Goal: Transaction & Acquisition: Purchase product/service

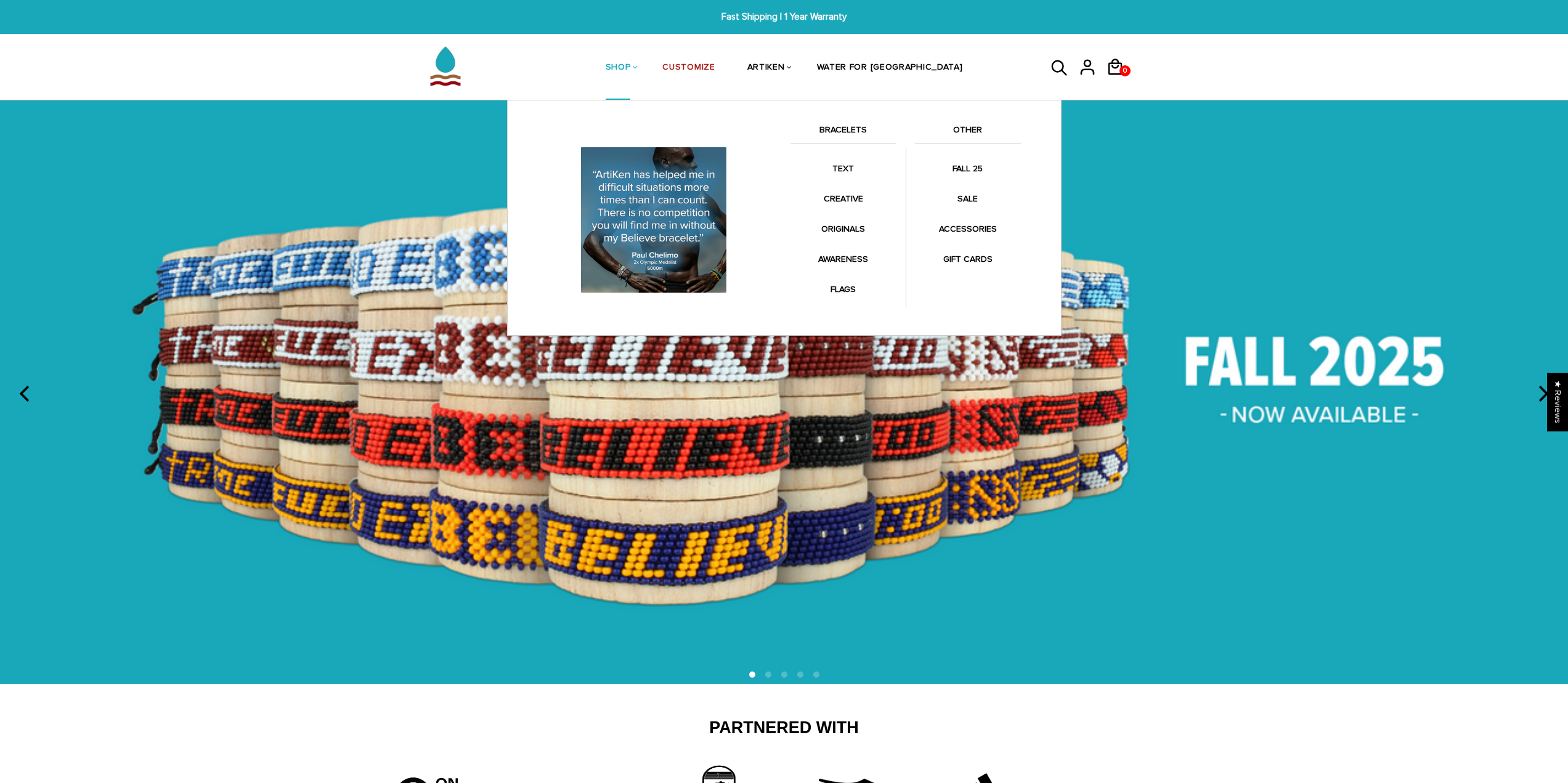
click at [647, 64] on li "SHOP BRACELETS TEXT Inspirational fuel for maximum growth." at bounding box center [618, 68] width 57 height 65
click at [631, 75] on link "SHOP" at bounding box center [618, 68] width 25 height 65
click at [832, 132] on link "BRACELETS" at bounding box center [843, 132] width 106 height 21
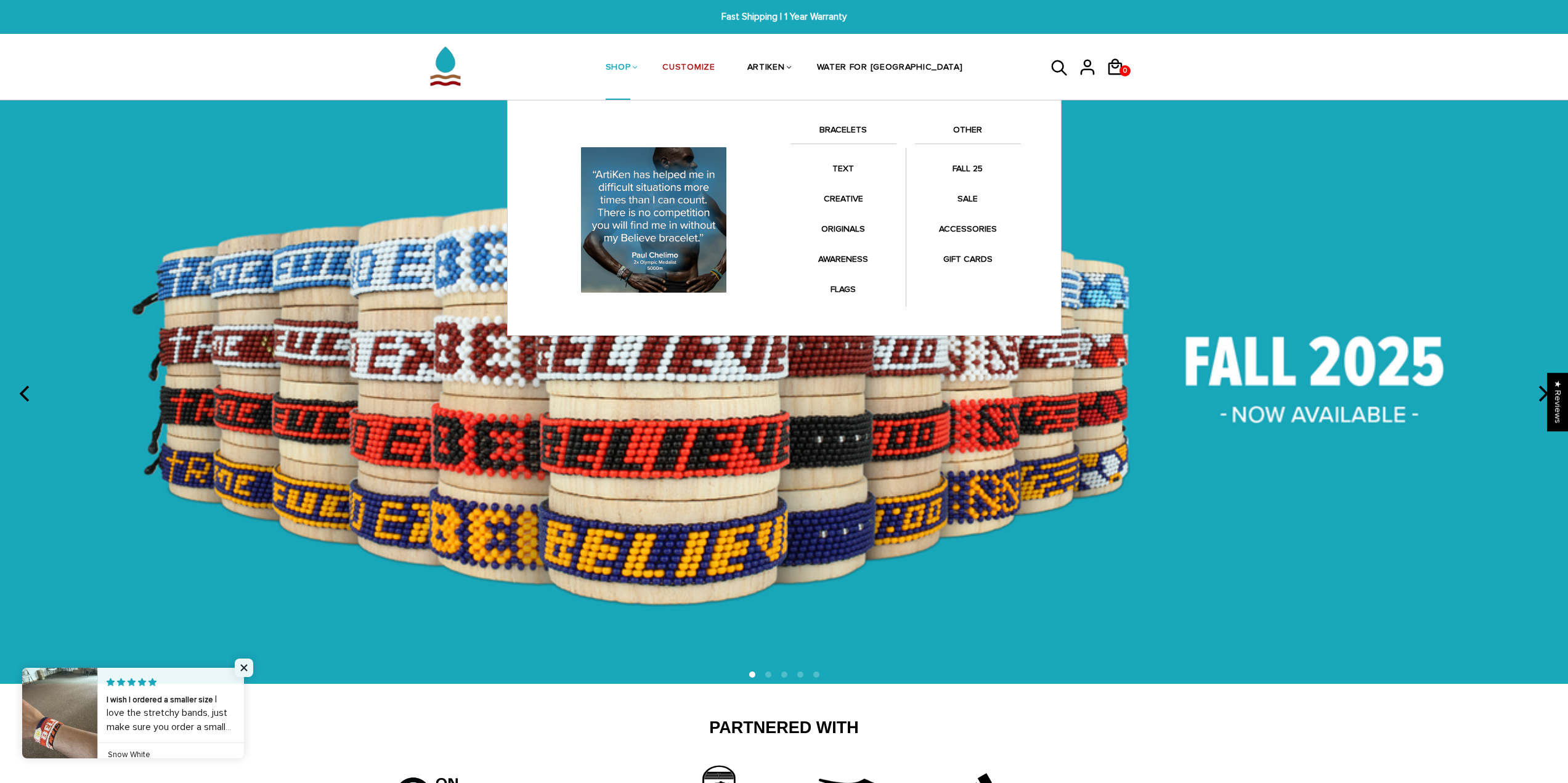
click at [863, 136] on link "BRACELETS" at bounding box center [843, 132] width 106 height 21
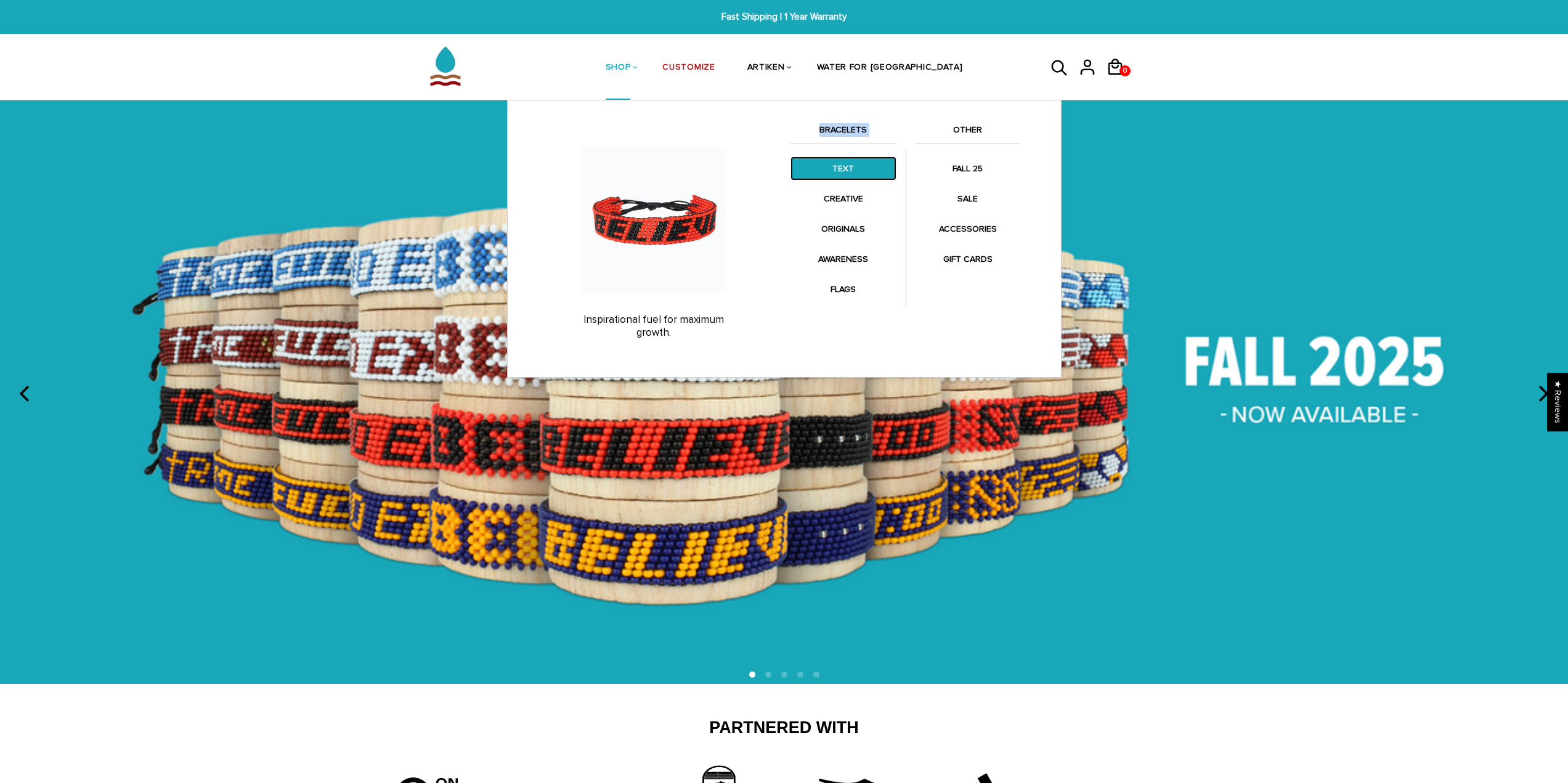
click at [851, 174] on link "TEXT" at bounding box center [843, 169] width 106 height 24
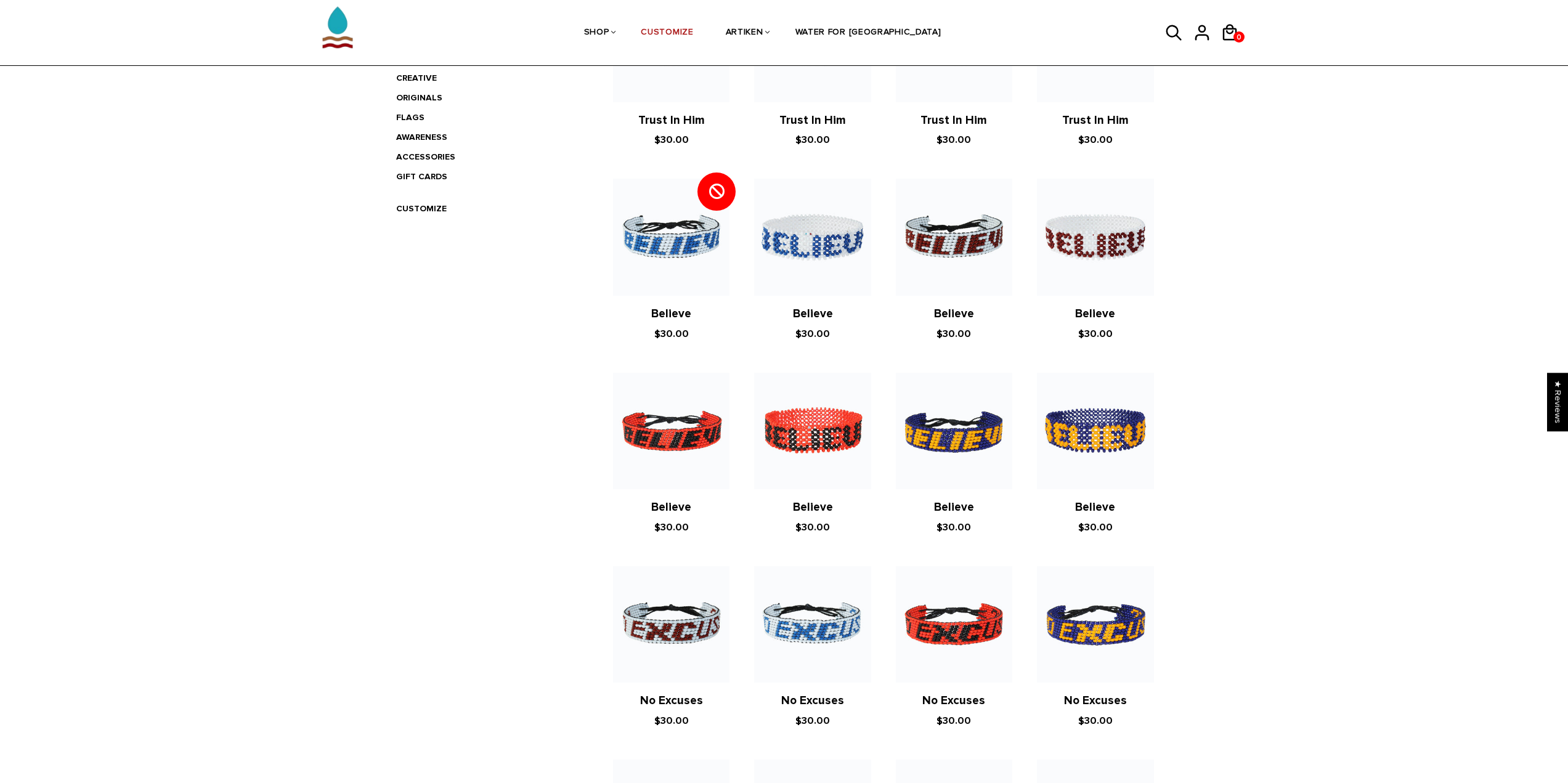
scroll to position [431, 0]
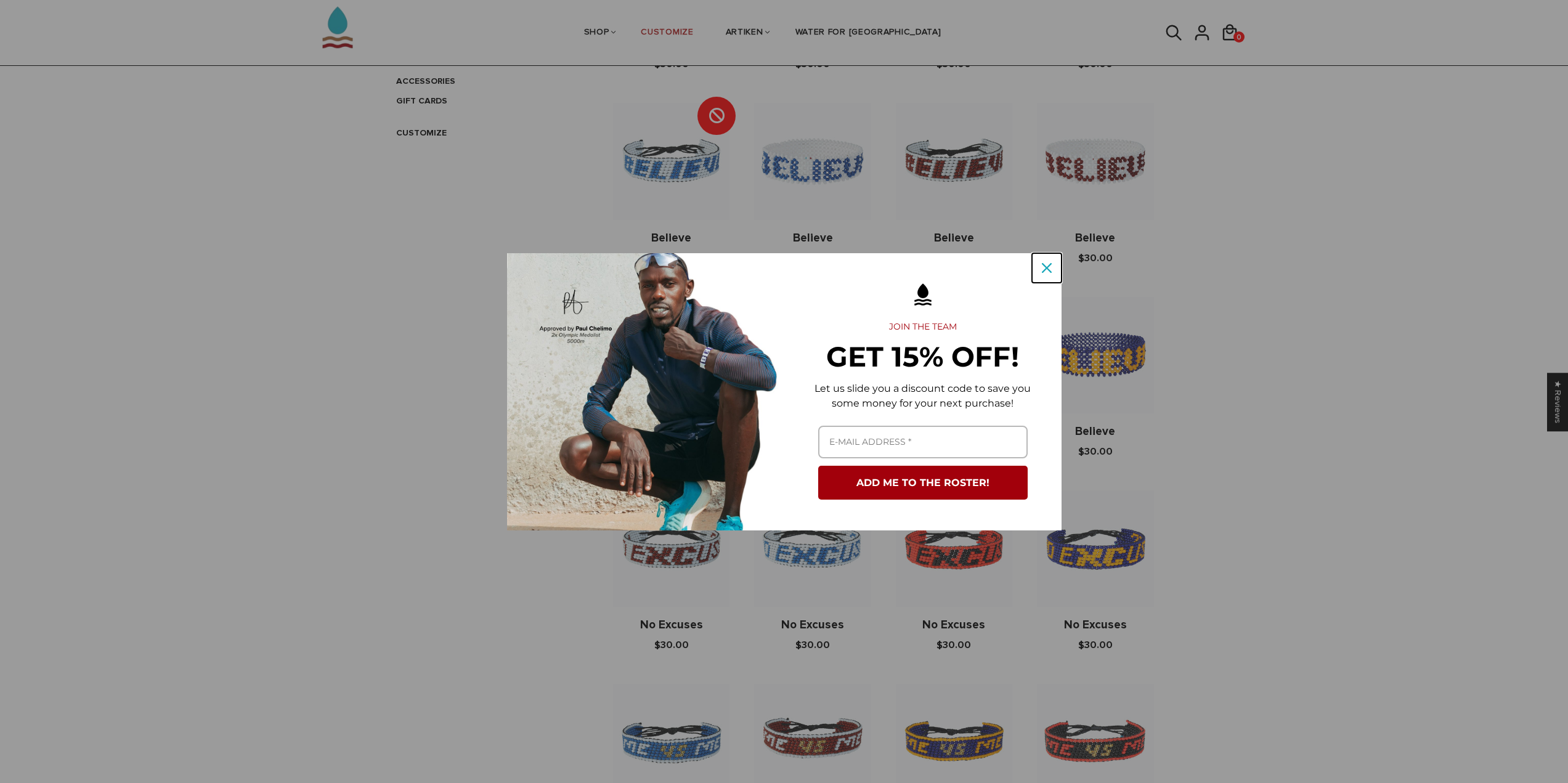
click at [1054, 275] on button "Close" at bounding box center [1047, 268] width 30 height 30
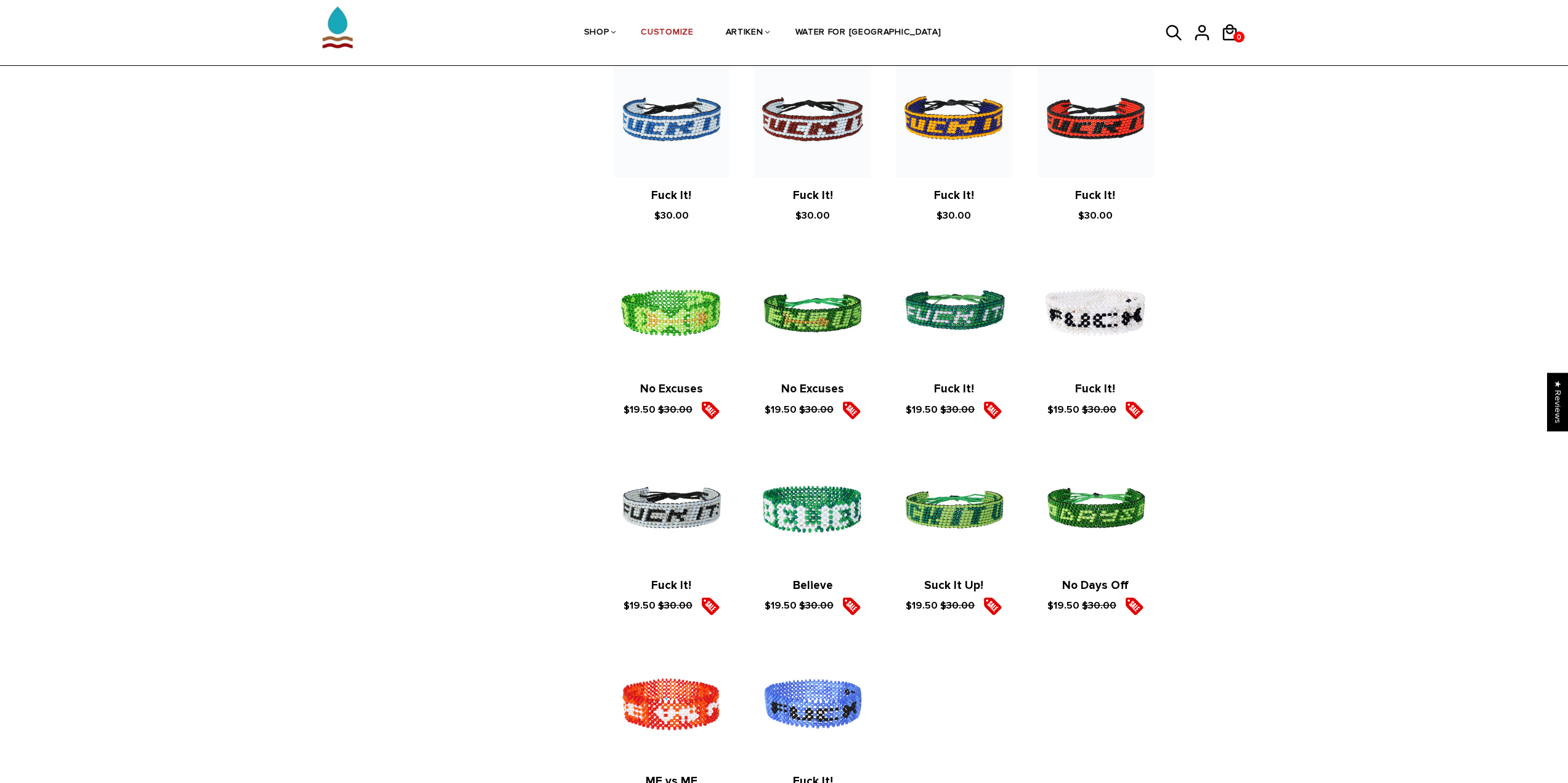
scroll to position [1098, 0]
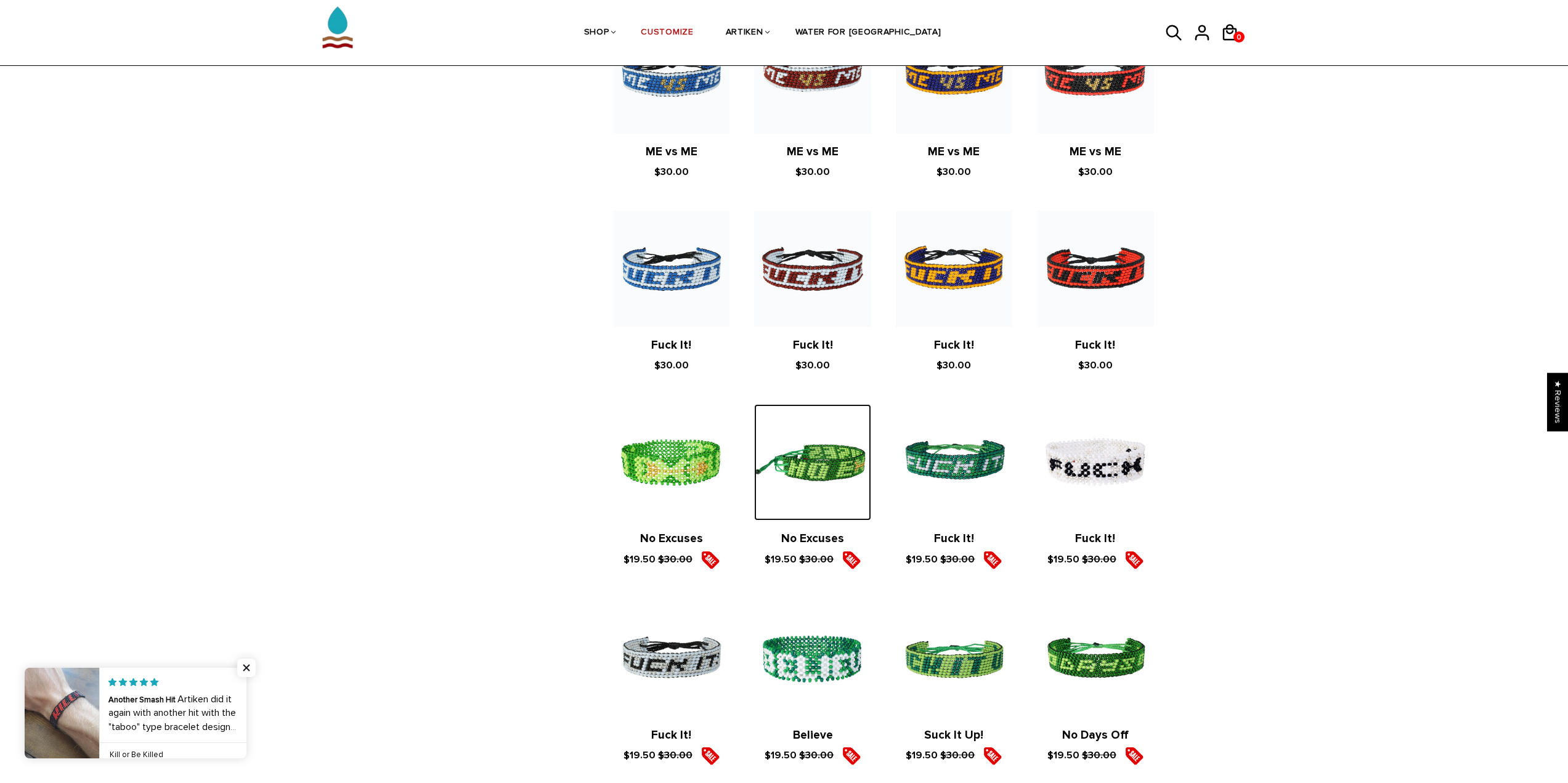
click at [846, 474] on img at bounding box center [812, 463] width 117 height 117
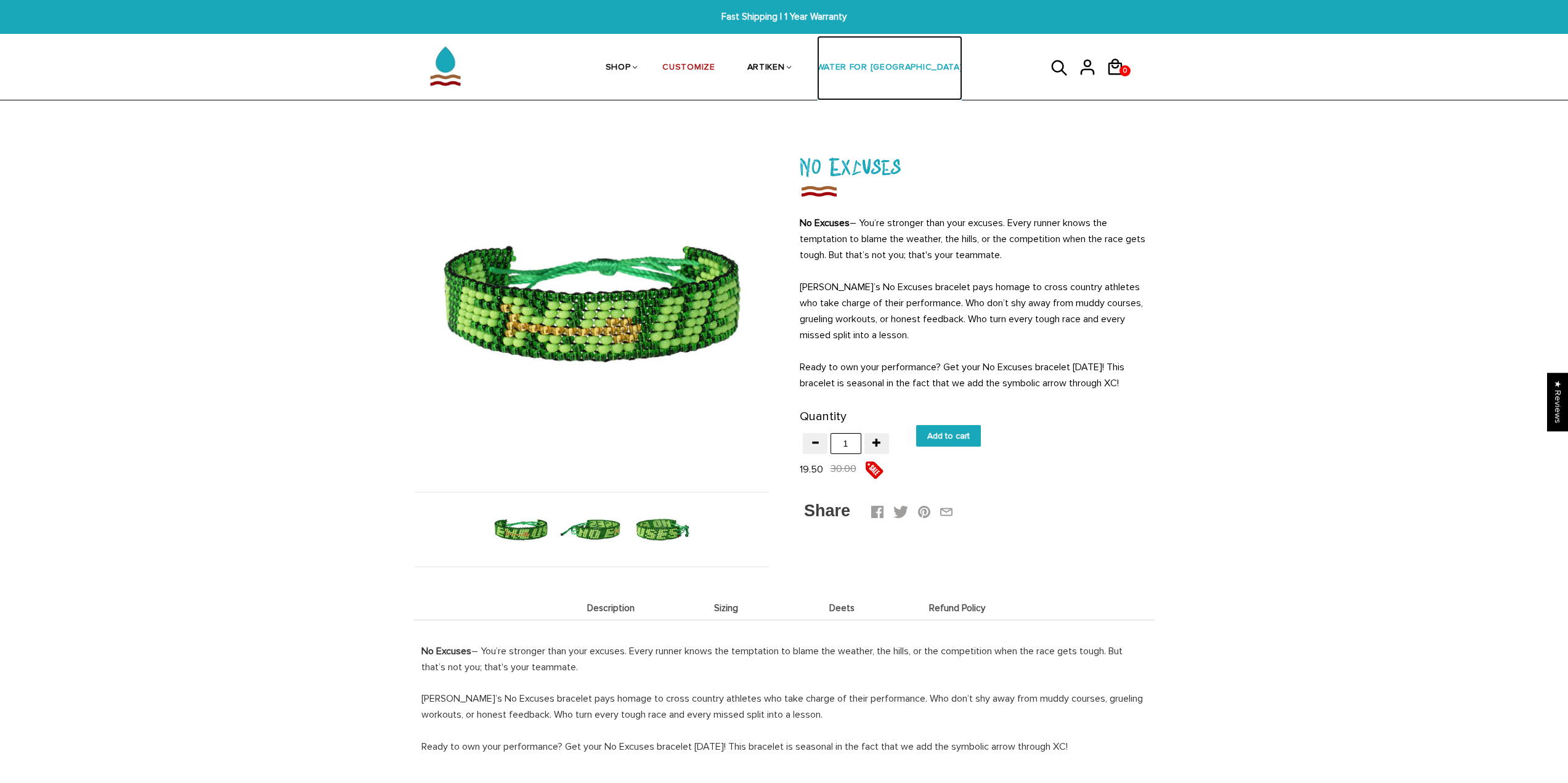
click at [852, 70] on link "WATER FOR [GEOGRAPHIC_DATA]" at bounding box center [890, 68] width 146 height 65
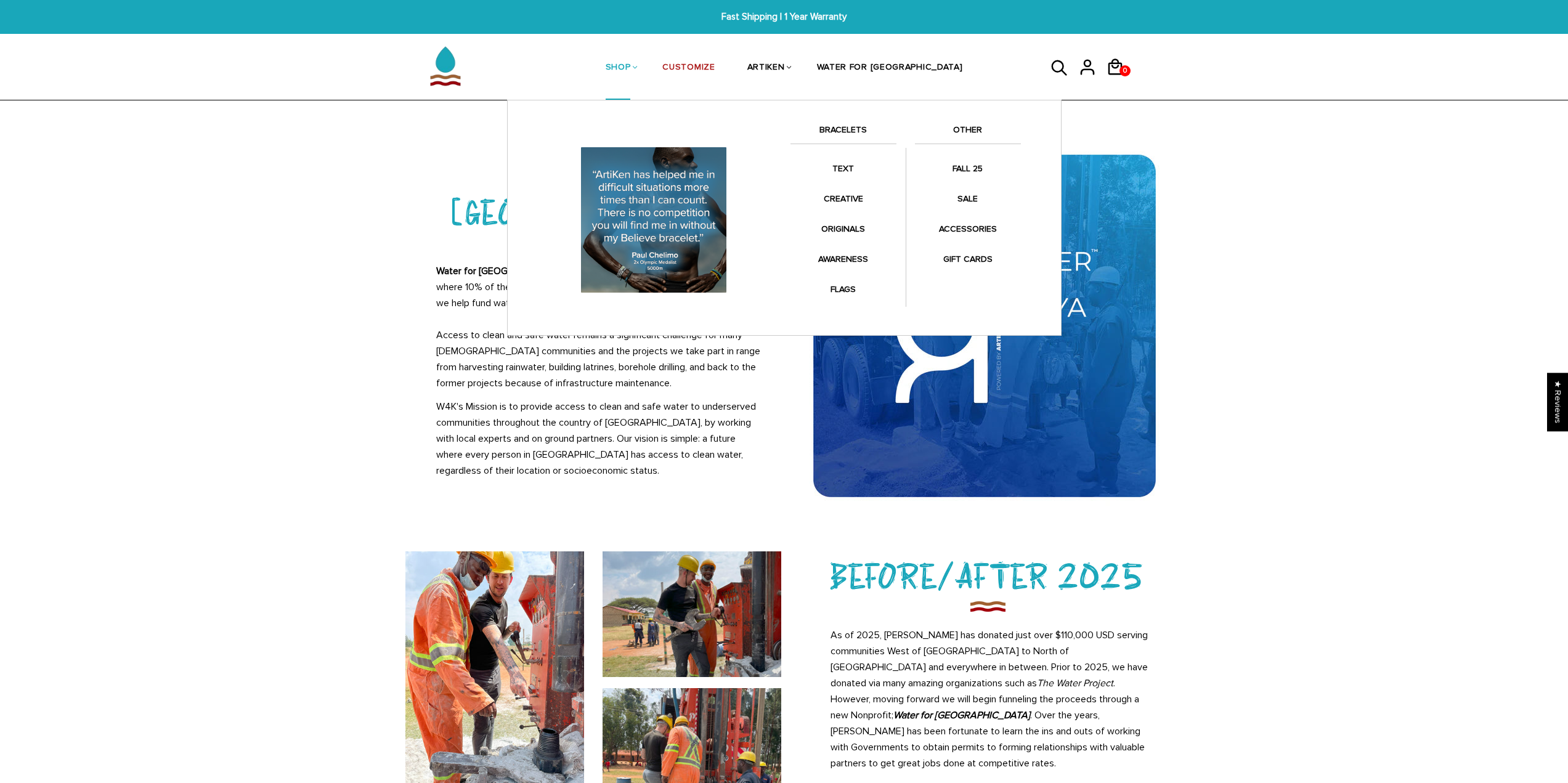
click at [647, 69] on li "SHOP BRACELETS TEXT Inspirational fuel for maximum growth." at bounding box center [618, 68] width 57 height 65
click at [647, 70] on li "SHOP BRACELETS TEXT Inspirational fuel for maximum growth." at bounding box center [618, 68] width 57 height 65
click at [631, 69] on link "SHOP" at bounding box center [618, 68] width 25 height 65
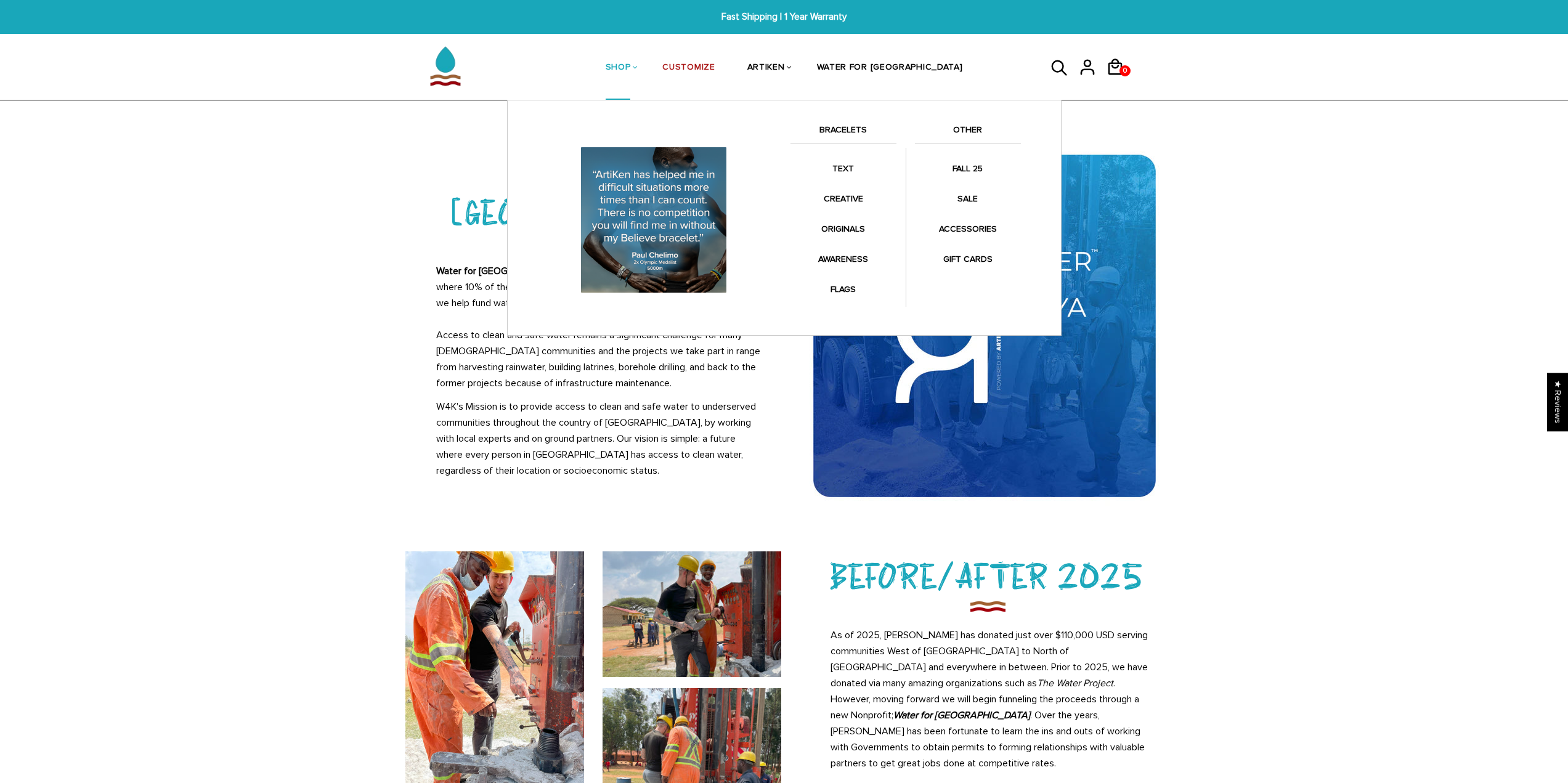
click at [631, 69] on link "SHOP" at bounding box center [618, 68] width 25 height 65
click at [631, 68] on link "SHOP" at bounding box center [618, 68] width 25 height 65
click at [832, 137] on link "BRACELETS" at bounding box center [843, 132] width 106 height 21
click at [835, 133] on link "BRACELETS" at bounding box center [843, 132] width 106 height 21
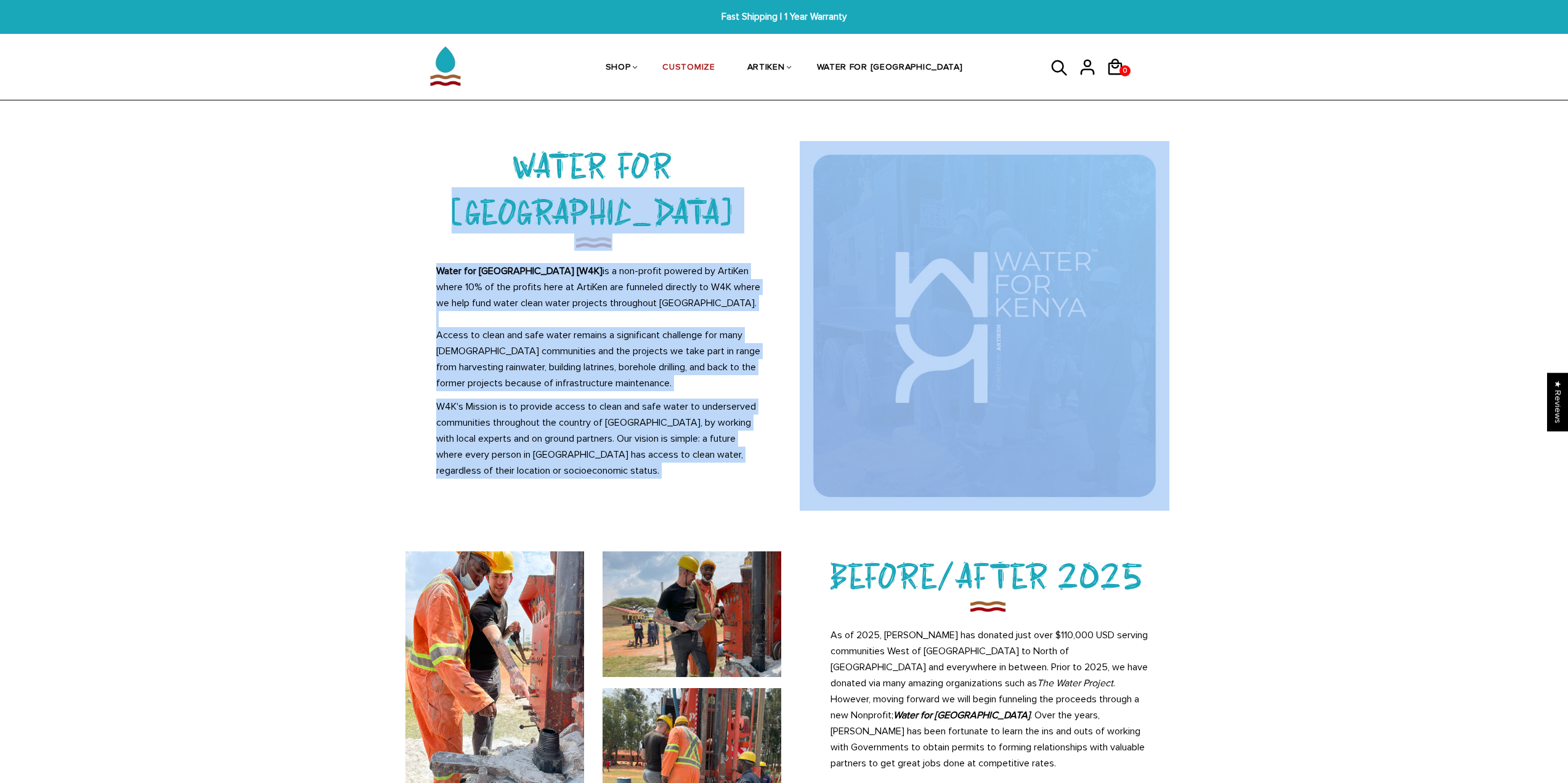
click at [95, 533] on wlm "Water for Kenya Home / Water for Kenya WATER FOR KENYA Water for Kenya [W4K] is…" at bounding box center [784, 520] width 1568 height 759
drag, startPoint x: 590, startPoint y: 315, endPoint x: 587, endPoint y: 310, distance: 5.8
click at [589, 313] on p "Water for Kenya [W4K] is a non-profit powered by ArtiKen where 10% of the profi…" at bounding box center [599, 327] width 326 height 128
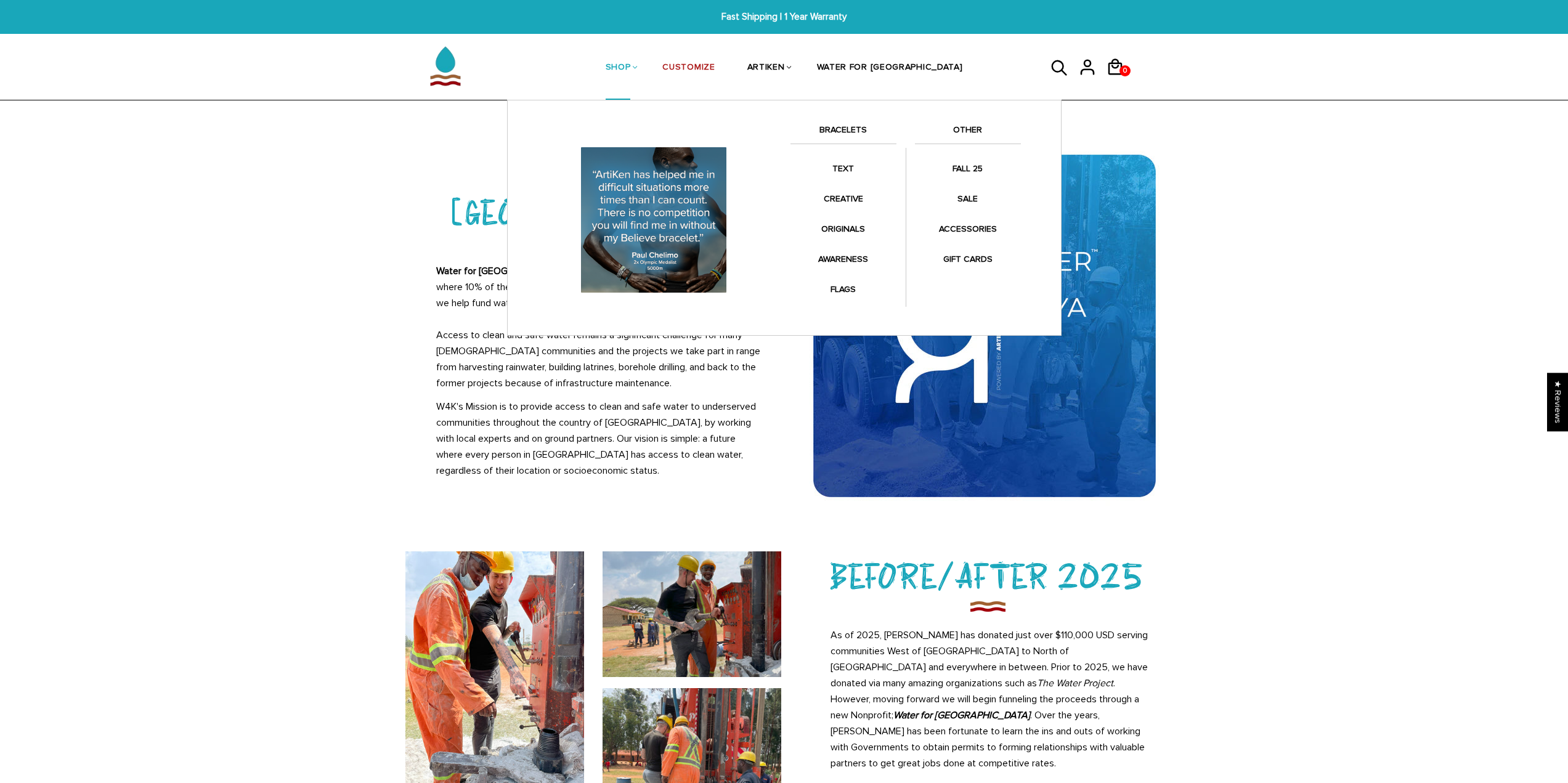
click at [817, 137] on link "BRACELETS" at bounding box center [843, 132] width 106 height 21
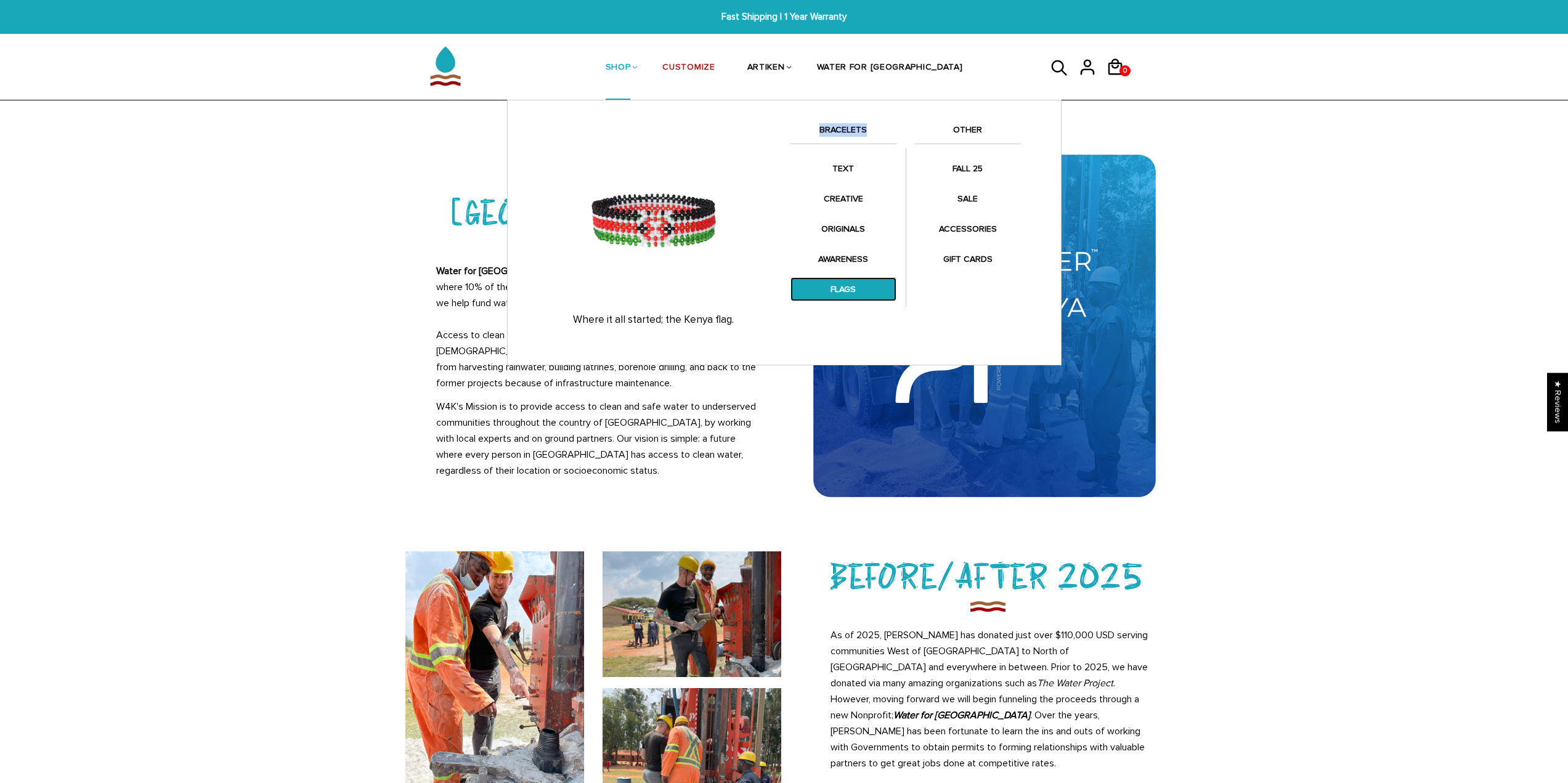
click at [841, 280] on link "FLAGS" at bounding box center [843, 290] width 106 height 24
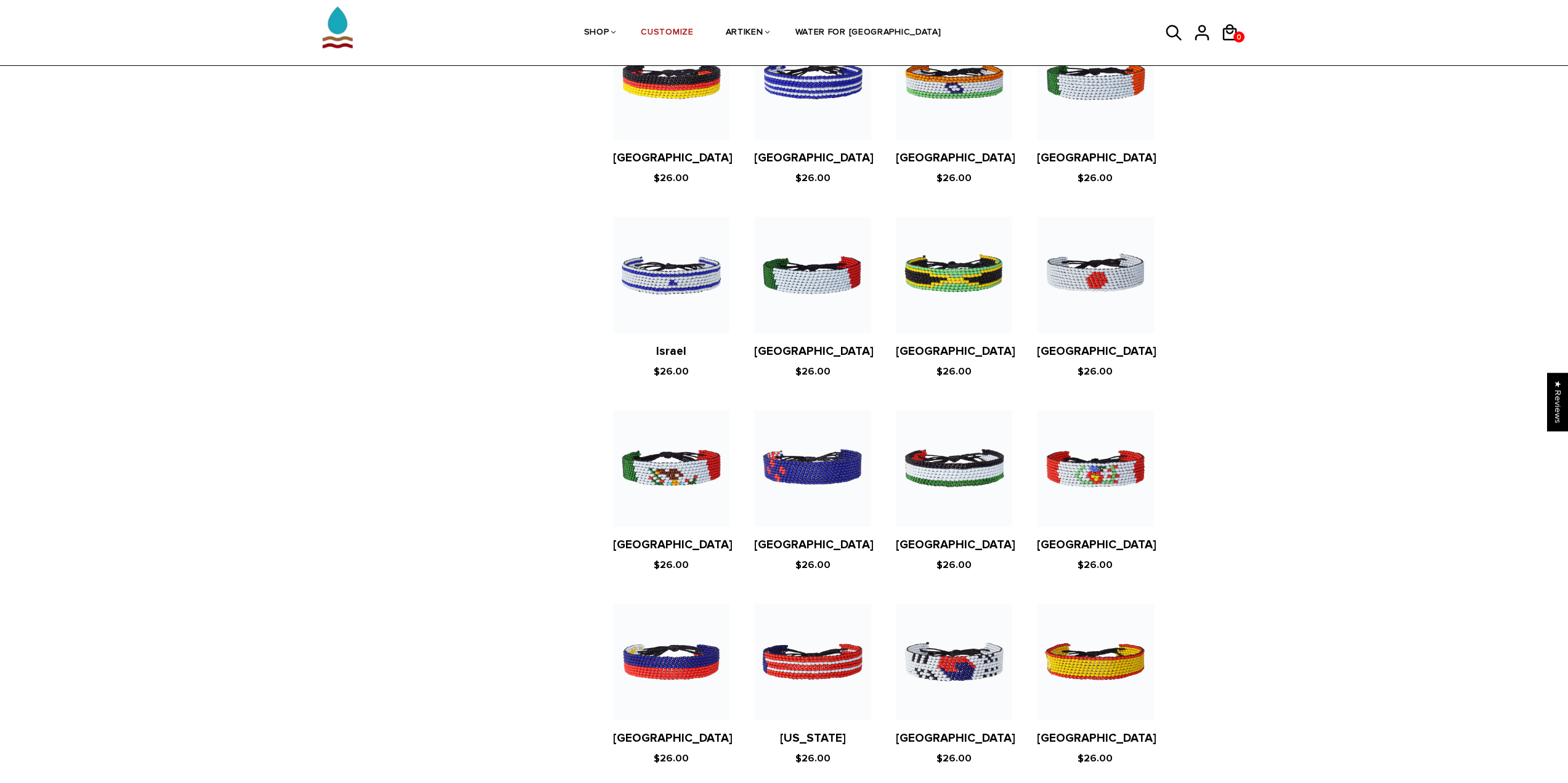
scroll to position [2128, 0]
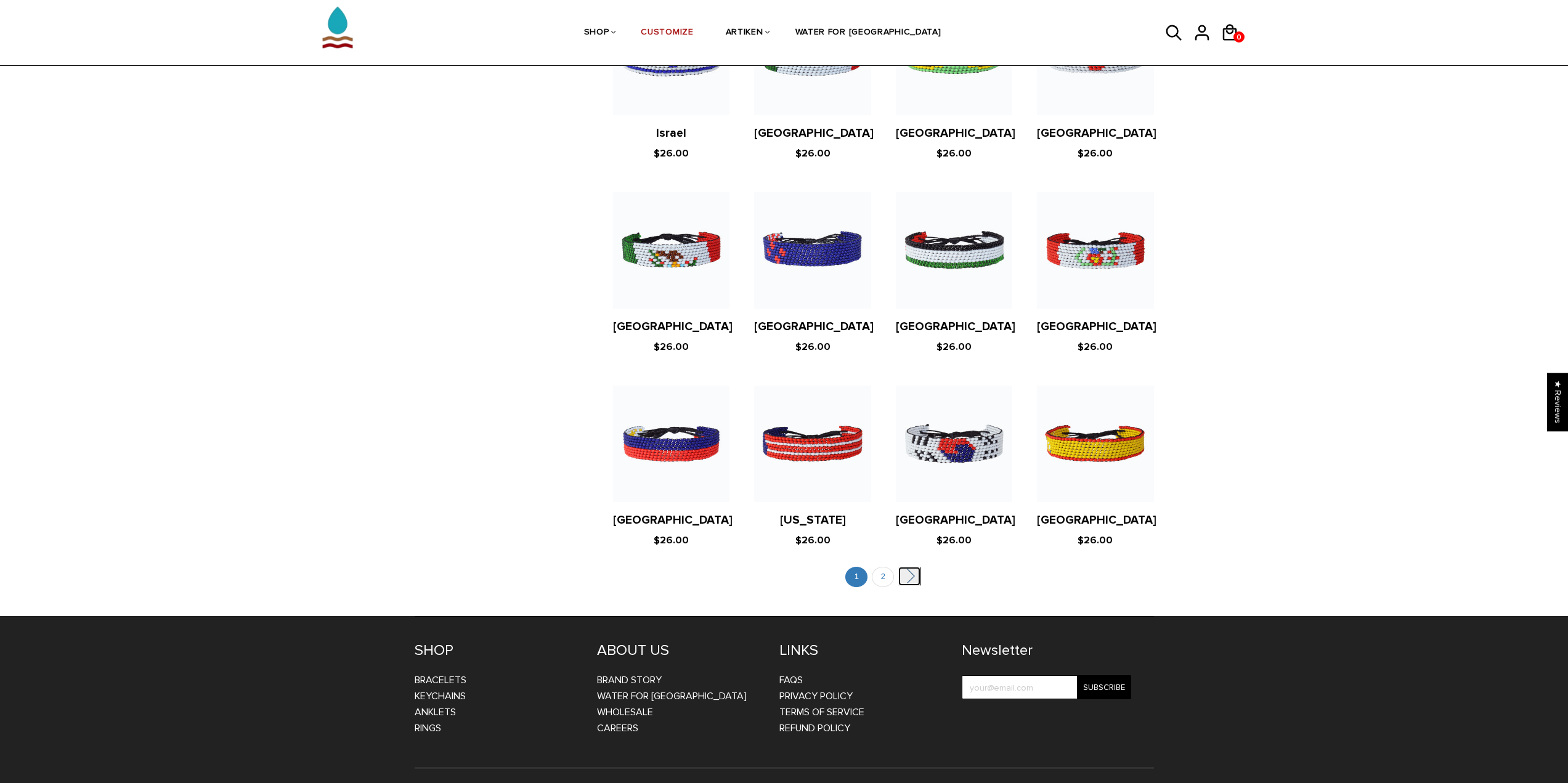
click at [907, 567] on link "" at bounding box center [909, 576] width 22 height 19
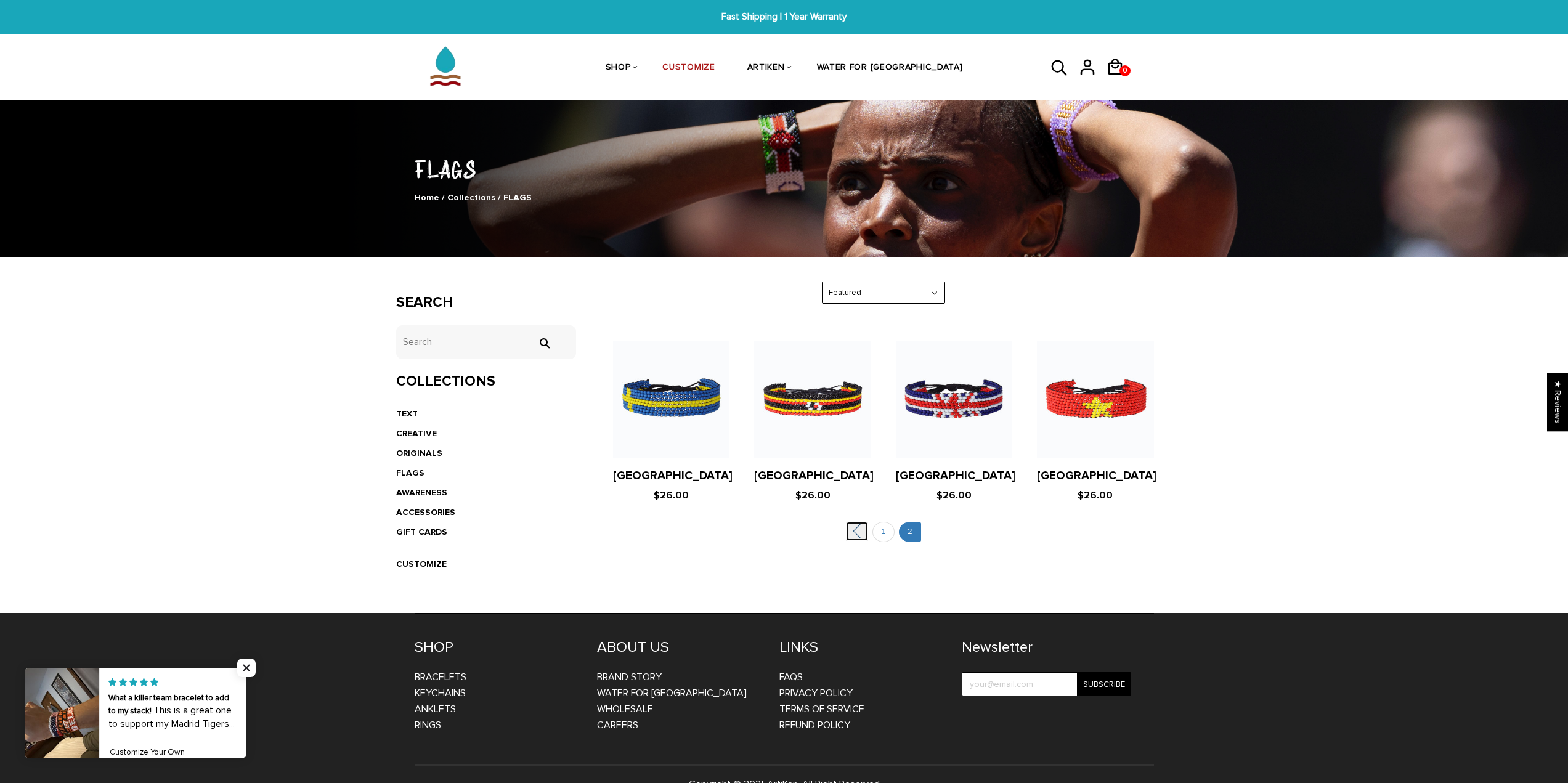
click at [847, 527] on link "" at bounding box center [856, 531] width 22 height 19
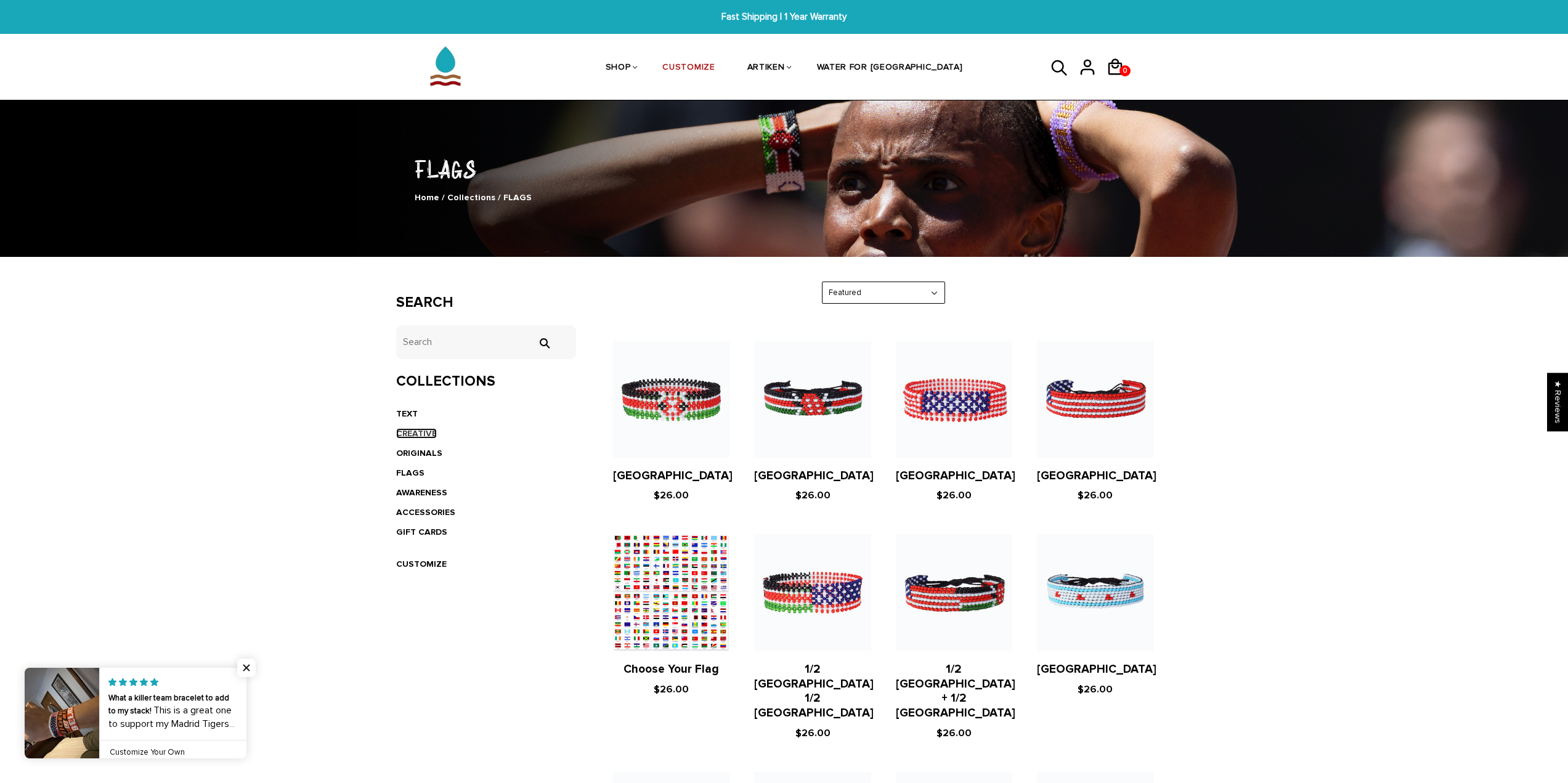
click at [409, 432] on link "CREATIVE" at bounding box center [416, 433] width 41 height 11
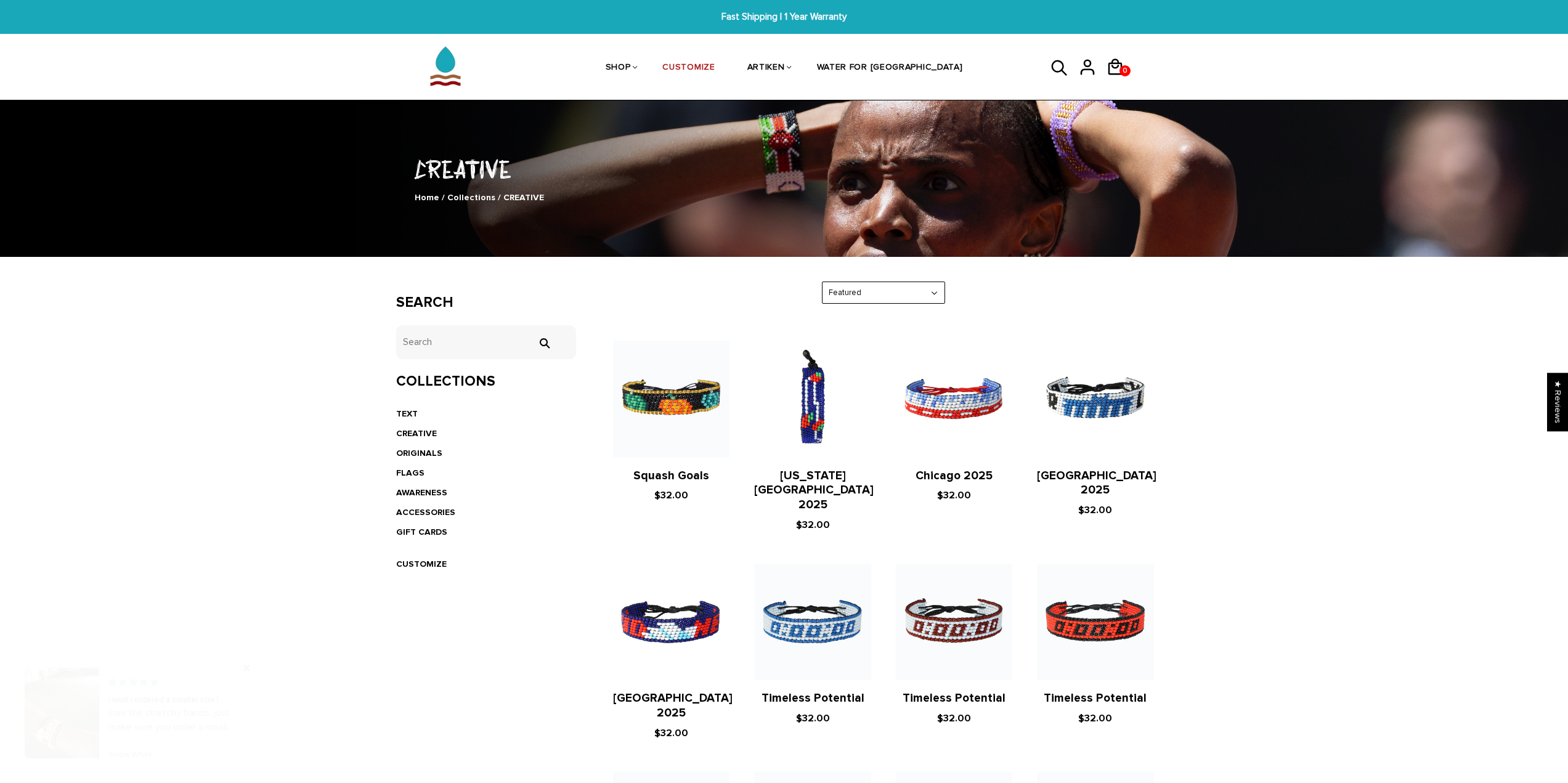
scroll to position [246, 0]
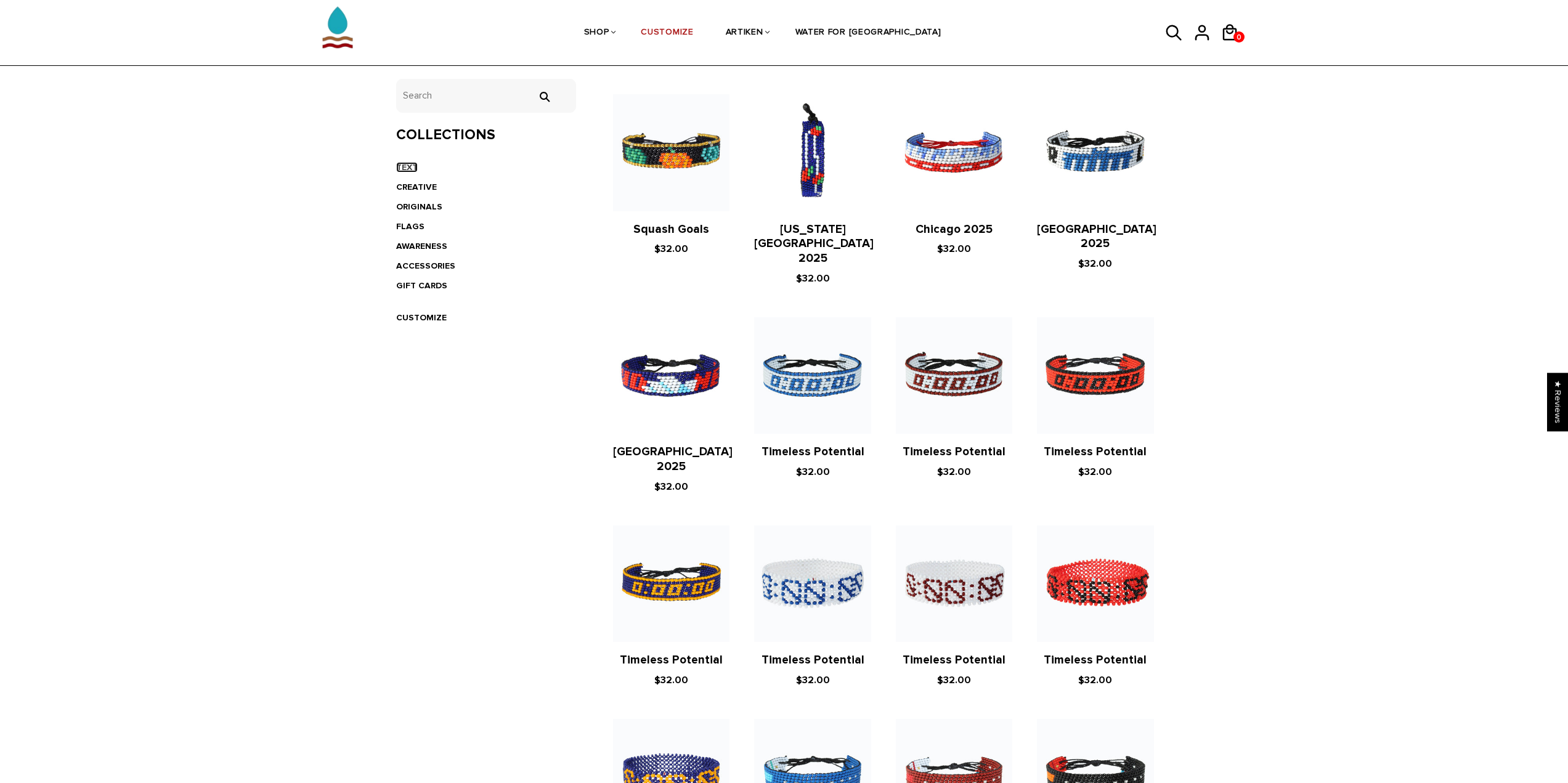
click at [412, 170] on link "TEXT" at bounding box center [407, 167] width 21 height 11
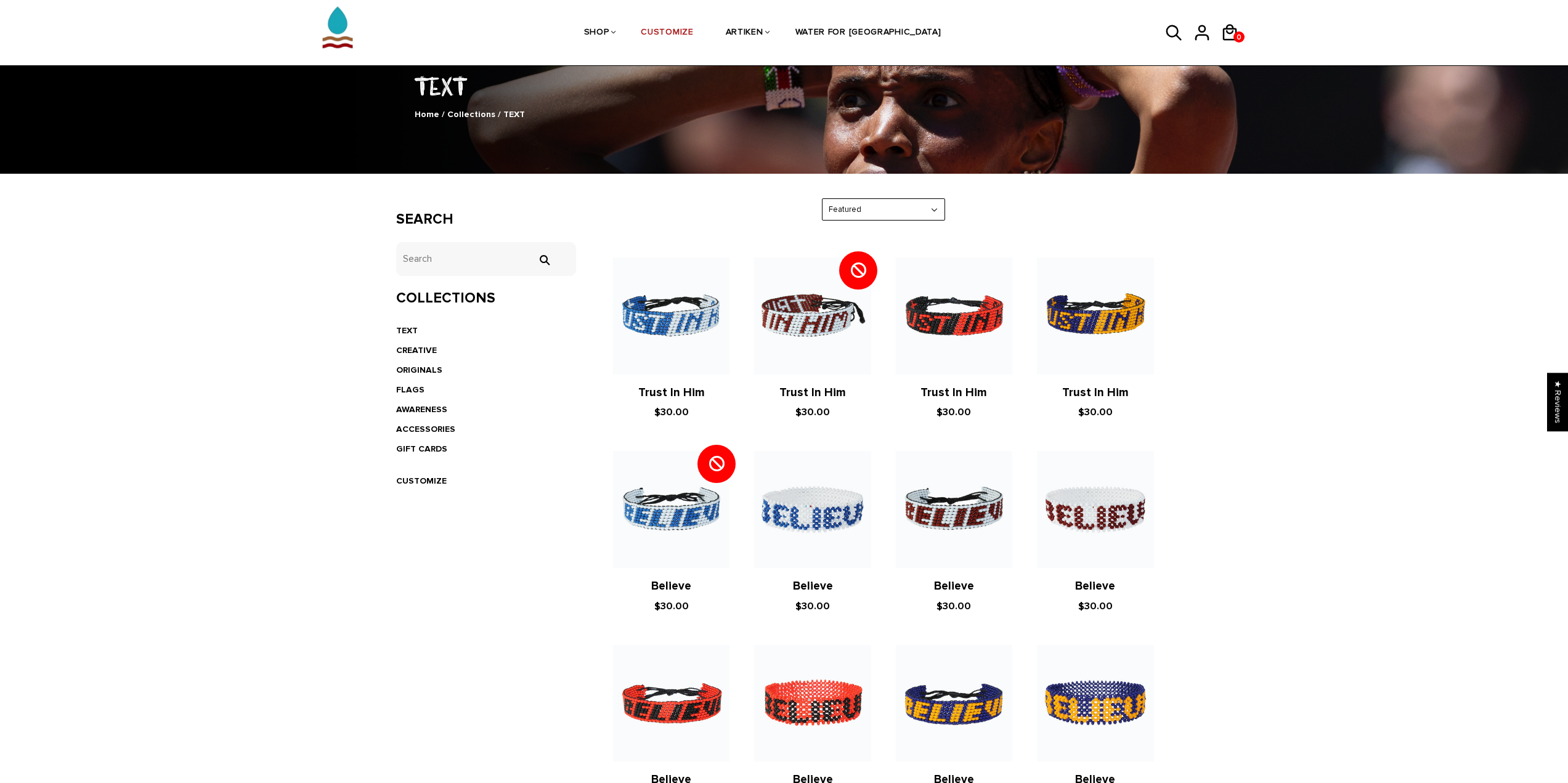
scroll to position [62, 0]
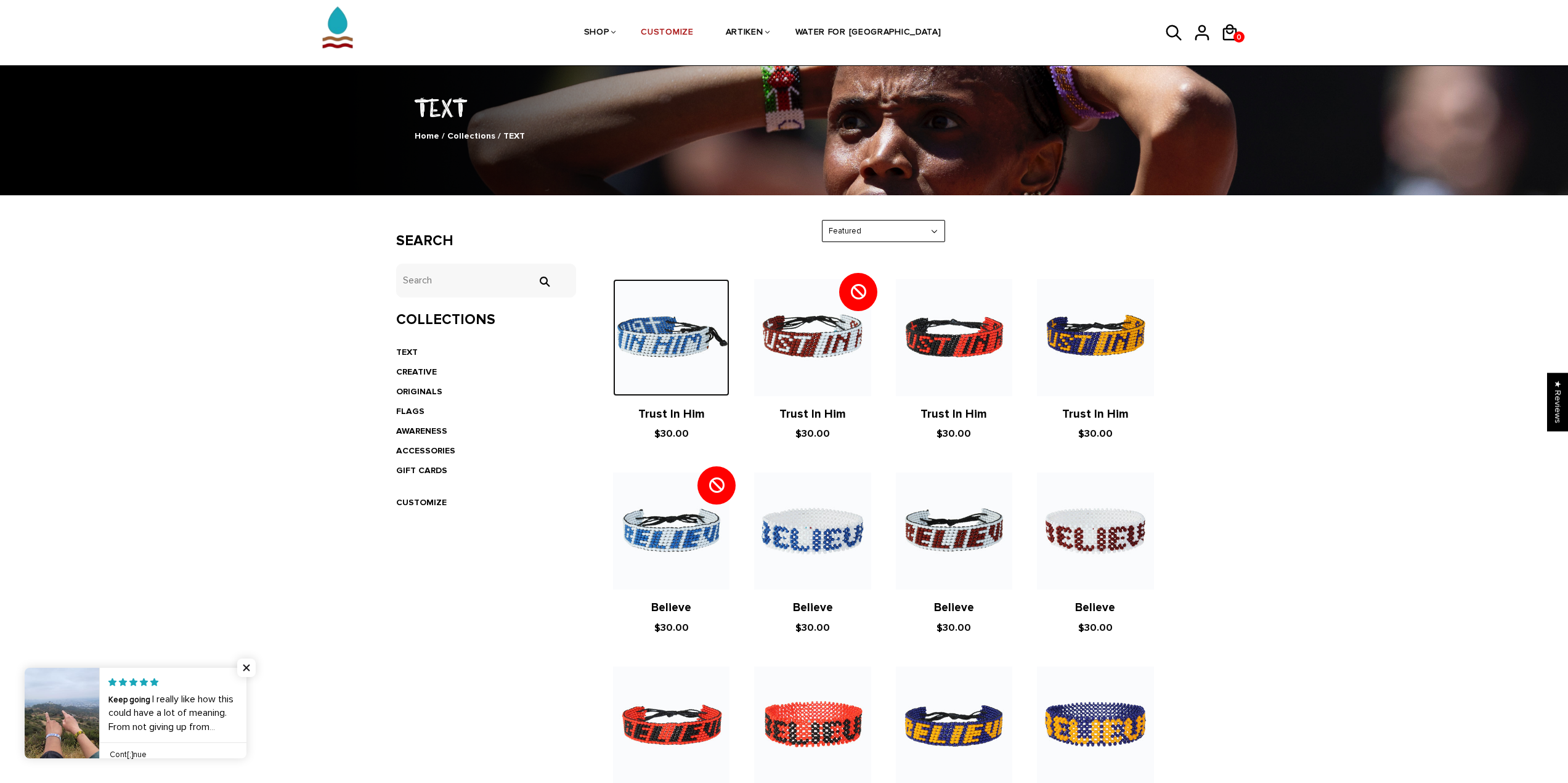
click at [684, 364] on img at bounding box center [671, 337] width 117 height 117
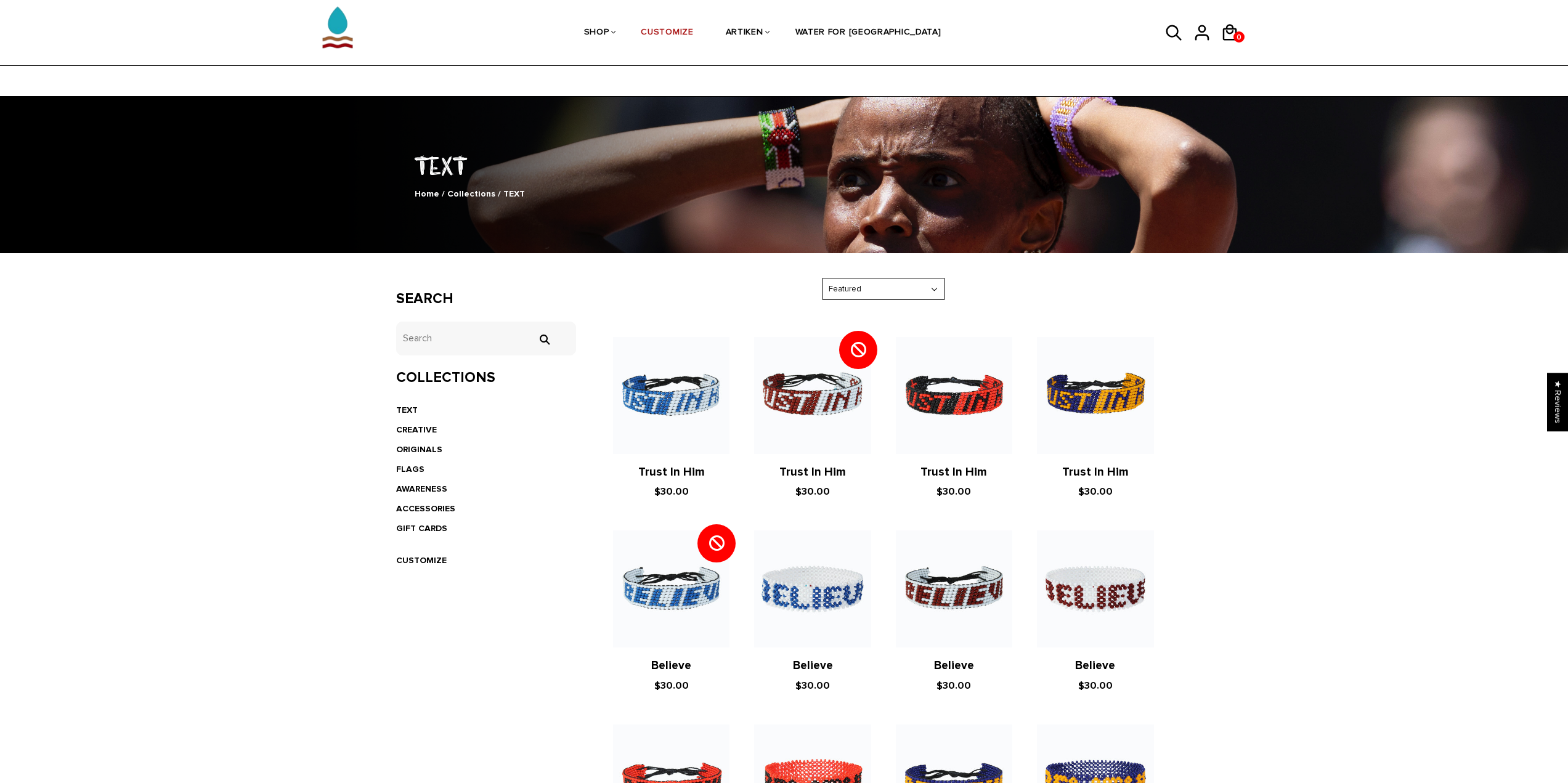
scroll to position [0, 0]
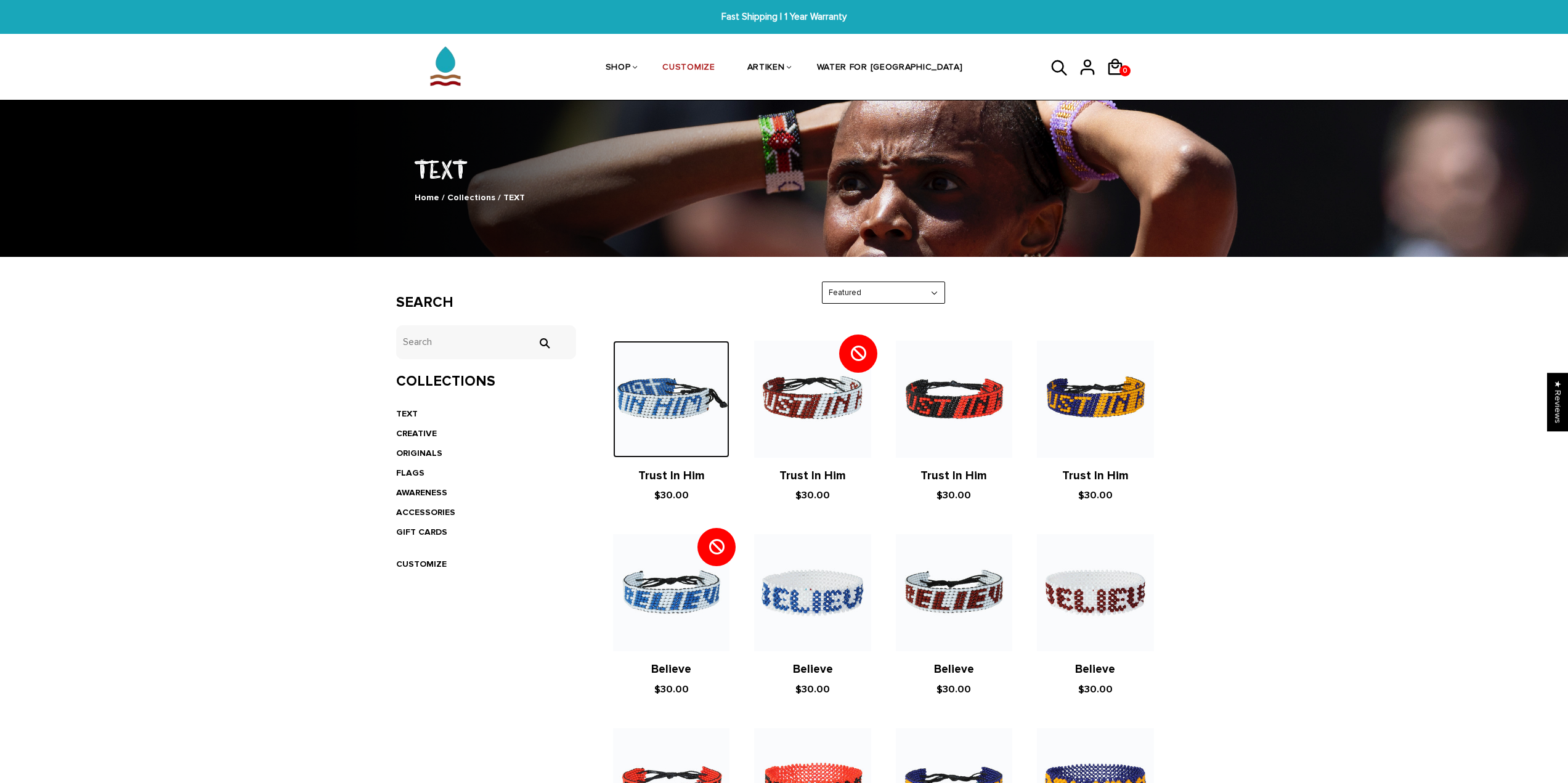
click at [695, 430] on img at bounding box center [671, 399] width 117 height 117
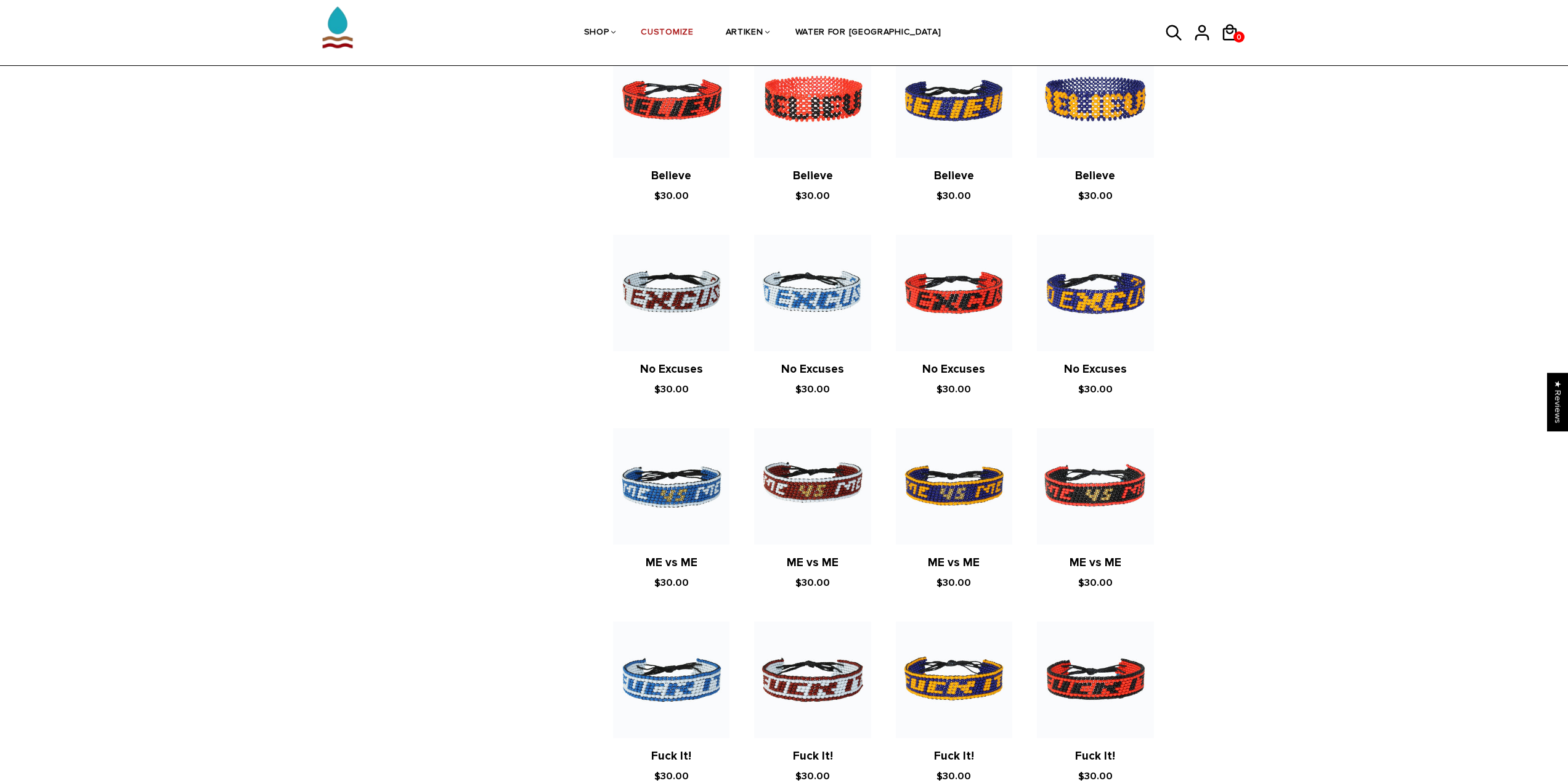
scroll to position [555, 0]
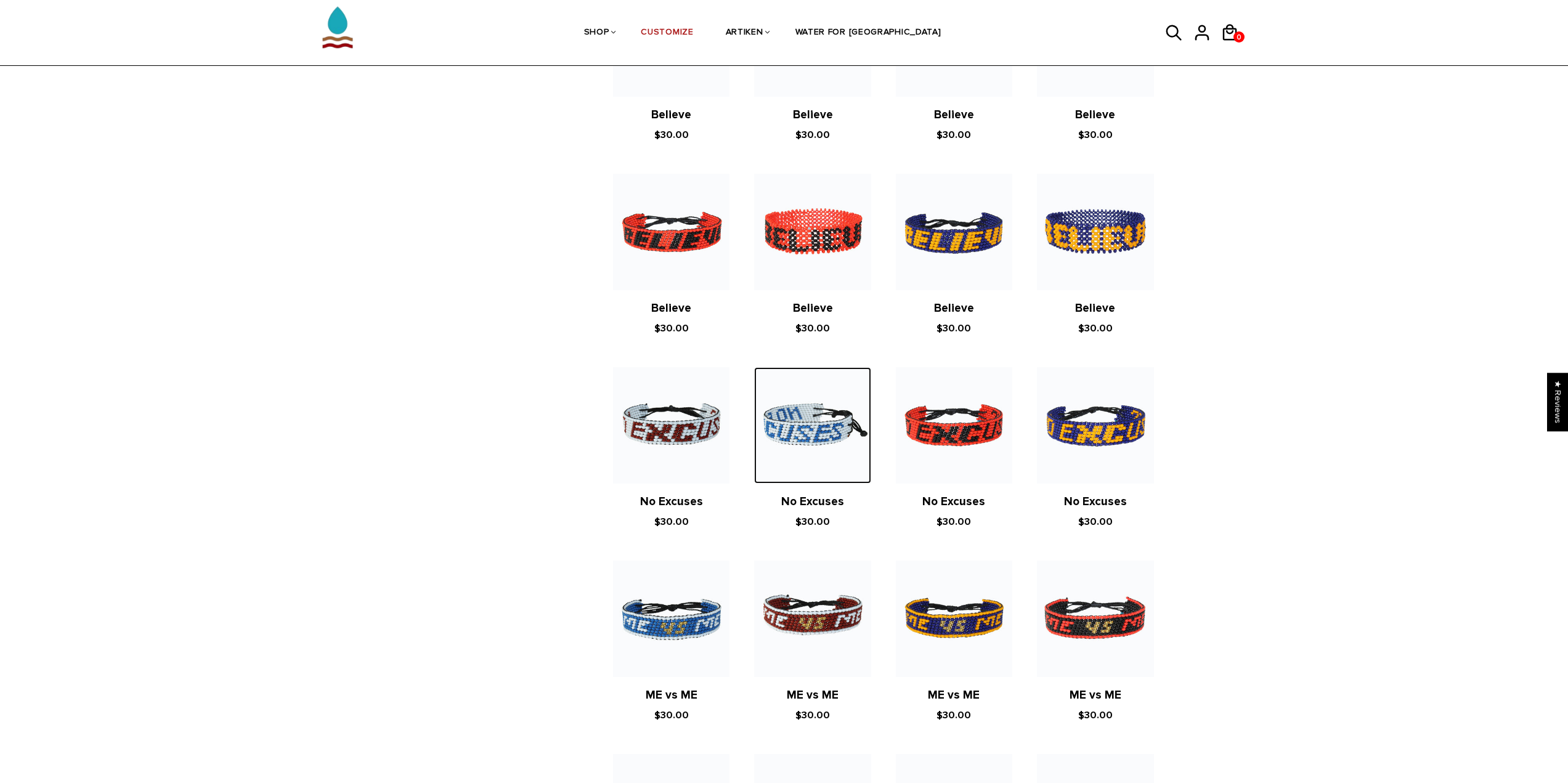
click at [791, 450] on img at bounding box center [812, 426] width 117 height 117
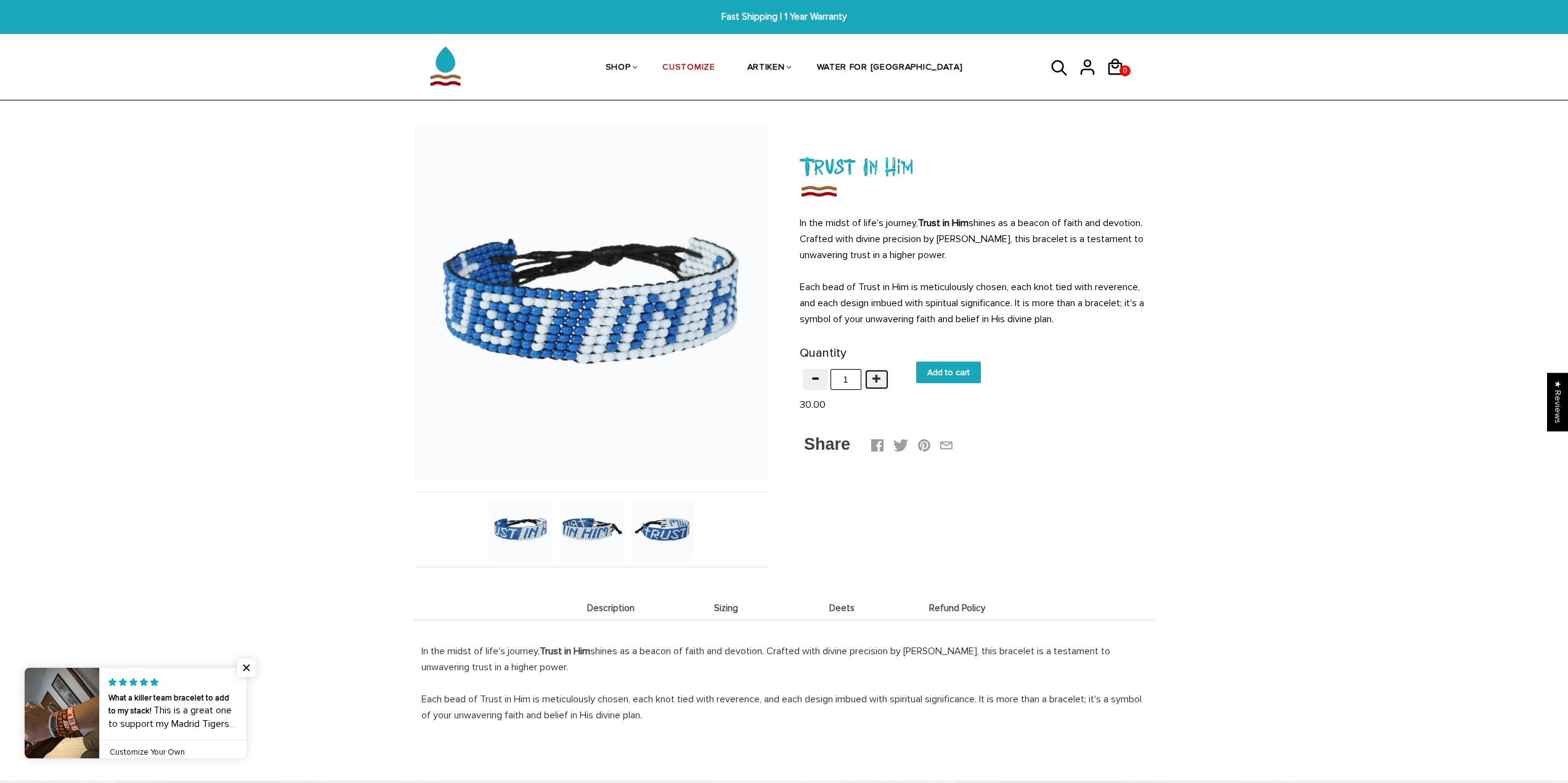
click at [875, 379] on span "button" at bounding box center [877, 378] width 9 height 9
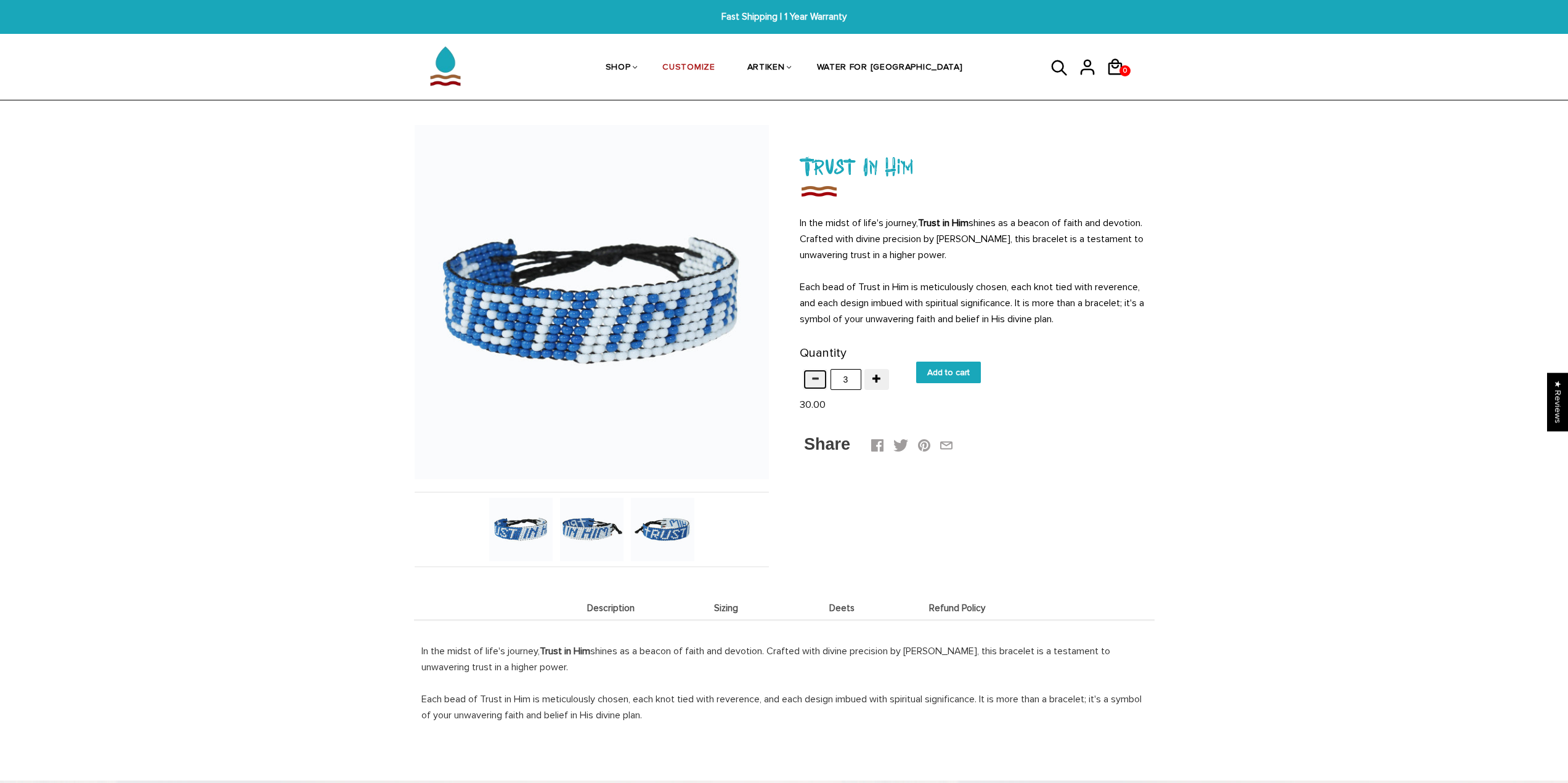
click at [822, 384] on button "button" at bounding box center [815, 379] width 25 height 21
type input "2"
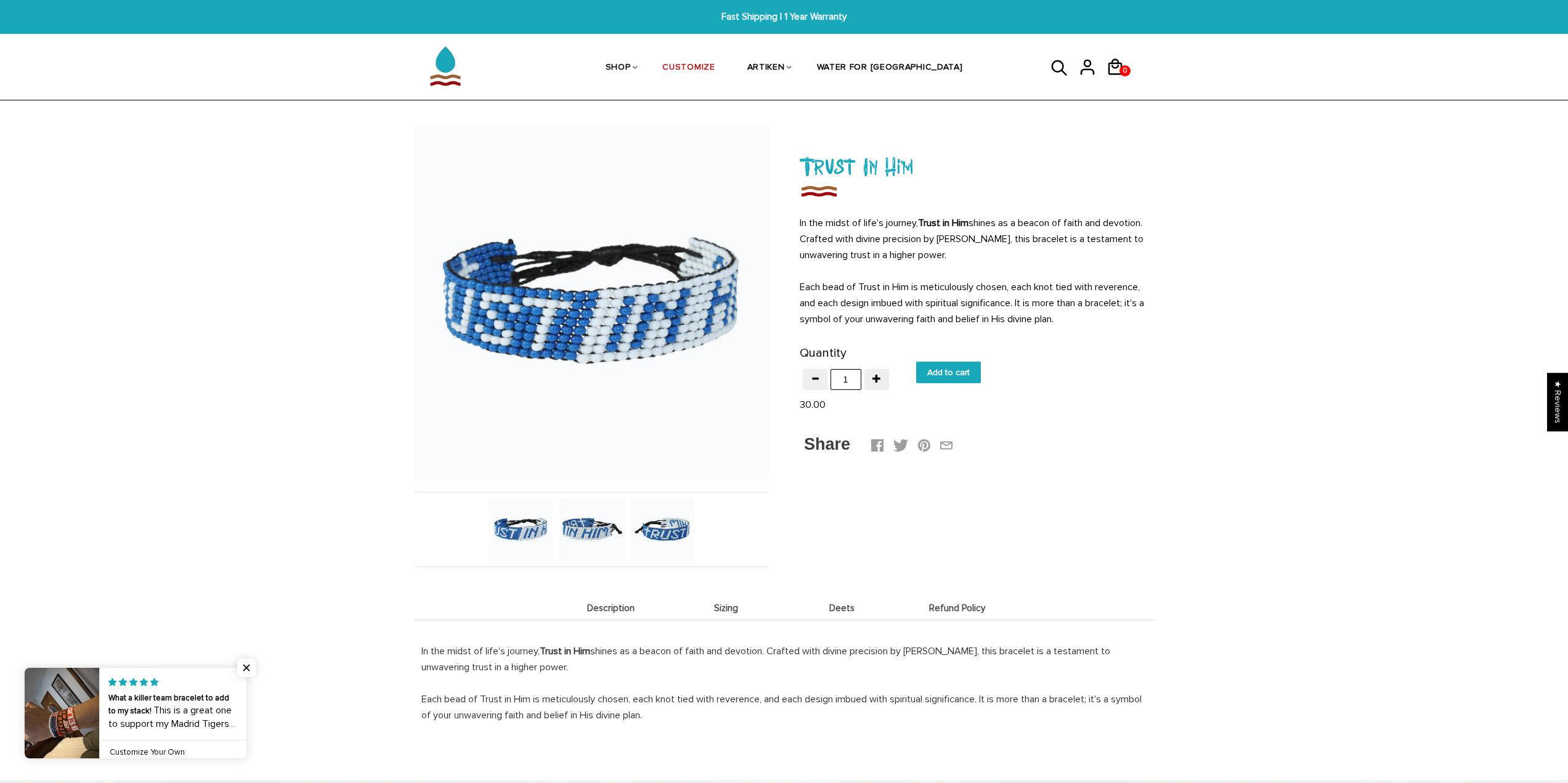
click at [925, 370] on input "Add to cart" at bounding box center [948, 372] width 65 height 21
type input "Add to cart"
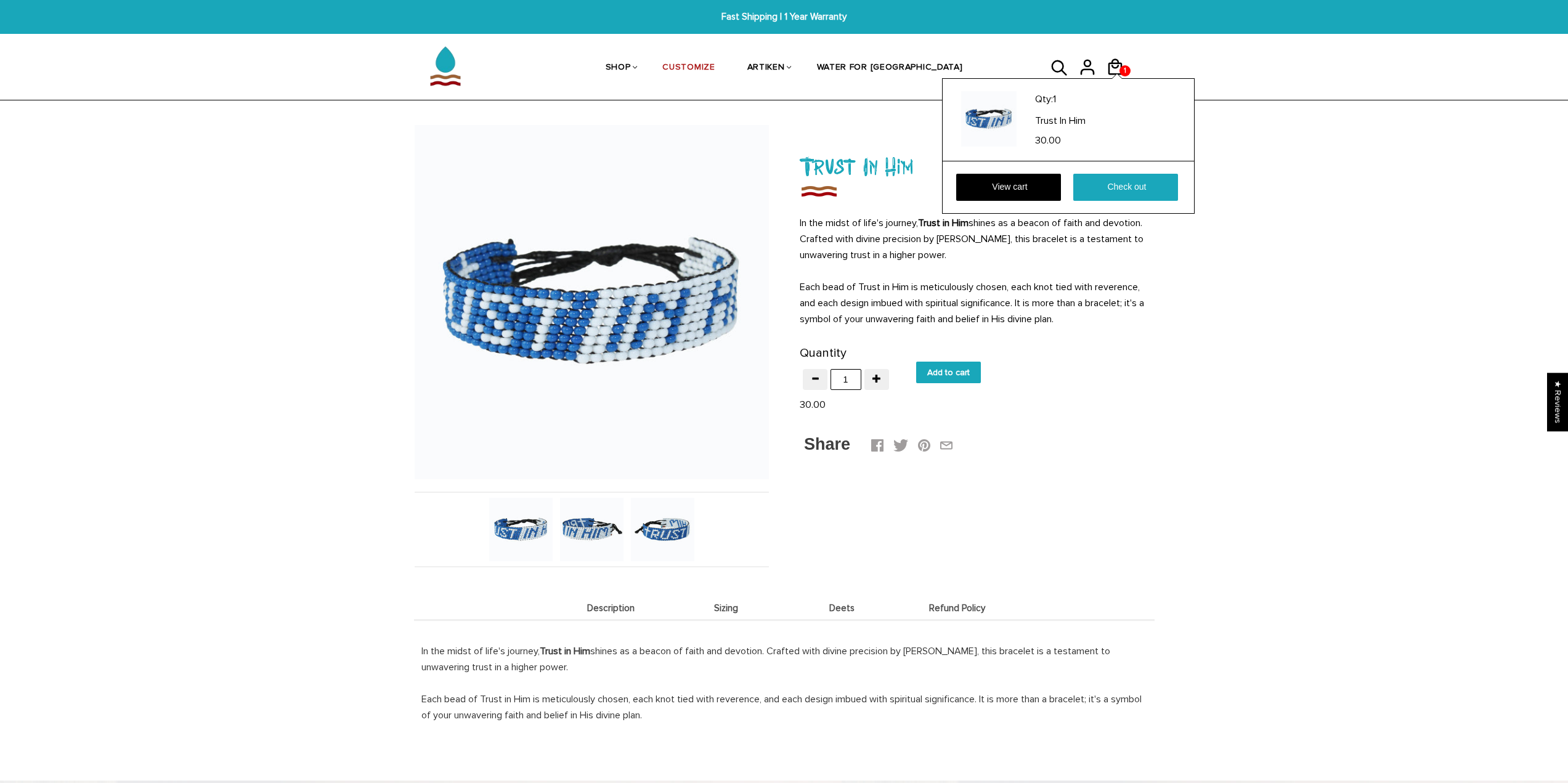
click at [1116, 75] on div at bounding box center [1117, 76] width 10 height 5
click at [1088, 185] on link "Check out" at bounding box center [1125, 187] width 105 height 27
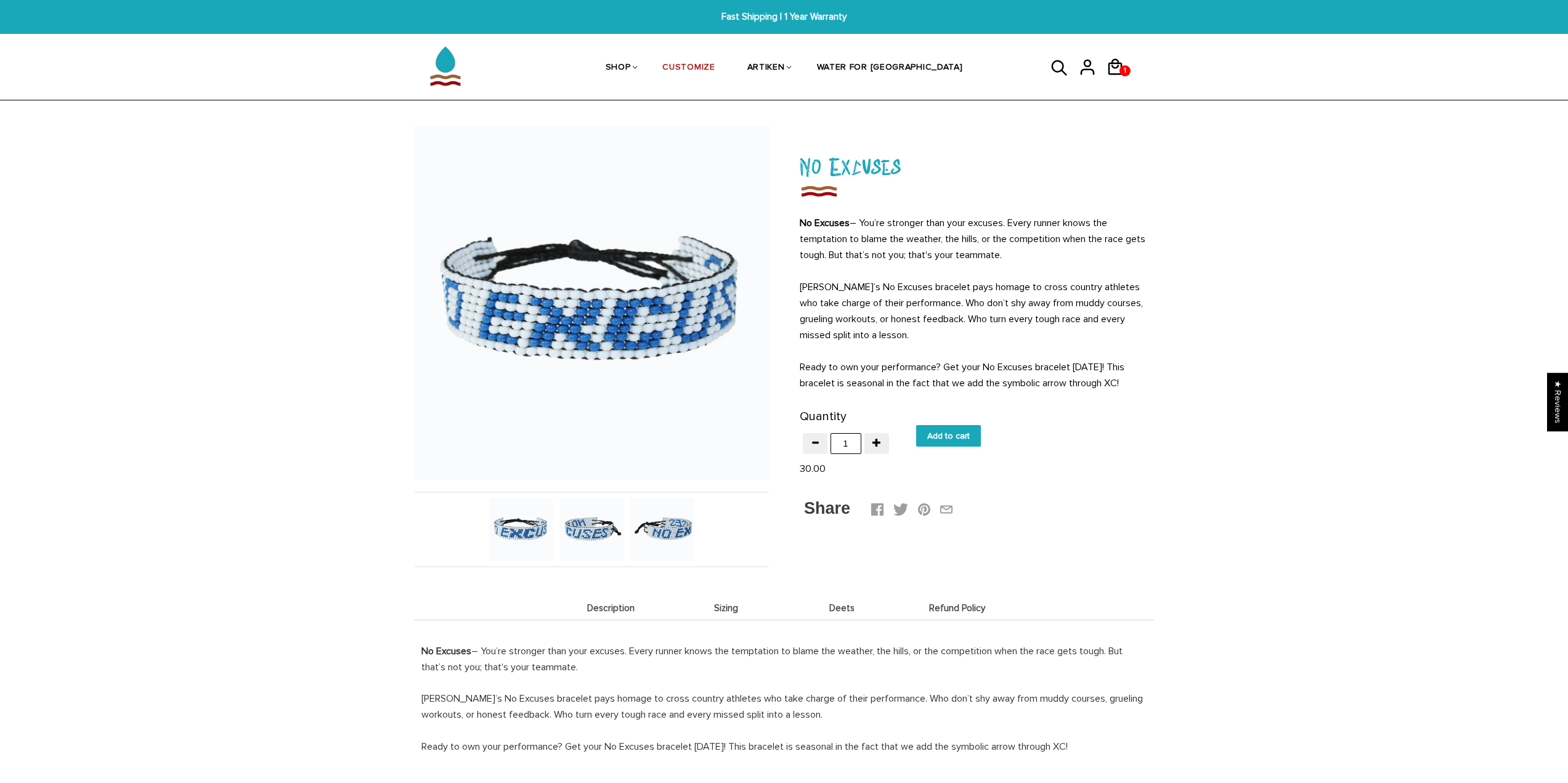
click at [536, 314] on img at bounding box center [592, 303] width 354 height 354
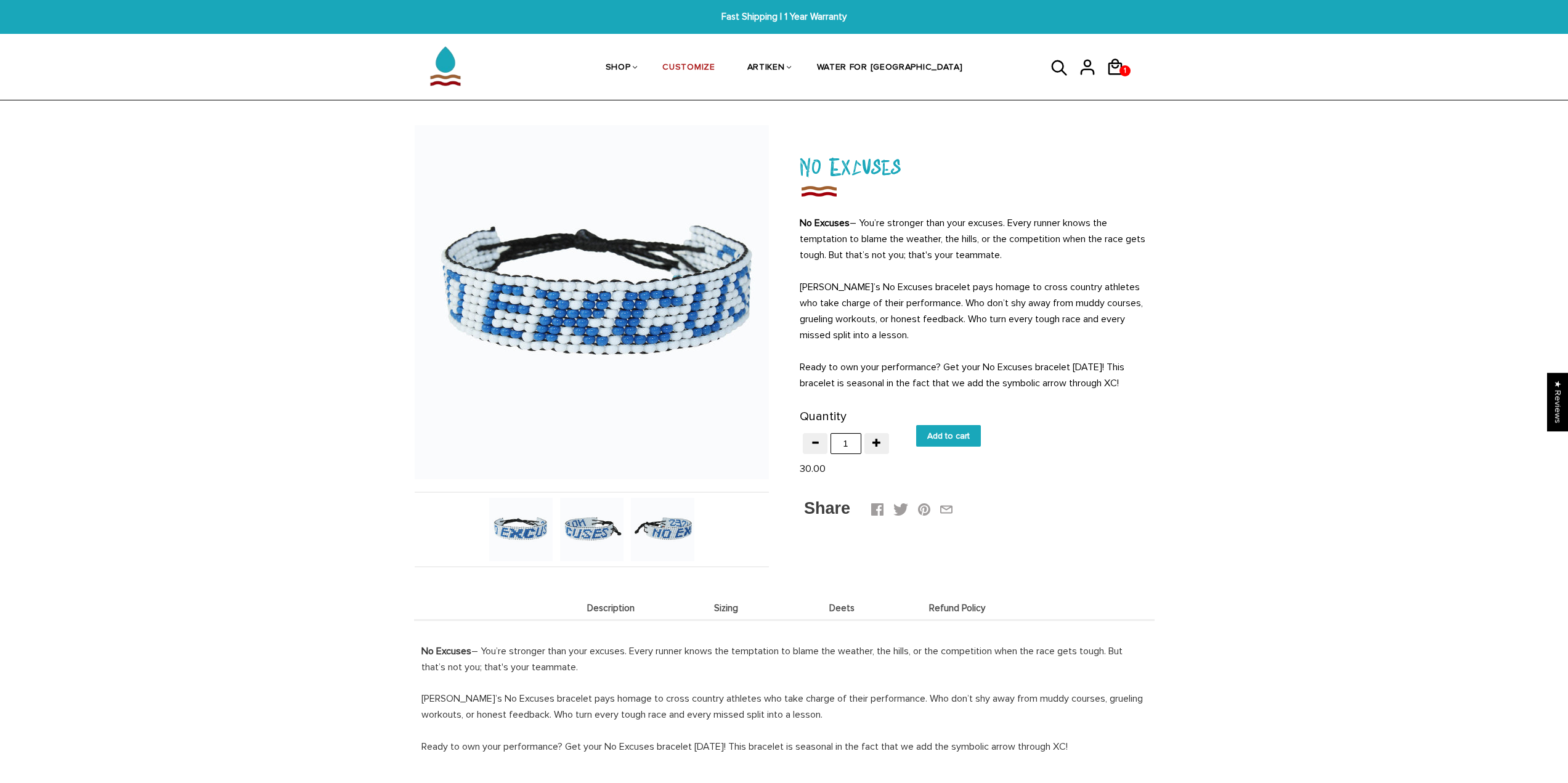
click at [536, 314] on div at bounding box center [592, 303] width 354 height 354
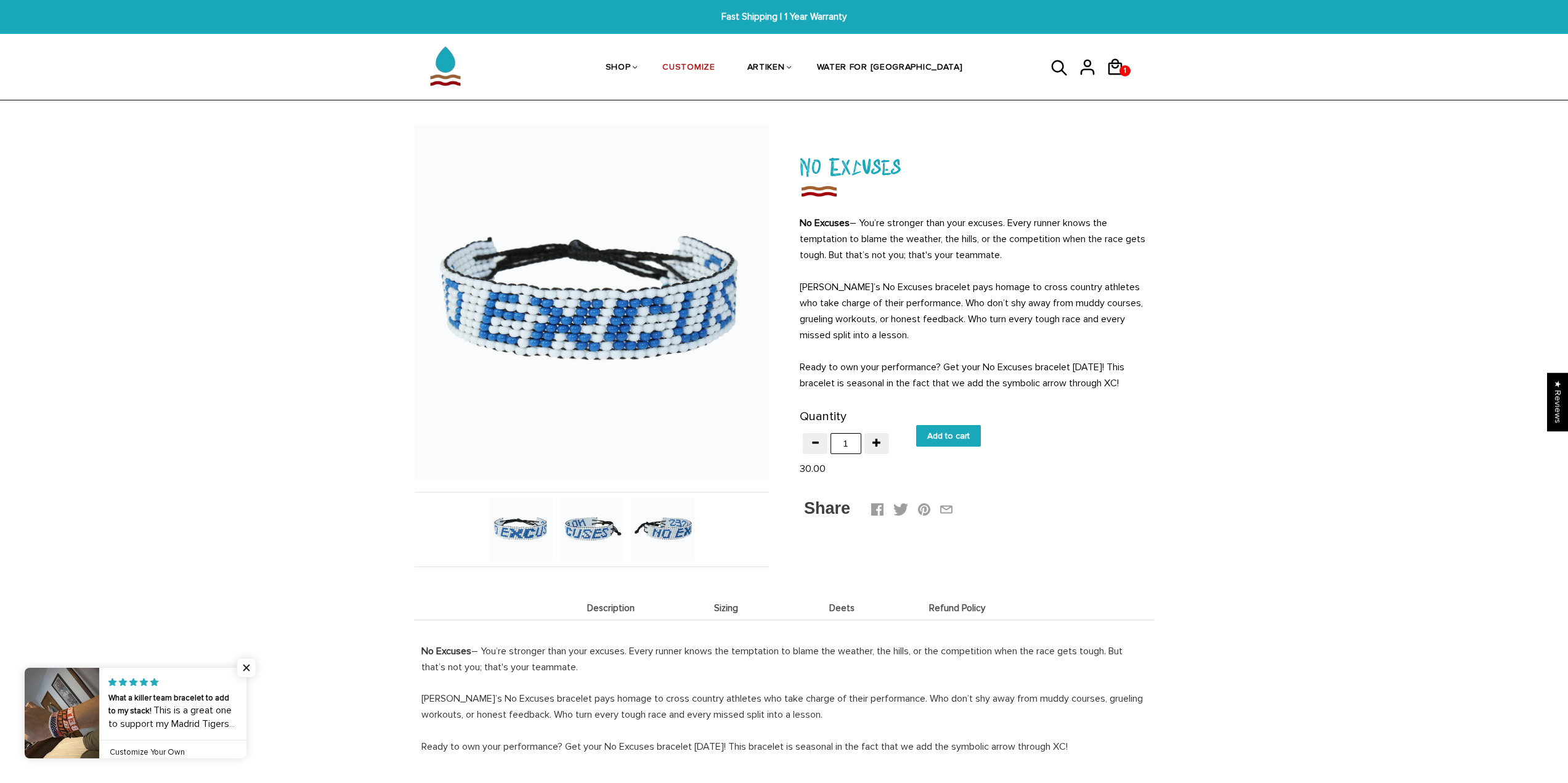
click at [920, 438] on input "Add to cart" at bounding box center [948, 436] width 65 height 21
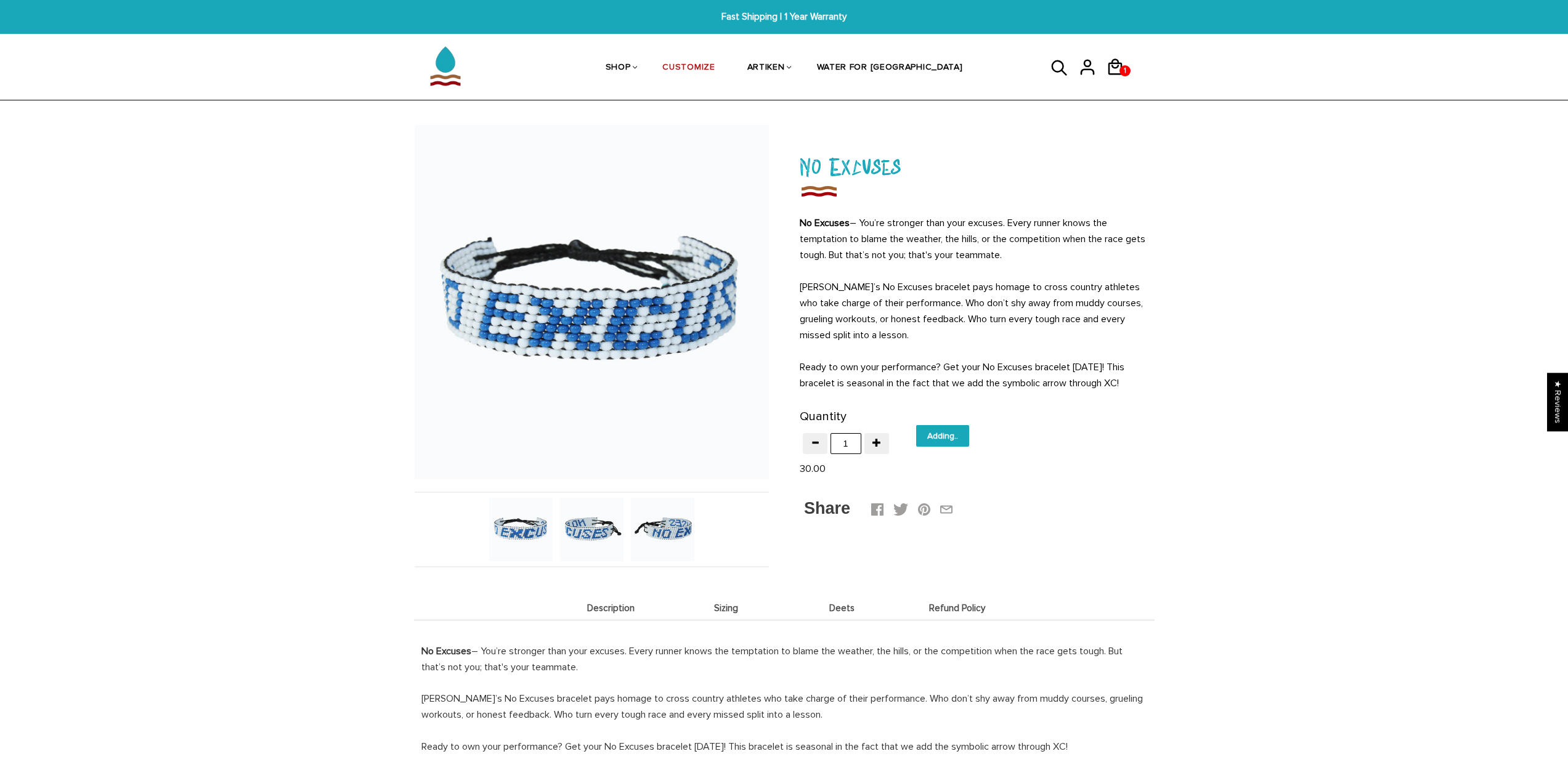
type input "Add to cart"
click at [930, 441] on input "Add to cart" at bounding box center [948, 436] width 65 height 21
type input "Adding.."
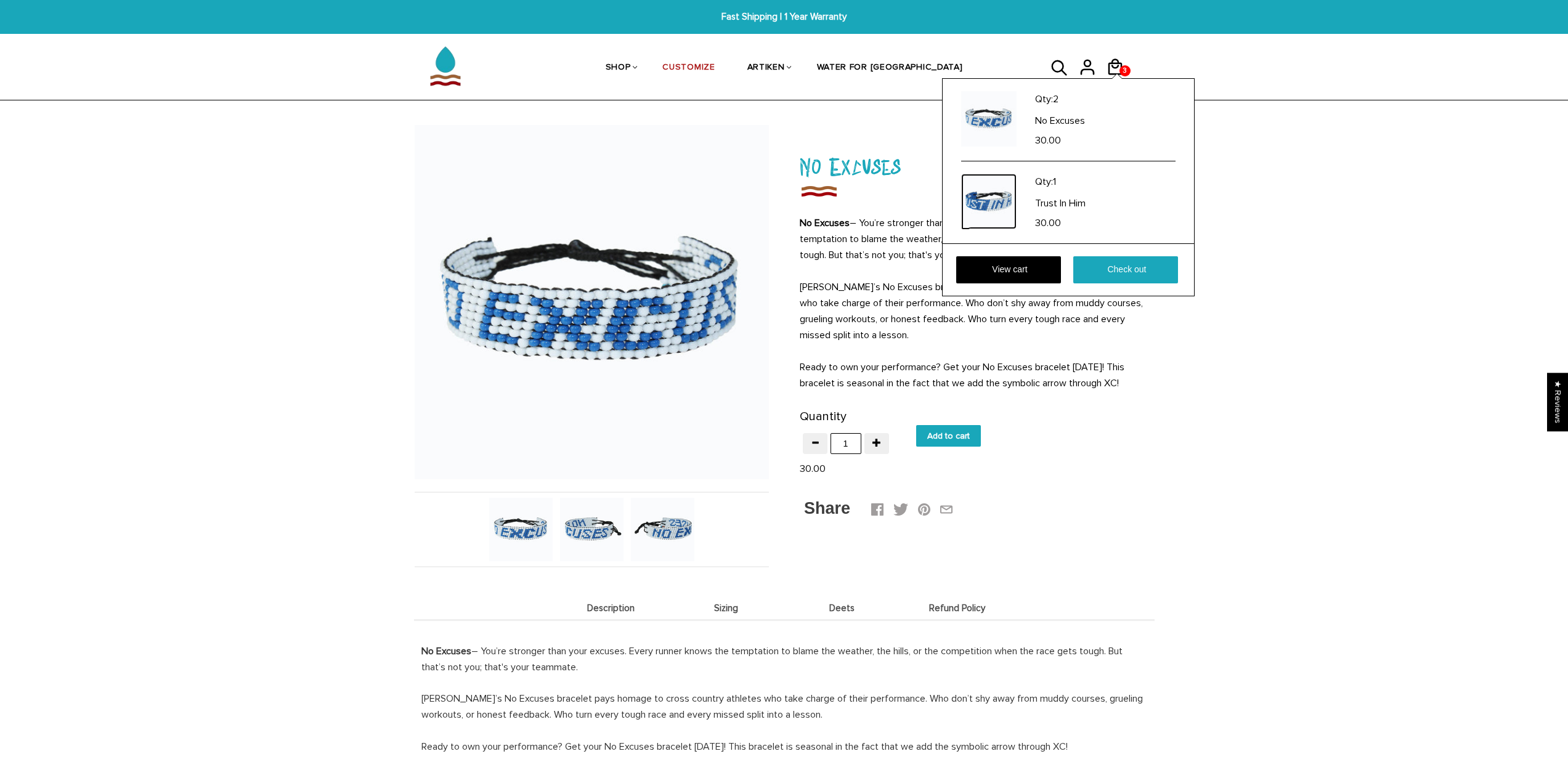
click at [994, 203] on img at bounding box center [989, 201] width 56 height 56
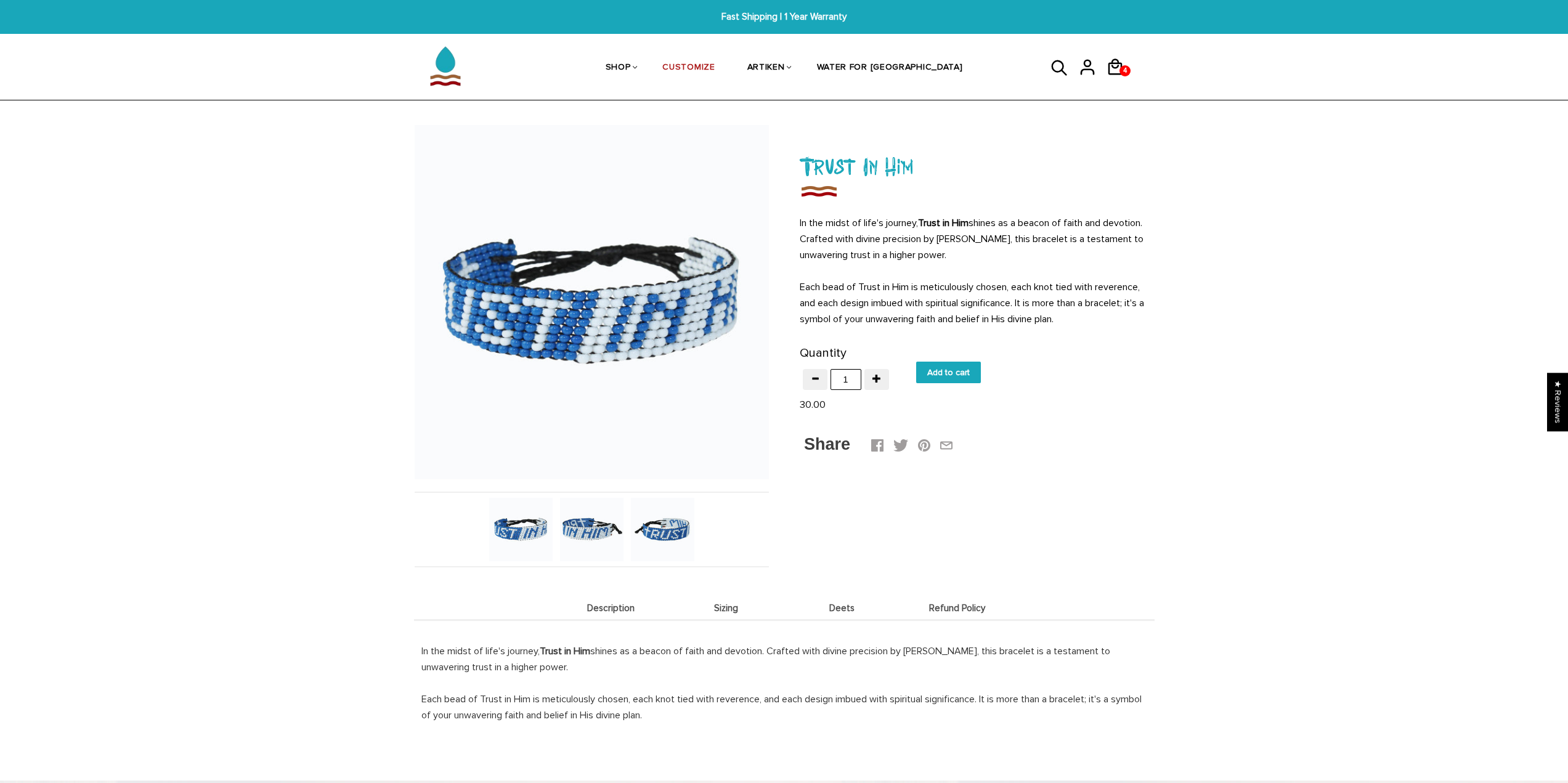
click at [927, 365] on input "Add to cart" at bounding box center [948, 372] width 65 height 21
type input "Add to cart"
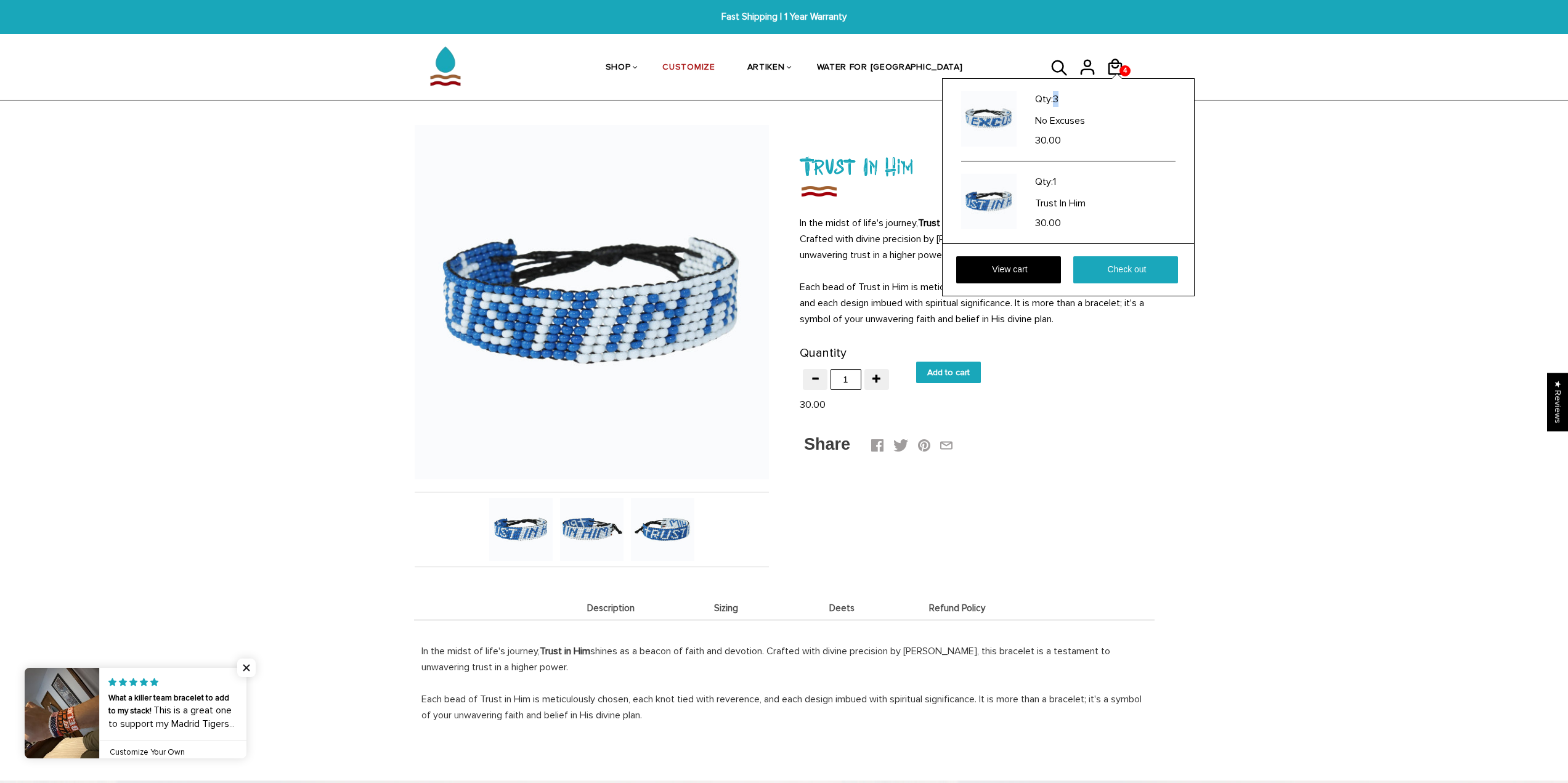
drag, startPoint x: 1057, startPoint y: 102, endPoint x: 1074, endPoint y: 105, distance: 17.3
click at [1074, 105] on p "Qty: 3" at bounding box center [1104, 99] width 139 height 16
click at [1016, 273] on link "View cart" at bounding box center [1008, 270] width 105 height 27
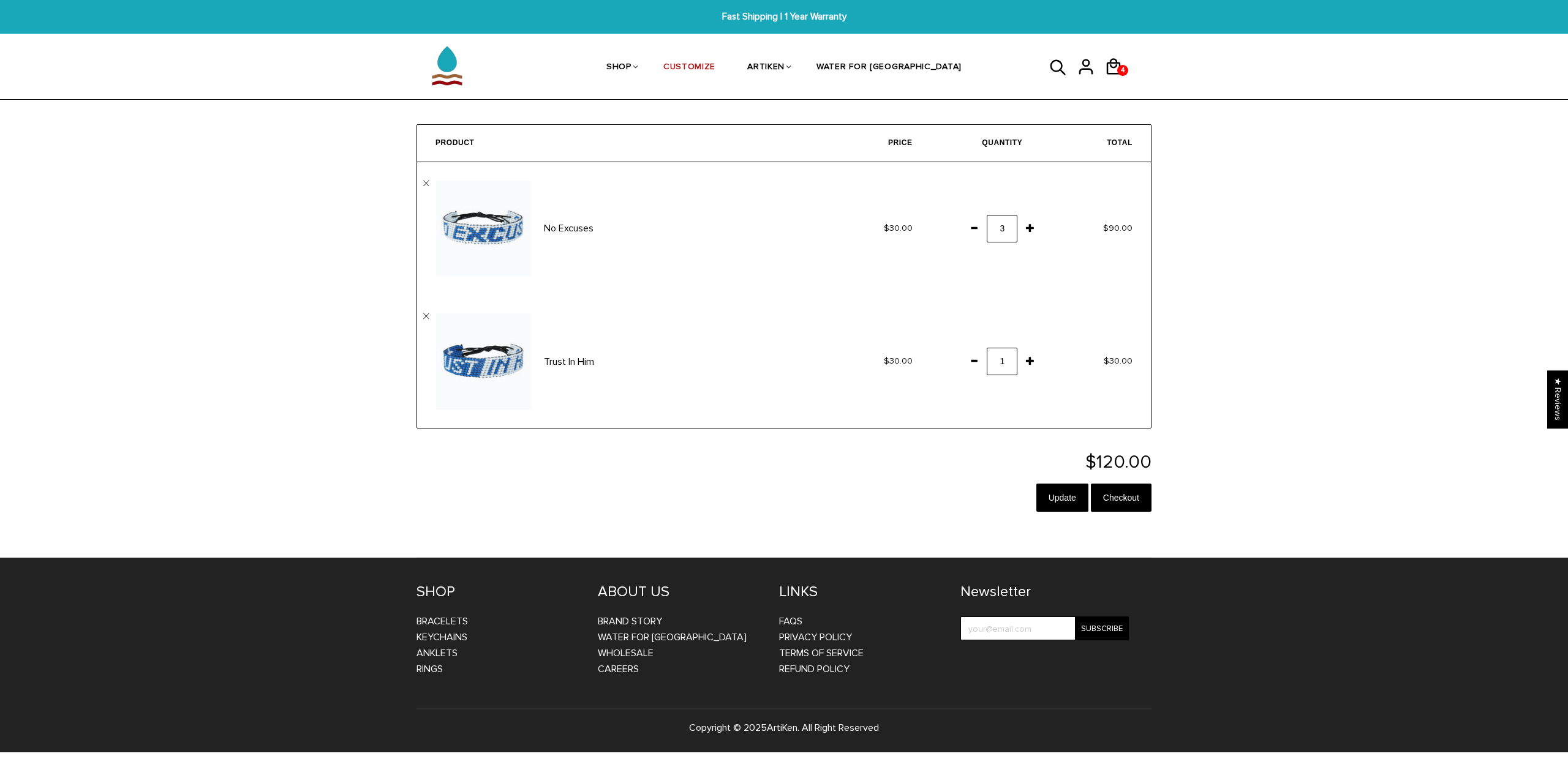
click at [969, 228] on span at bounding box center [974, 227] width 21 height 22
click at [981, 358] on span at bounding box center [974, 360] width 21 height 22
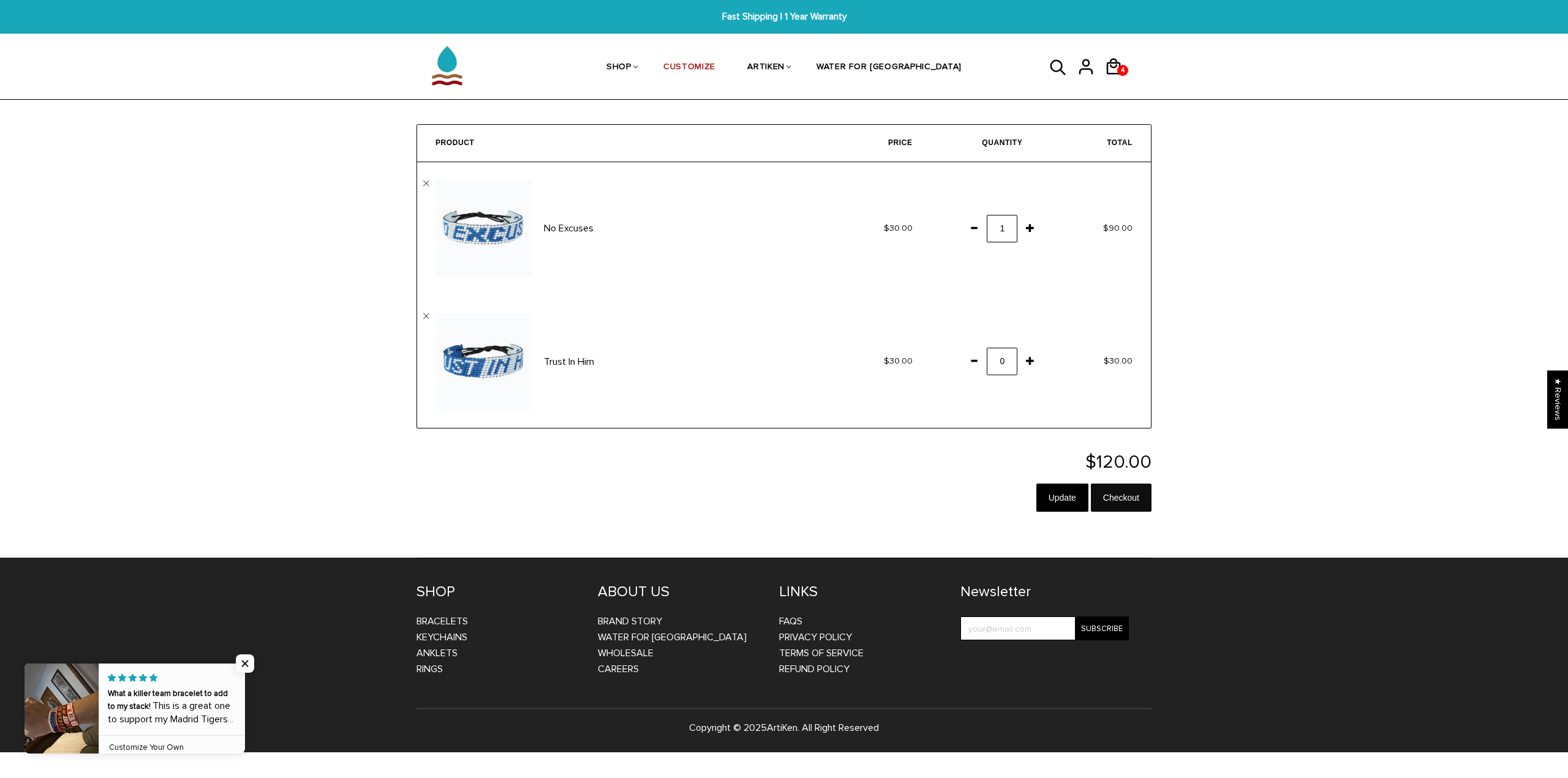
click at [1128, 504] on input "Checkout" at bounding box center [1122, 498] width 61 height 28
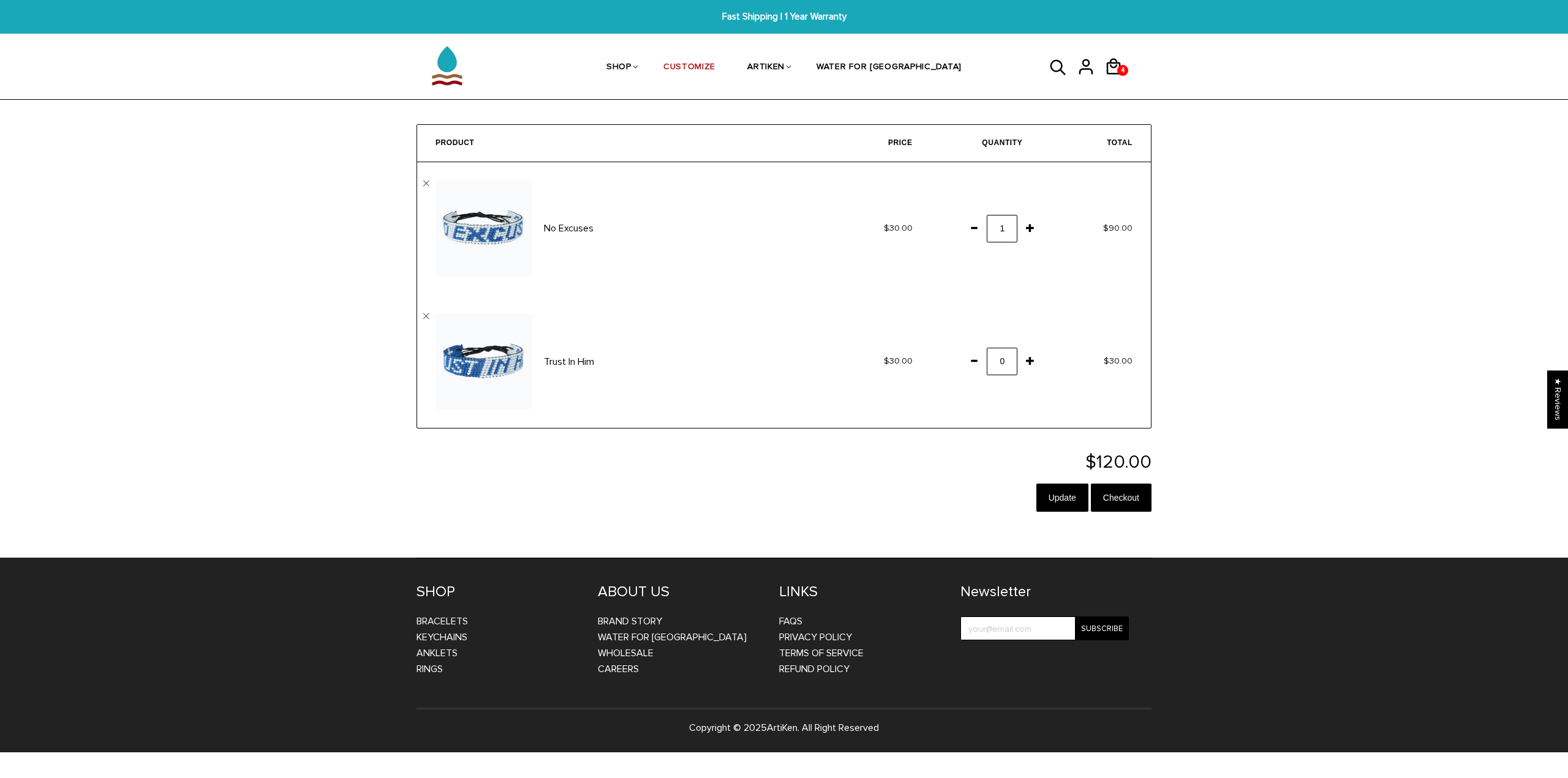
click at [1020, 365] on span at bounding box center [1030, 360] width 21 height 22
click at [1030, 366] on span at bounding box center [1030, 360] width 21 height 22
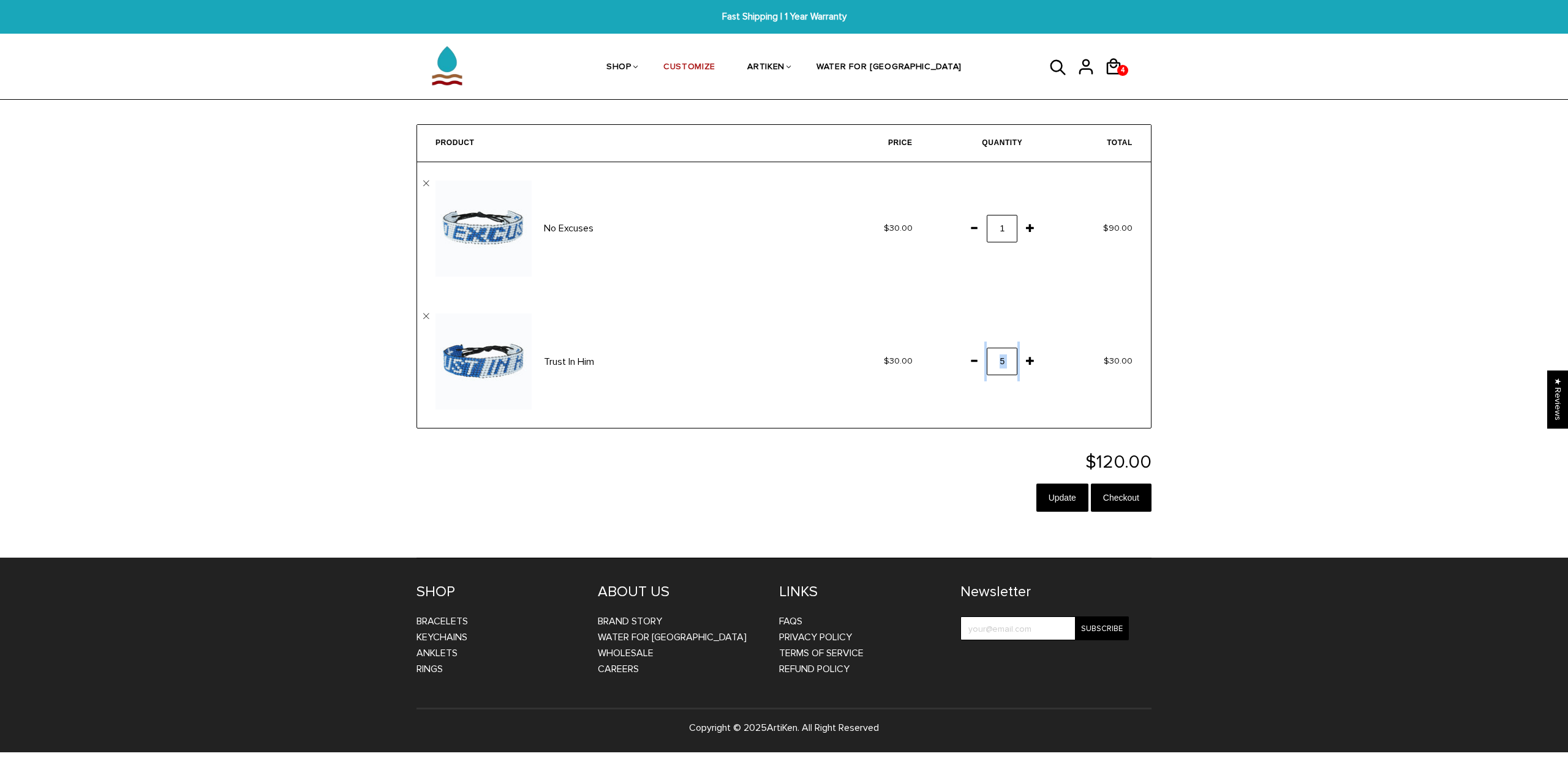
click at [1030, 366] on span at bounding box center [1030, 360] width 21 height 22
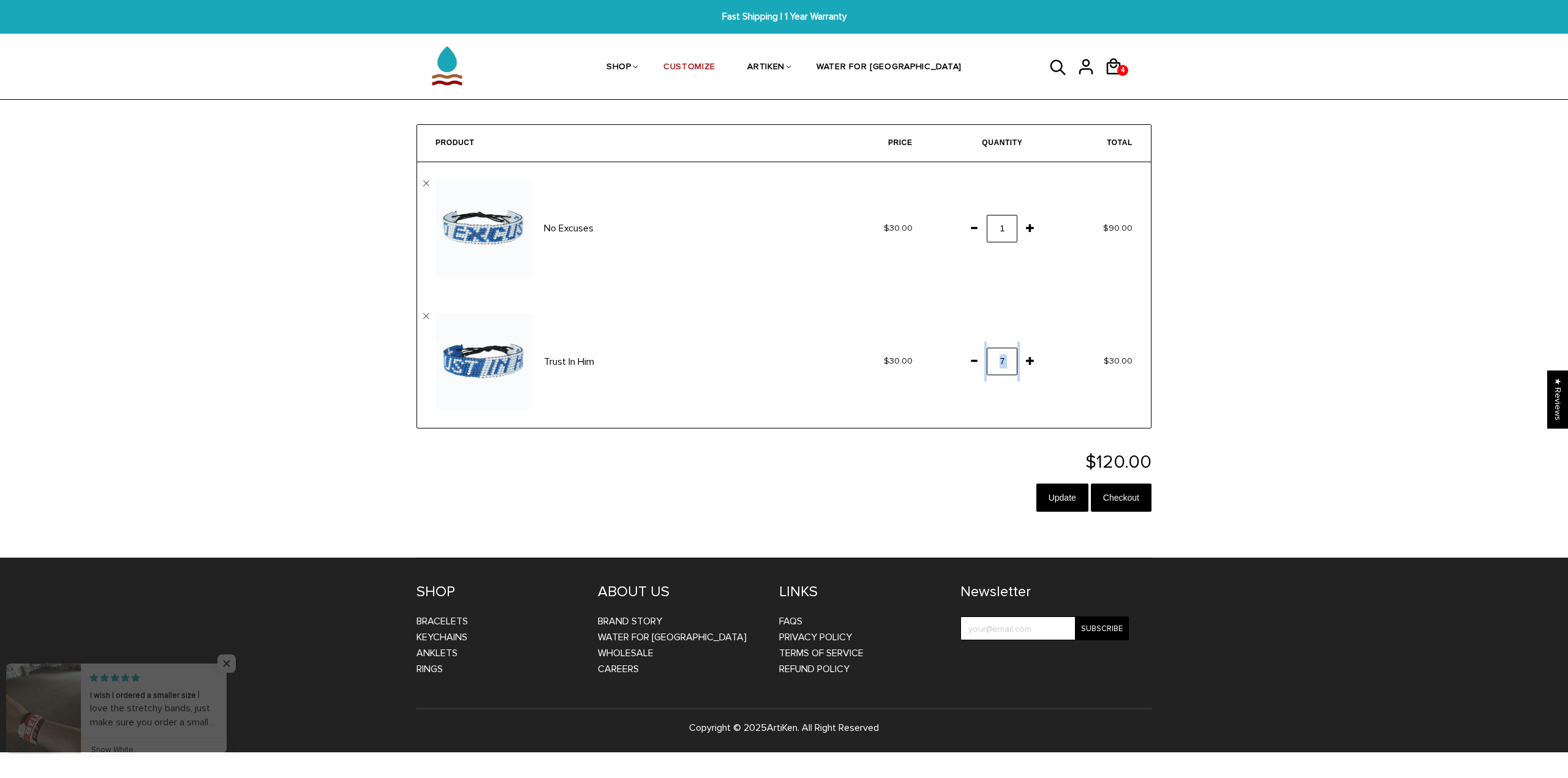
click at [1030, 366] on span at bounding box center [1030, 360] width 21 height 22
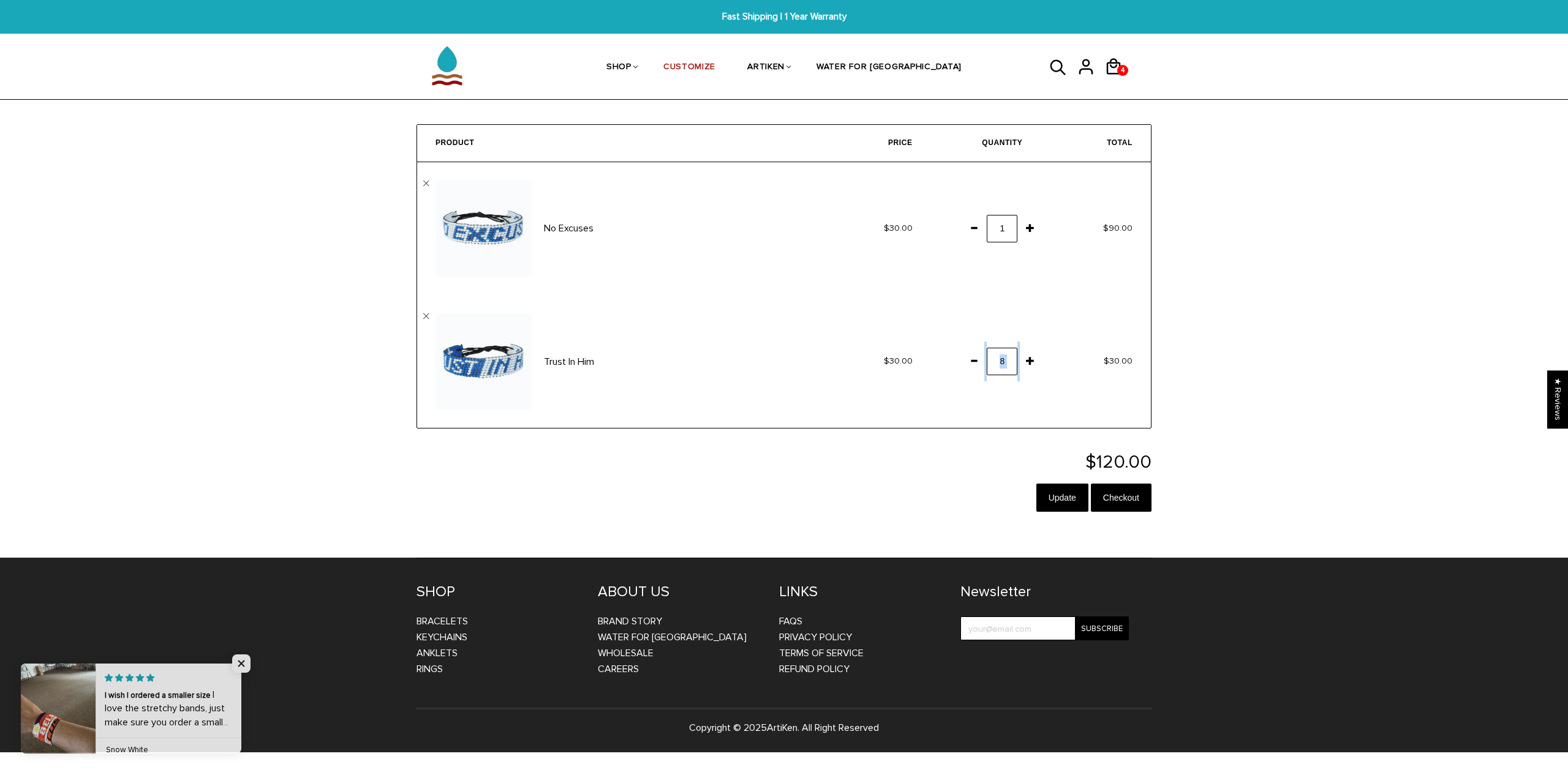
click at [1030, 366] on span at bounding box center [1030, 360] width 21 height 22
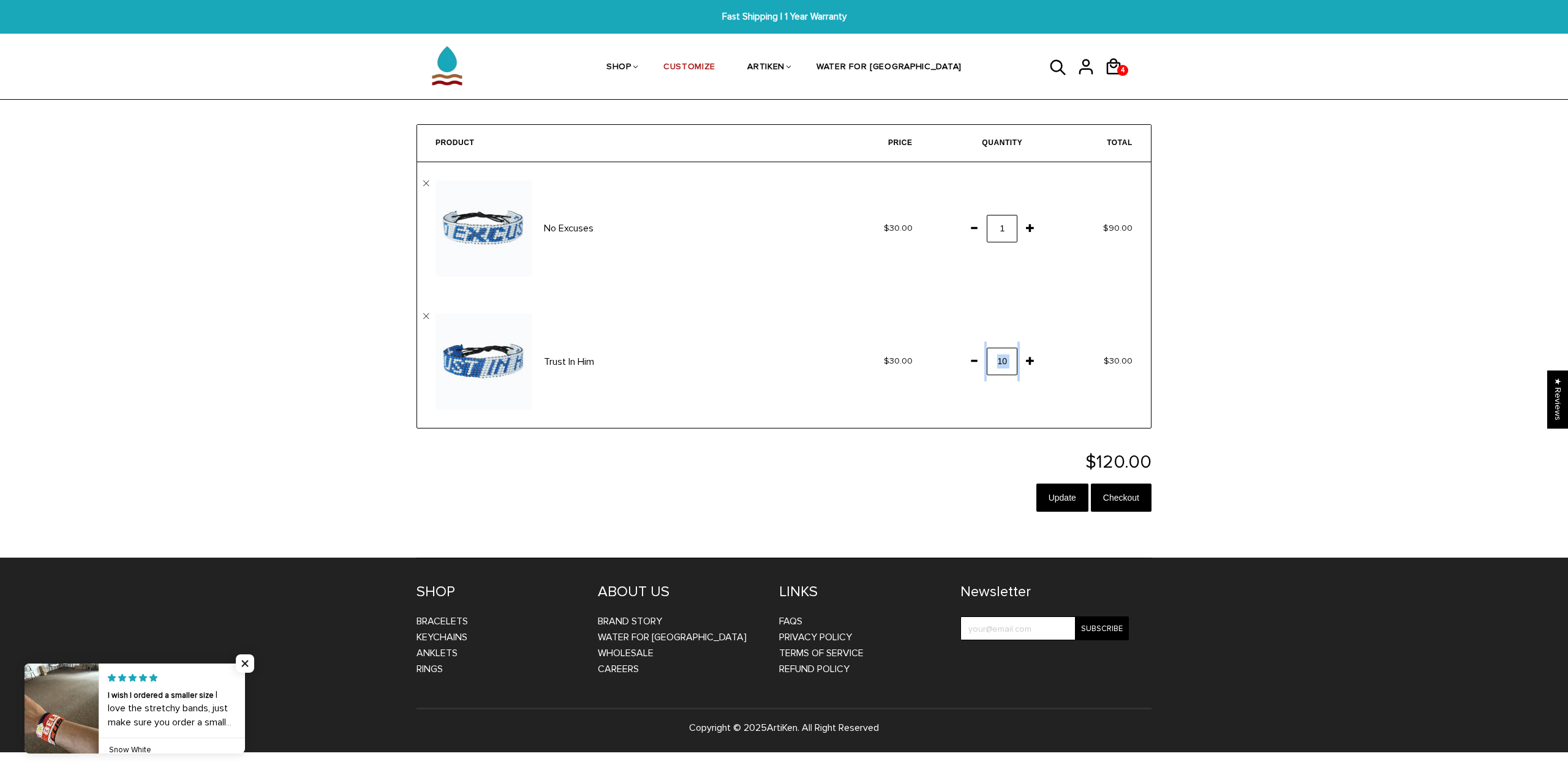
click at [1030, 366] on span at bounding box center [1030, 360] width 21 height 22
click at [1112, 351] on td "$30.00" at bounding box center [1096, 361] width 110 height 133
click at [1032, 231] on span at bounding box center [1030, 227] width 21 height 22
click at [1029, 231] on span at bounding box center [1030, 227] width 21 height 22
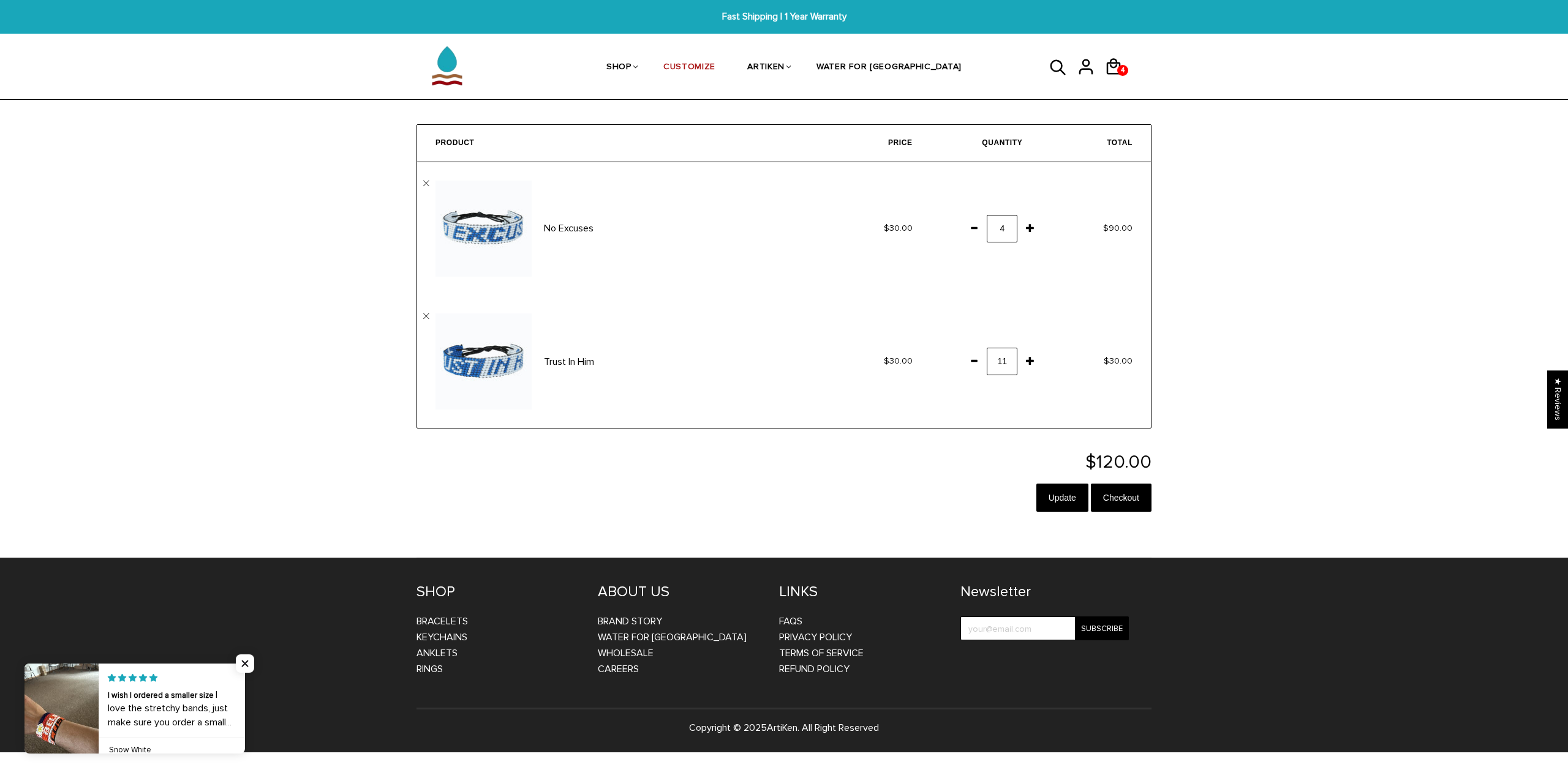
click at [1029, 231] on span at bounding box center [1030, 227] width 21 height 22
click at [1015, 254] on td "3" at bounding box center [986, 228] width 110 height 133
drag, startPoint x: 1015, startPoint y: 254, endPoint x: 1022, endPoint y: 250, distance: 8.1
click at [1016, 255] on td "3" at bounding box center [986, 228] width 110 height 133
drag, startPoint x: 1023, startPoint y: 248, endPoint x: 1032, endPoint y: 236, distance: 15.0
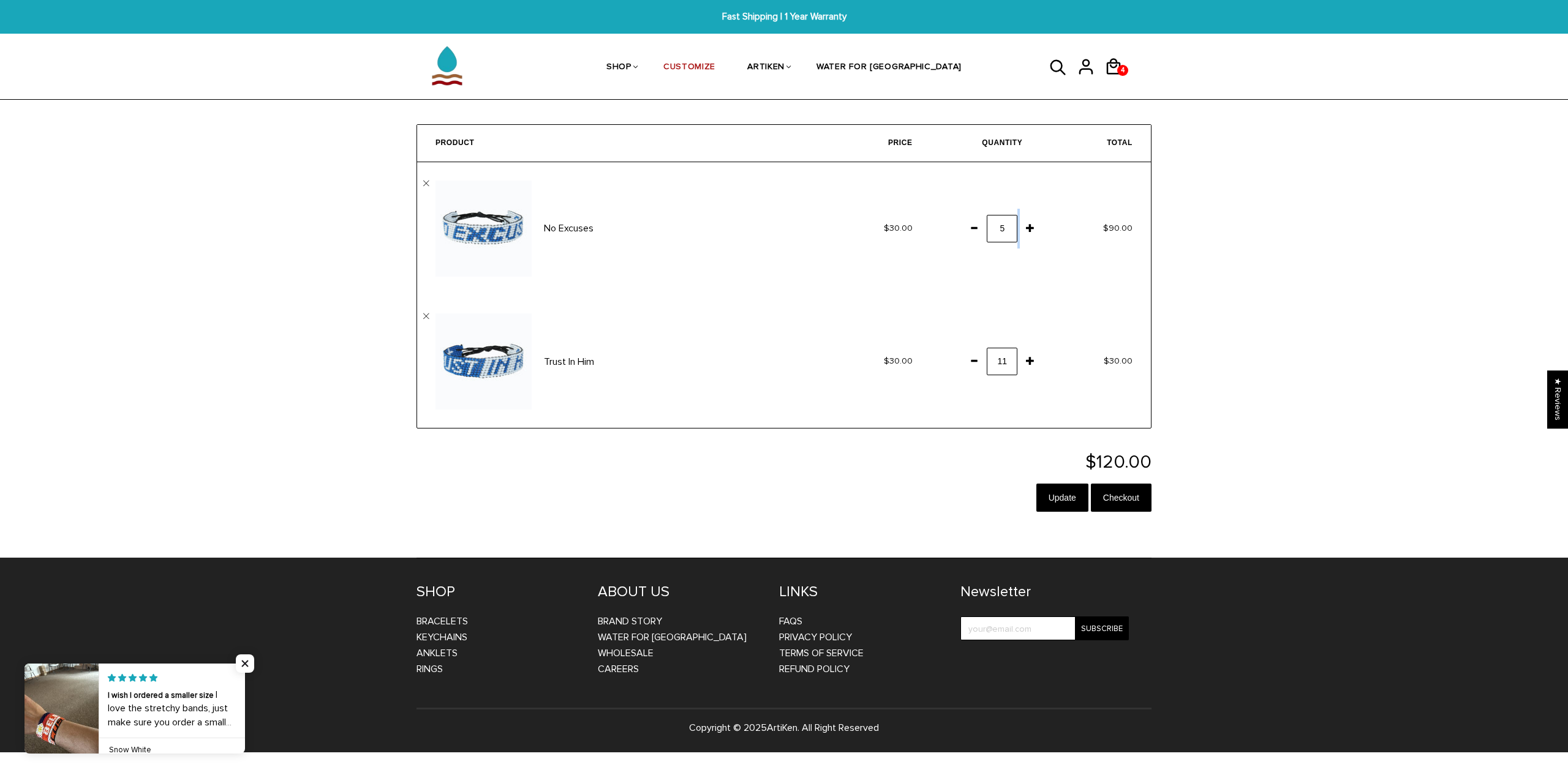
click at [1024, 246] on td "3" at bounding box center [986, 228] width 110 height 133
click at [1032, 235] on span at bounding box center [1030, 227] width 21 height 22
click at [1024, 214] on td "3" at bounding box center [986, 228] width 110 height 133
drag, startPoint x: 1020, startPoint y: 211, endPoint x: 1025, endPoint y: 216, distance: 7.1
click at [1021, 206] on td "3" at bounding box center [986, 228] width 110 height 133
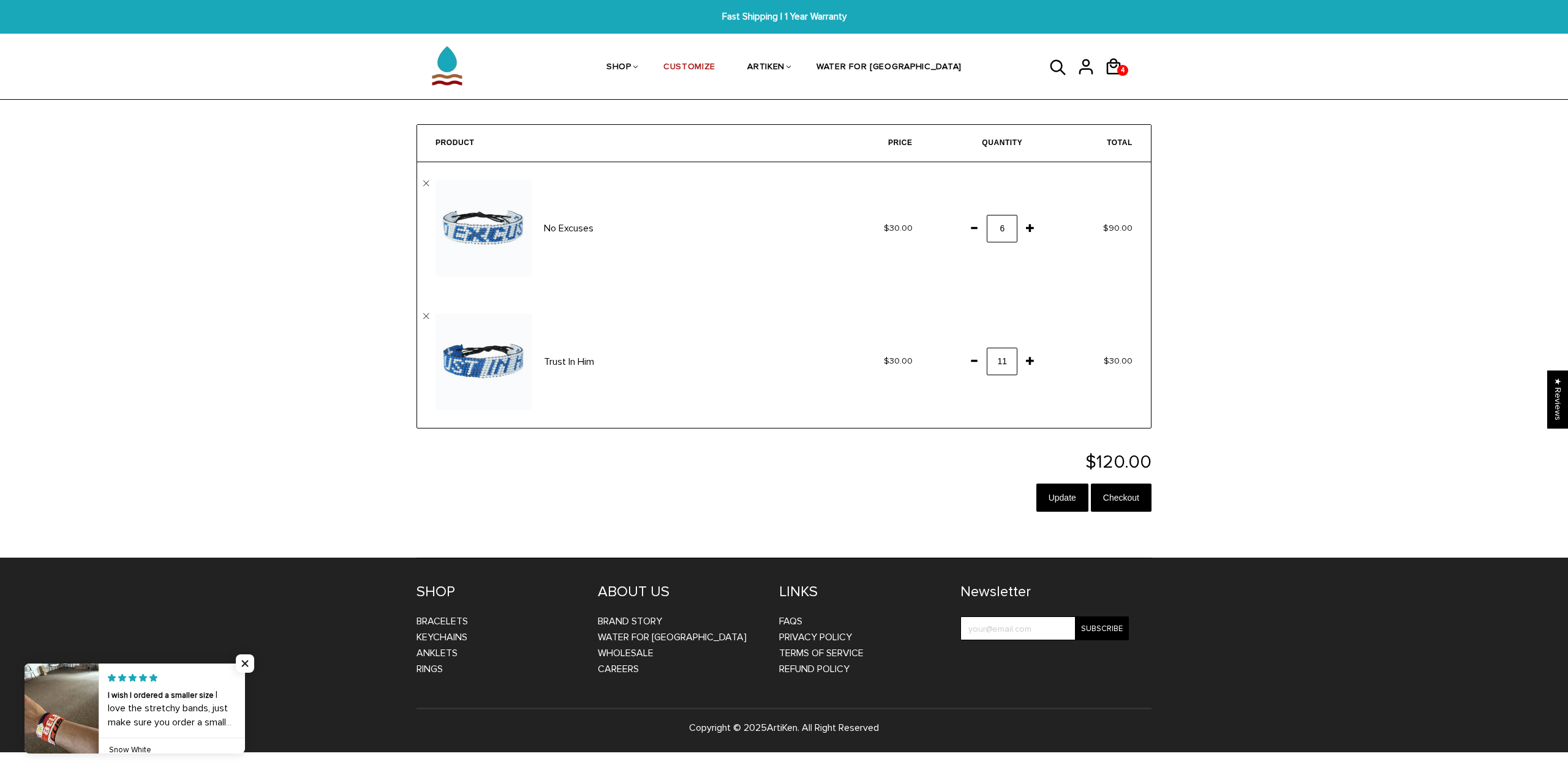
click at [1026, 223] on span at bounding box center [1030, 227] width 21 height 22
click at [1024, 225] on span at bounding box center [1030, 227] width 21 height 22
click at [1025, 221] on span at bounding box center [1030, 227] width 21 height 22
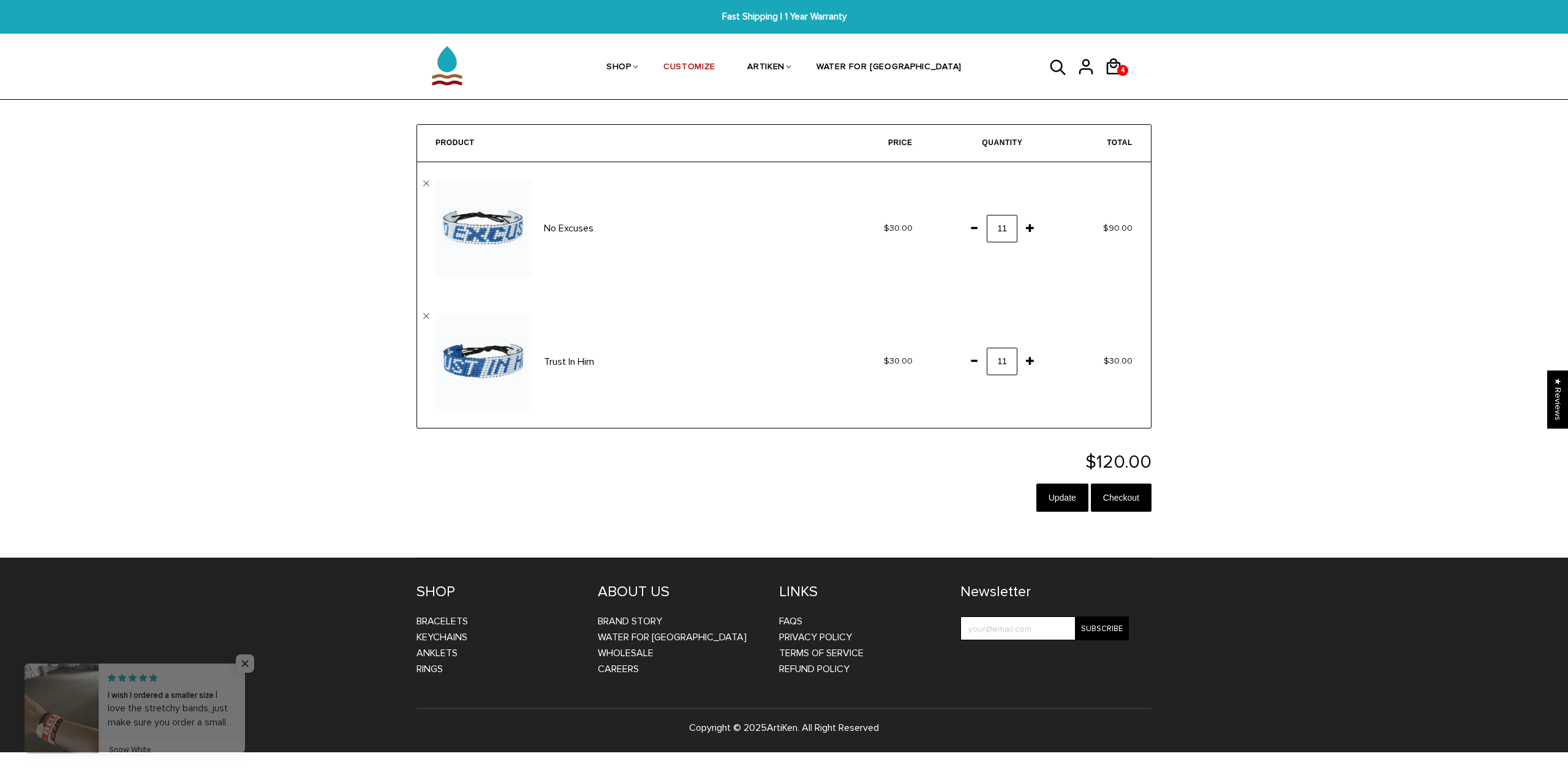
click at [1025, 221] on span at bounding box center [1030, 227] width 21 height 22
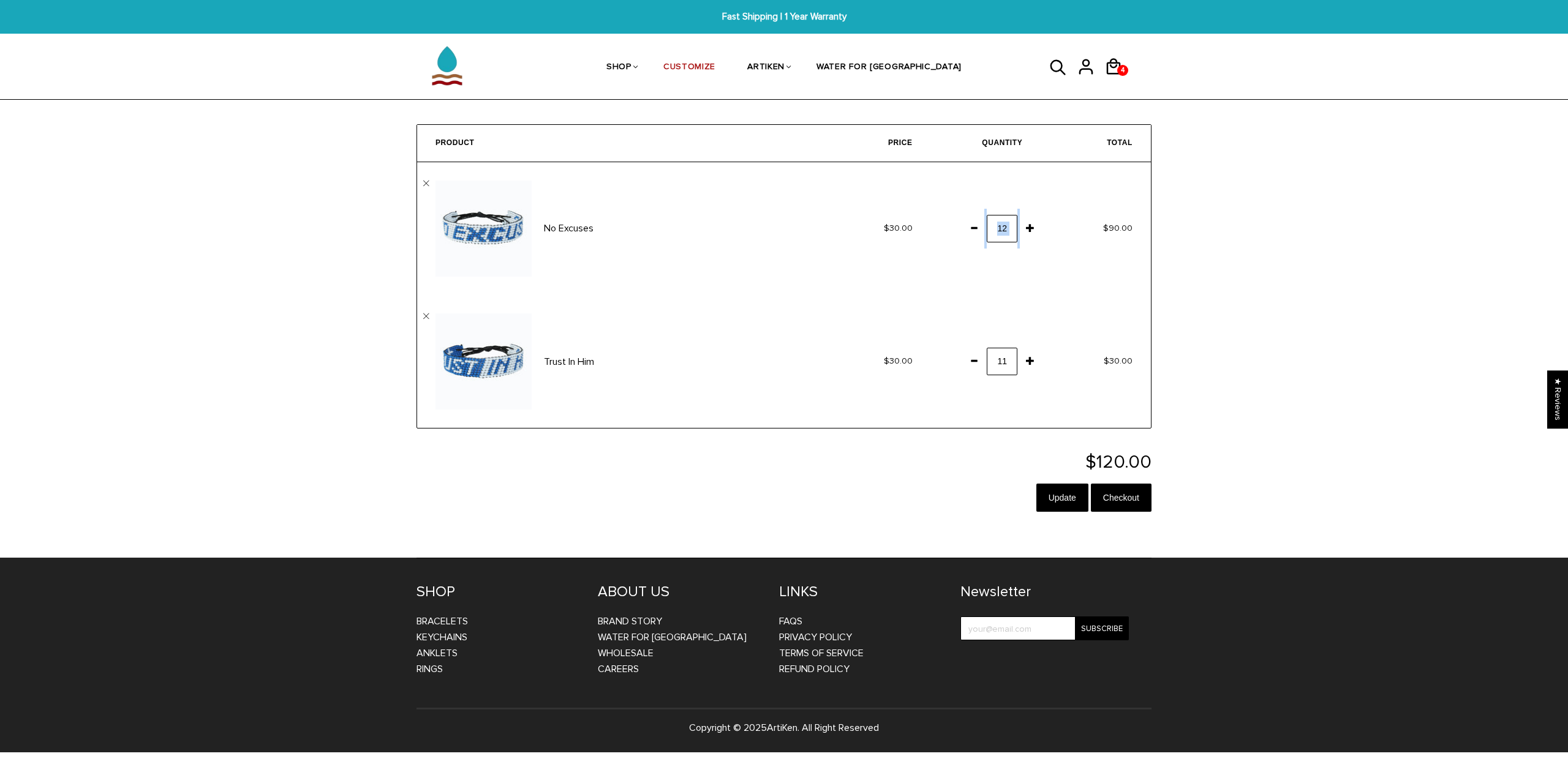
click at [1025, 221] on span at bounding box center [1030, 227] width 21 height 22
drag, startPoint x: 1025, startPoint y: 221, endPoint x: 1018, endPoint y: 239, distance: 19.3
click at [1018, 239] on td "3" at bounding box center [986, 228] width 110 height 133
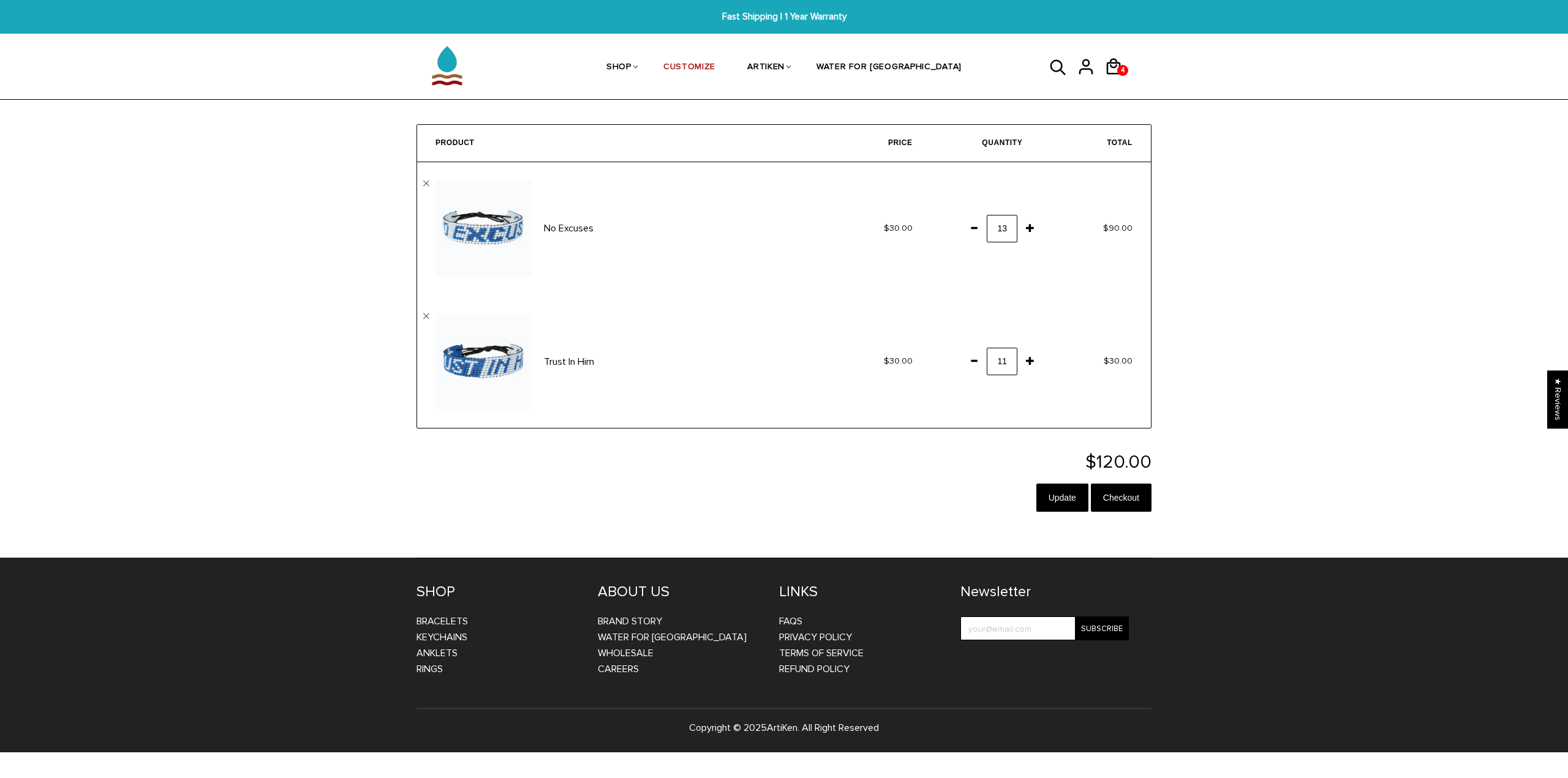
click at [1026, 229] on span at bounding box center [1030, 227] width 21 height 22
click at [1027, 226] on span at bounding box center [1030, 227] width 21 height 22
click at [1027, 226] on span at bounding box center [1030, 227] width 21 height 22
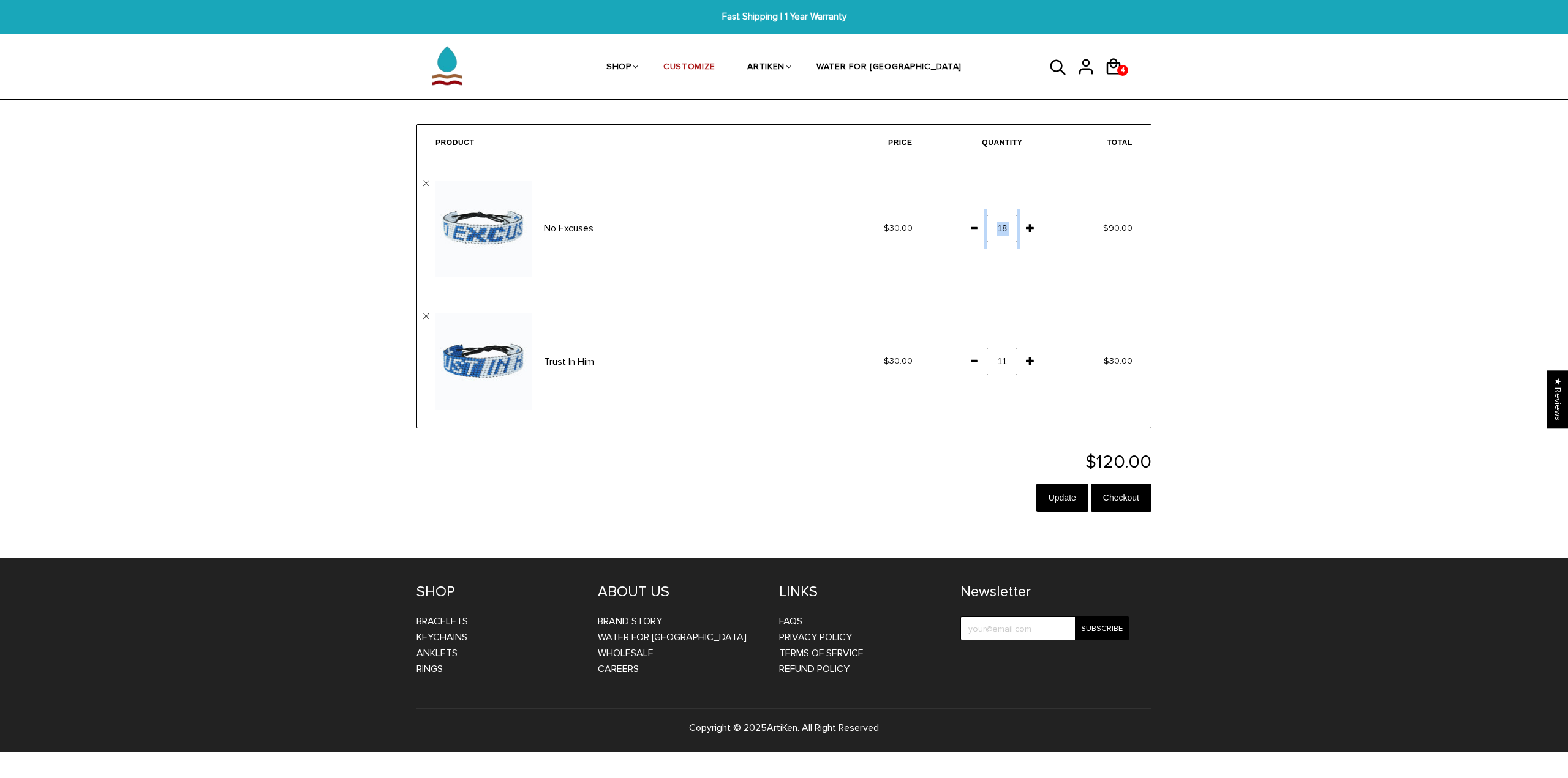
click at [1027, 226] on span at bounding box center [1030, 227] width 21 height 22
click at [1030, 223] on span at bounding box center [1030, 227] width 21 height 22
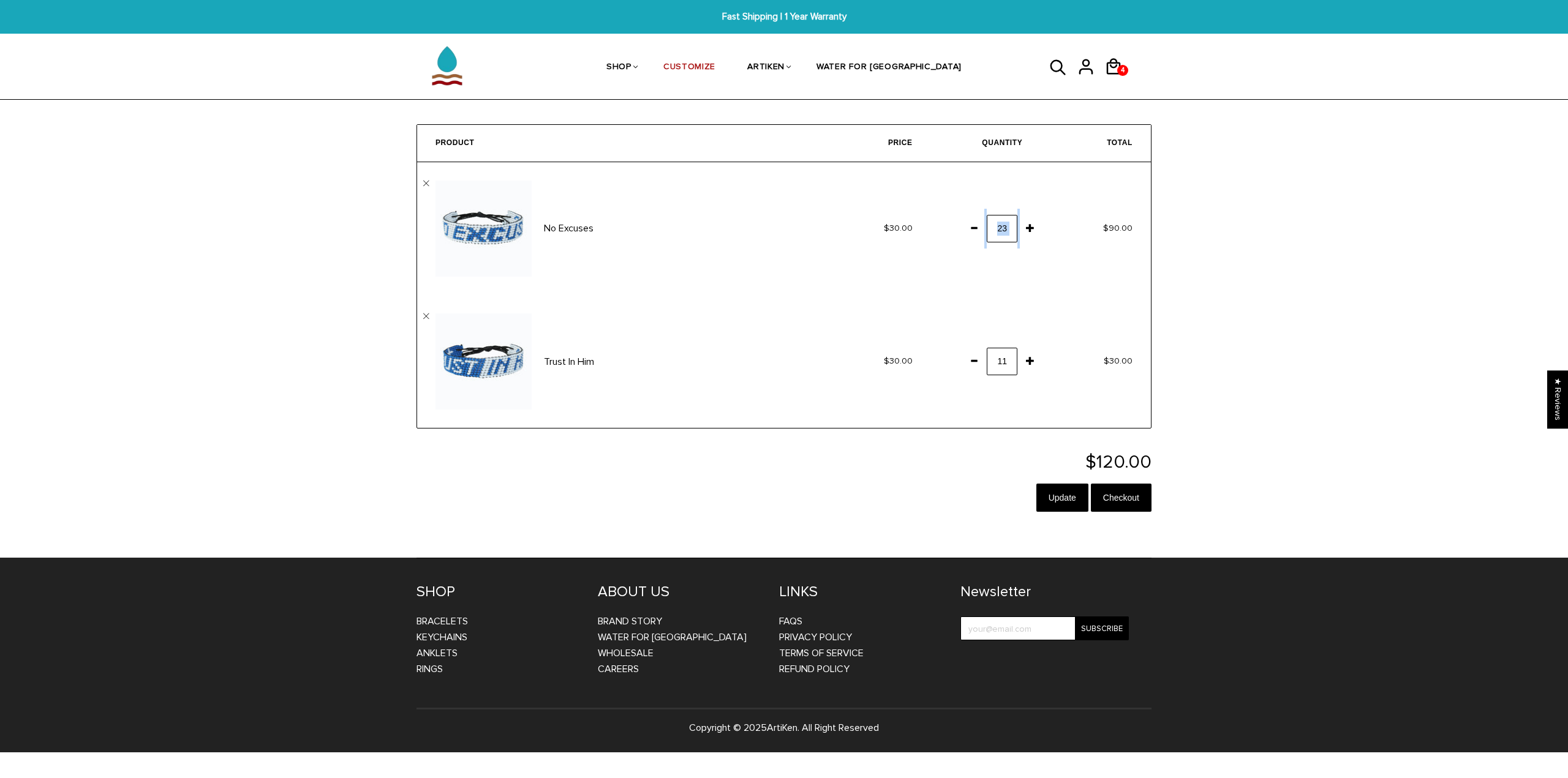
click at [1030, 223] on span at bounding box center [1030, 227] width 21 height 22
click at [1031, 223] on span at bounding box center [1030, 227] width 21 height 22
click at [1031, 222] on span at bounding box center [1030, 227] width 21 height 22
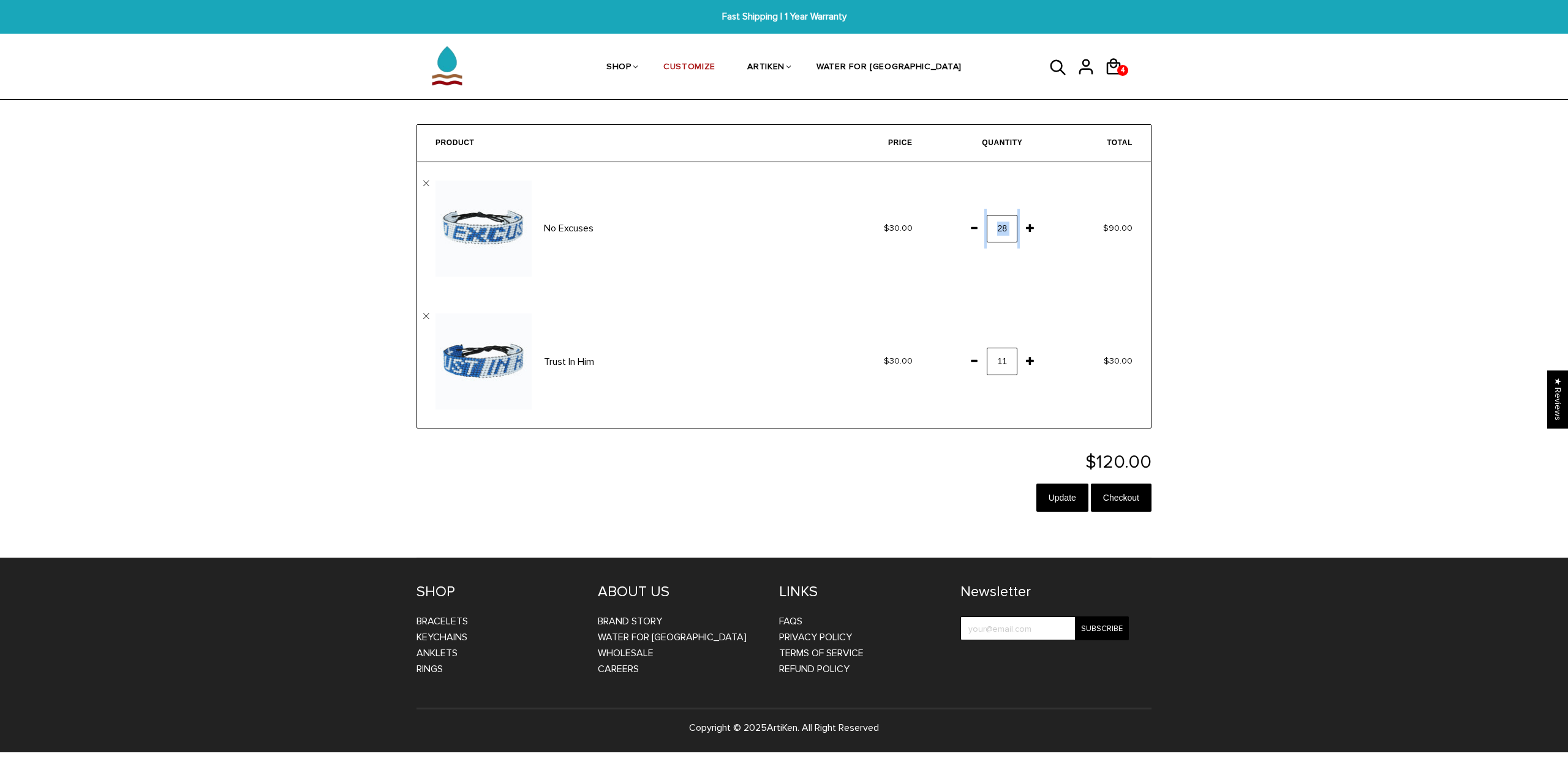
click at [1031, 222] on span at bounding box center [1030, 227] width 21 height 22
click at [1030, 221] on span at bounding box center [1030, 227] width 21 height 22
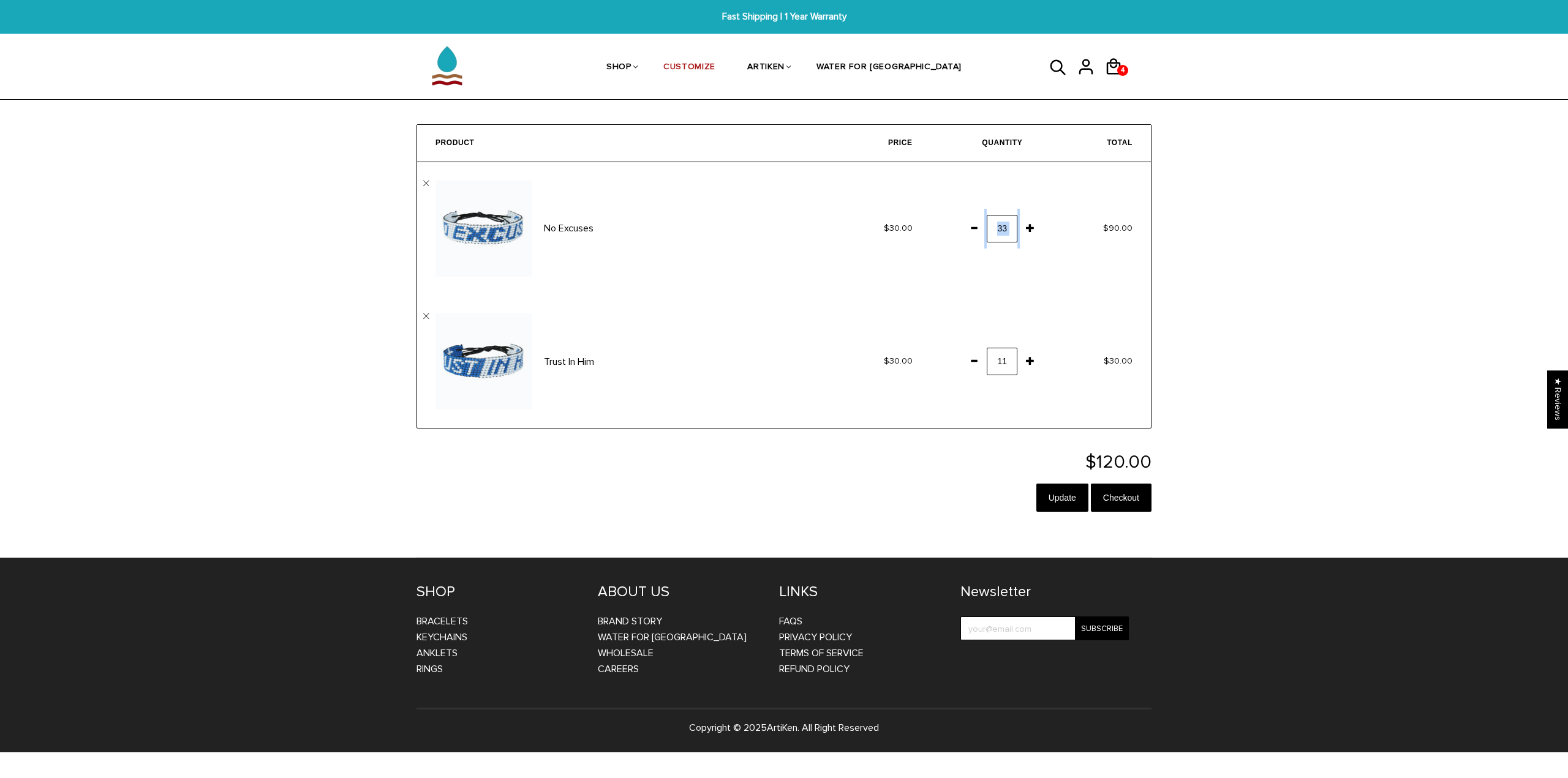
click at [1030, 221] on span at bounding box center [1030, 227] width 21 height 22
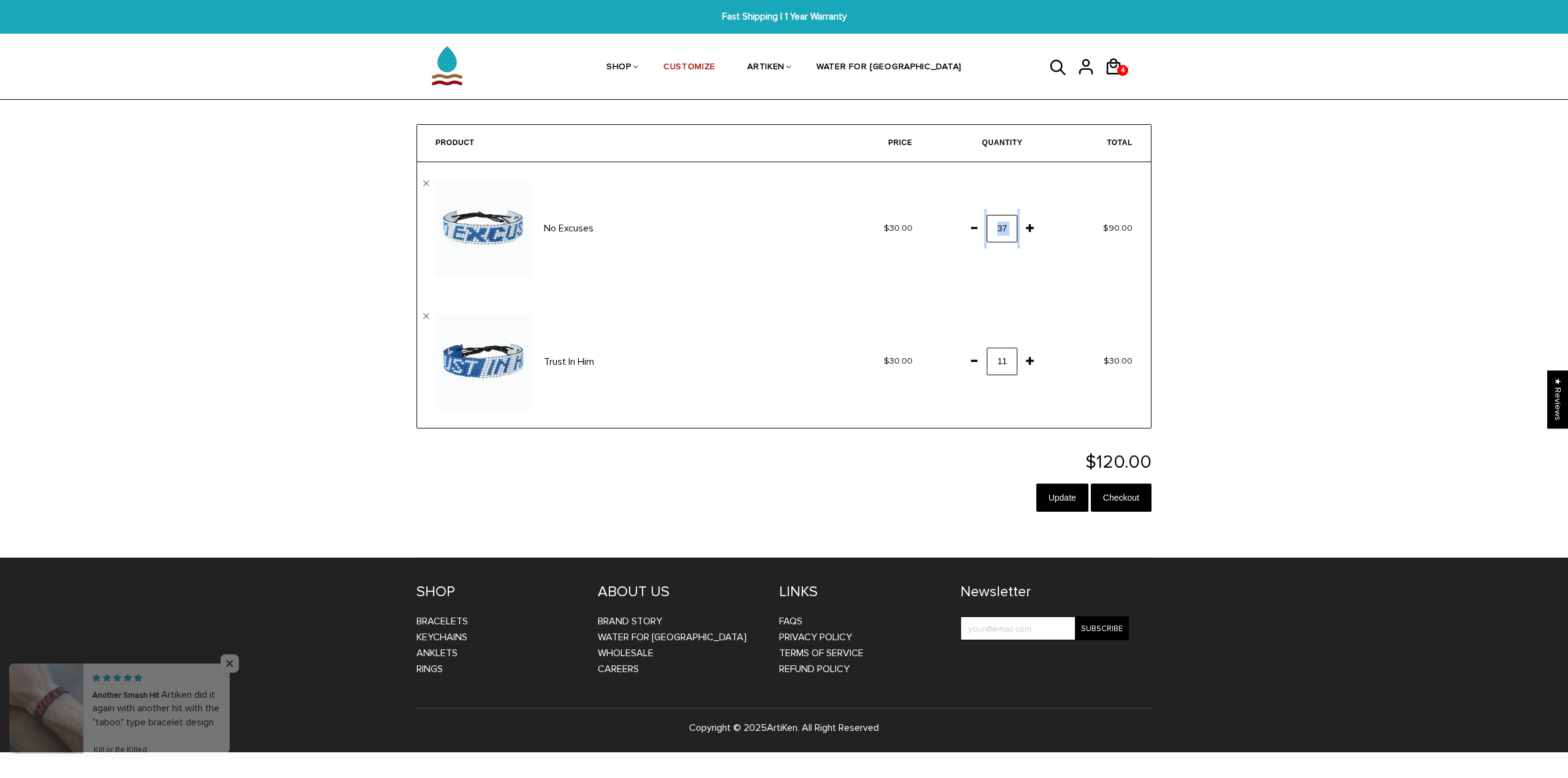
click at [1030, 221] on span at bounding box center [1030, 227] width 21 height 22
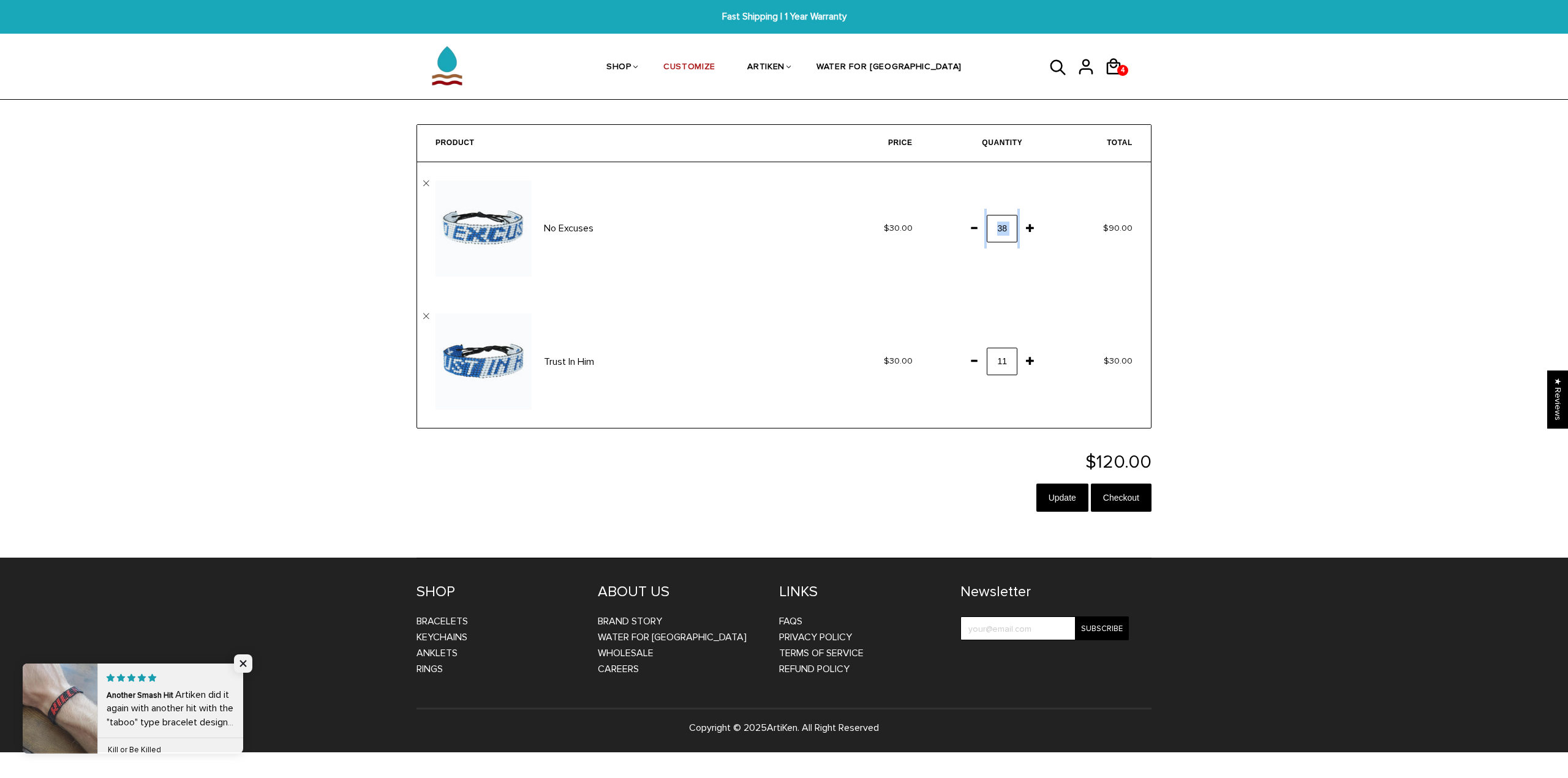
click at [1030, 221] on span at bounding box center [1030, 227] width 21 height 22
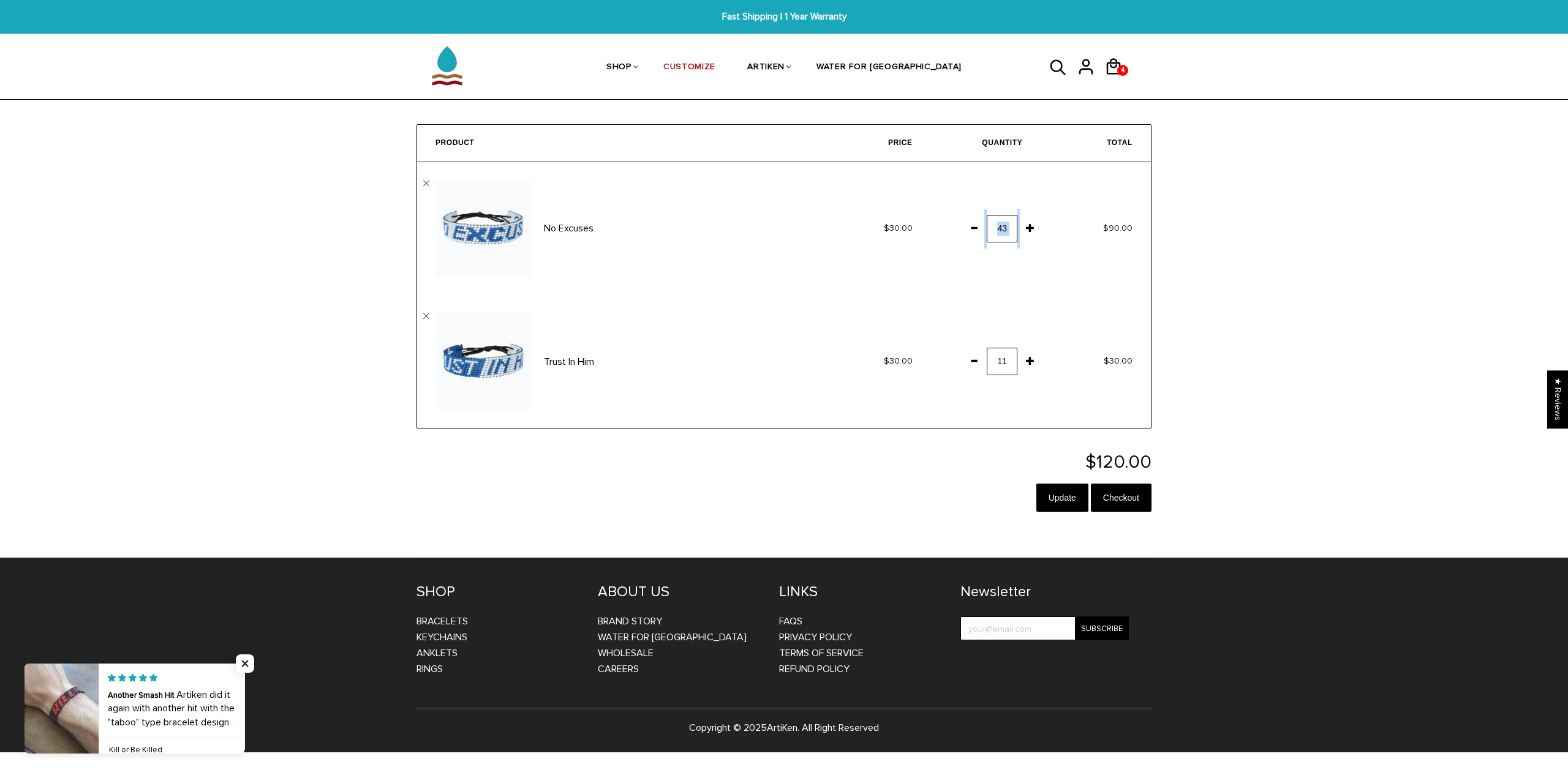
click at [1030, 221] on span at bounding box center [1030, 227] width 21 height 22
drag, startPoint x: 1030, startPoint y: 221, endPoint x: 1025, endPoint y: 235, distance: 14.9
click at [1025, 234] on span at bounding box center [1030, 227] width 21 height 22
click at [1025, 235] on span at bounding box center [1030, 227] width 21 height 22
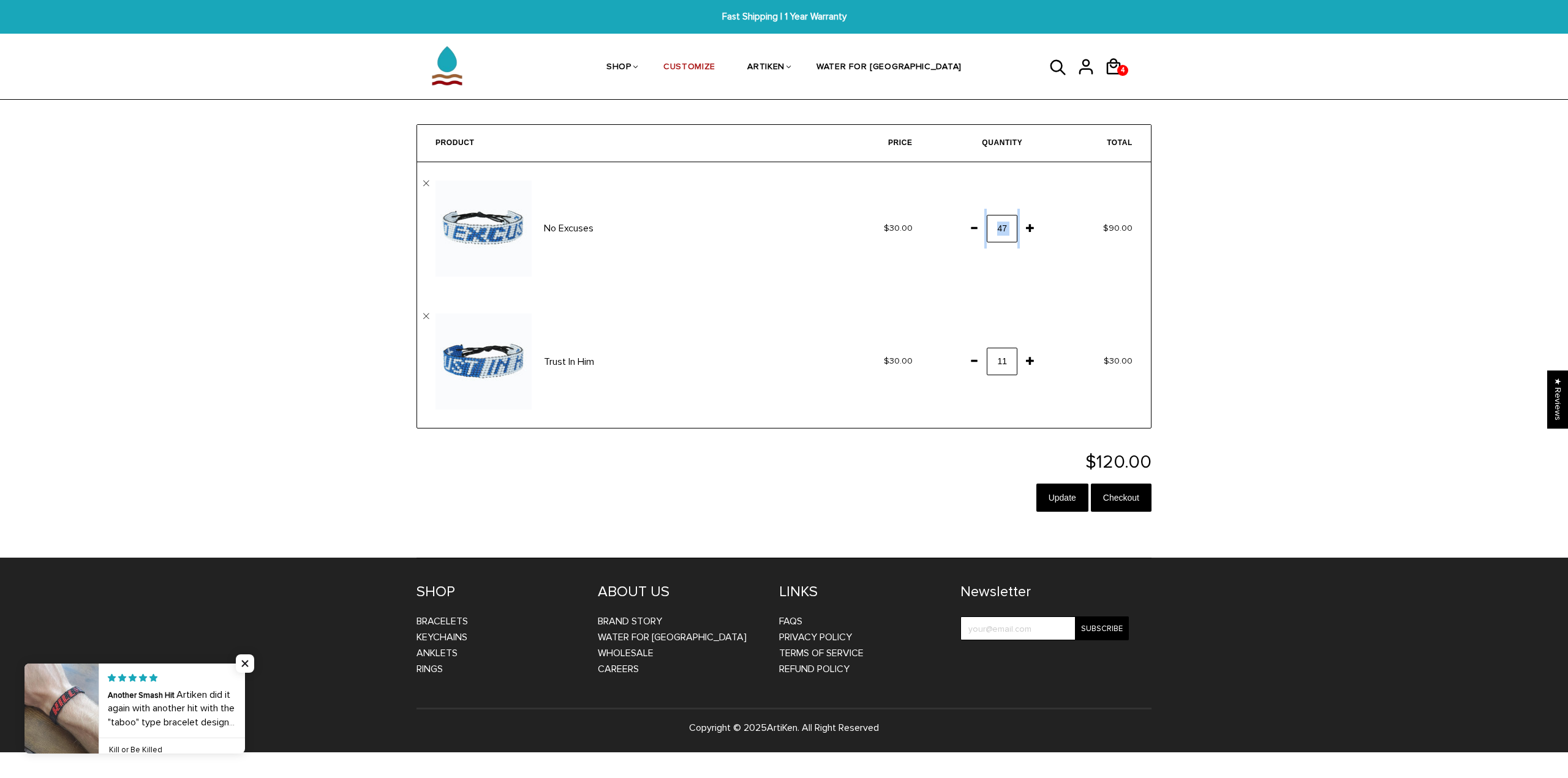
click at [1025, 233] on span at bounding box center [1030, 227] width 21 height 22
click at [1025, 231] on span at bounding box center [1030, 227] width 21 height 22
click at [1026, 230] on span at bounding box center [1030, 227] width 21 height 22
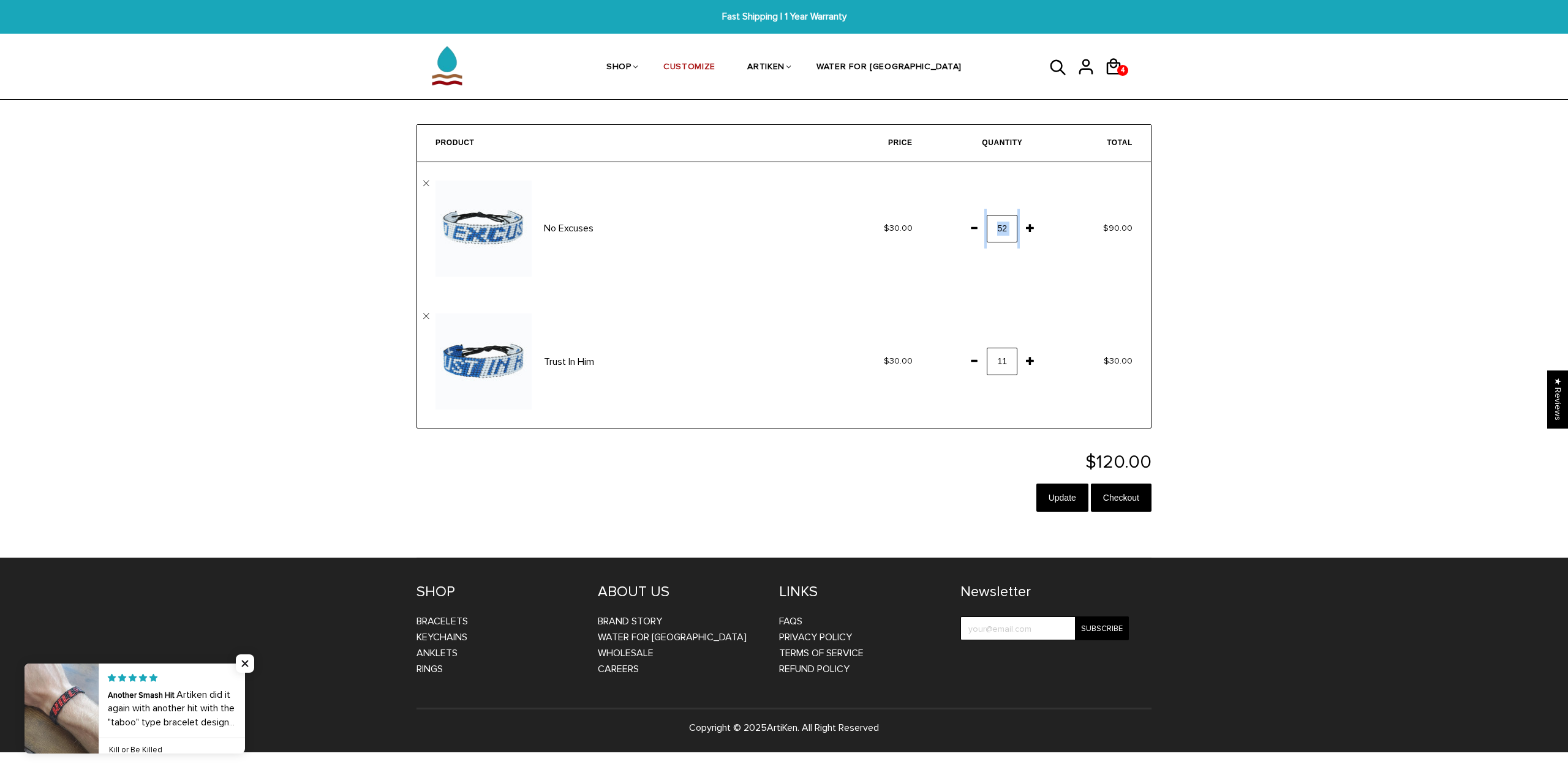
click at [1026, 230] on span at bounding box center [1030, 227] width 21 height 22
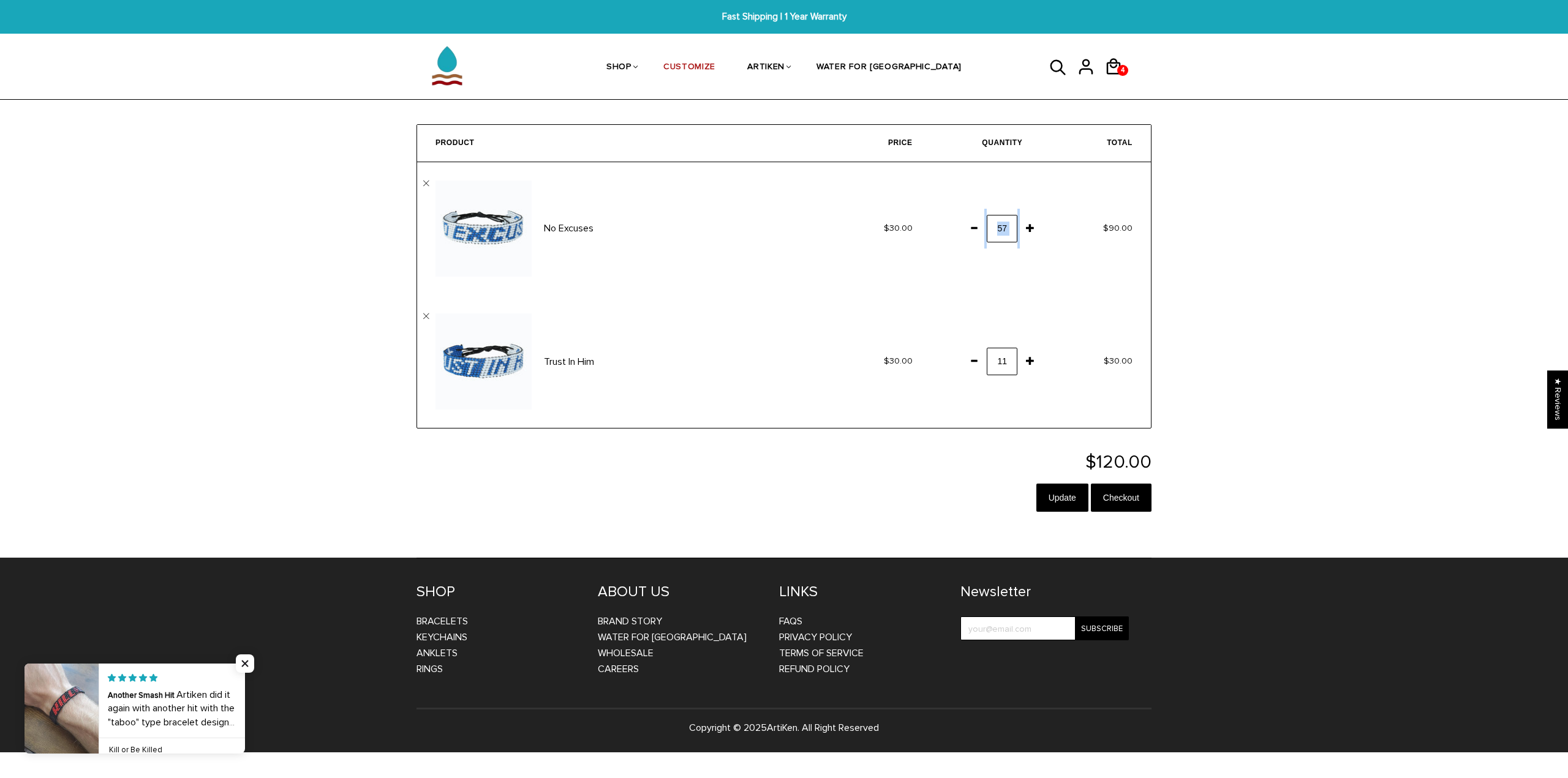
click at [1026, 230] on span at bounding box center [1030, 227] width 21 height 22
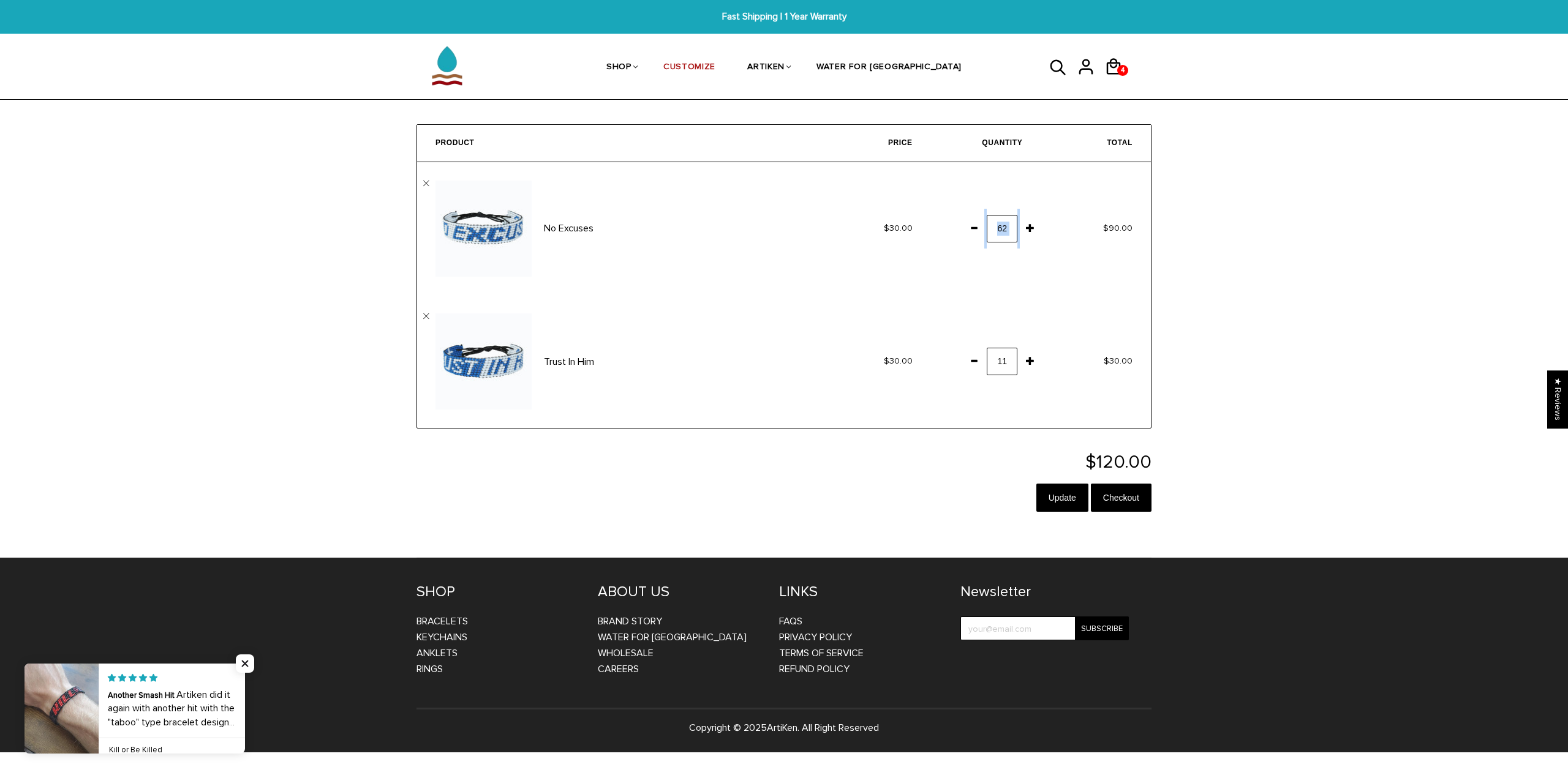
click at [1026, 230] on span at bounding box center [1030, 227] width 21 height 22
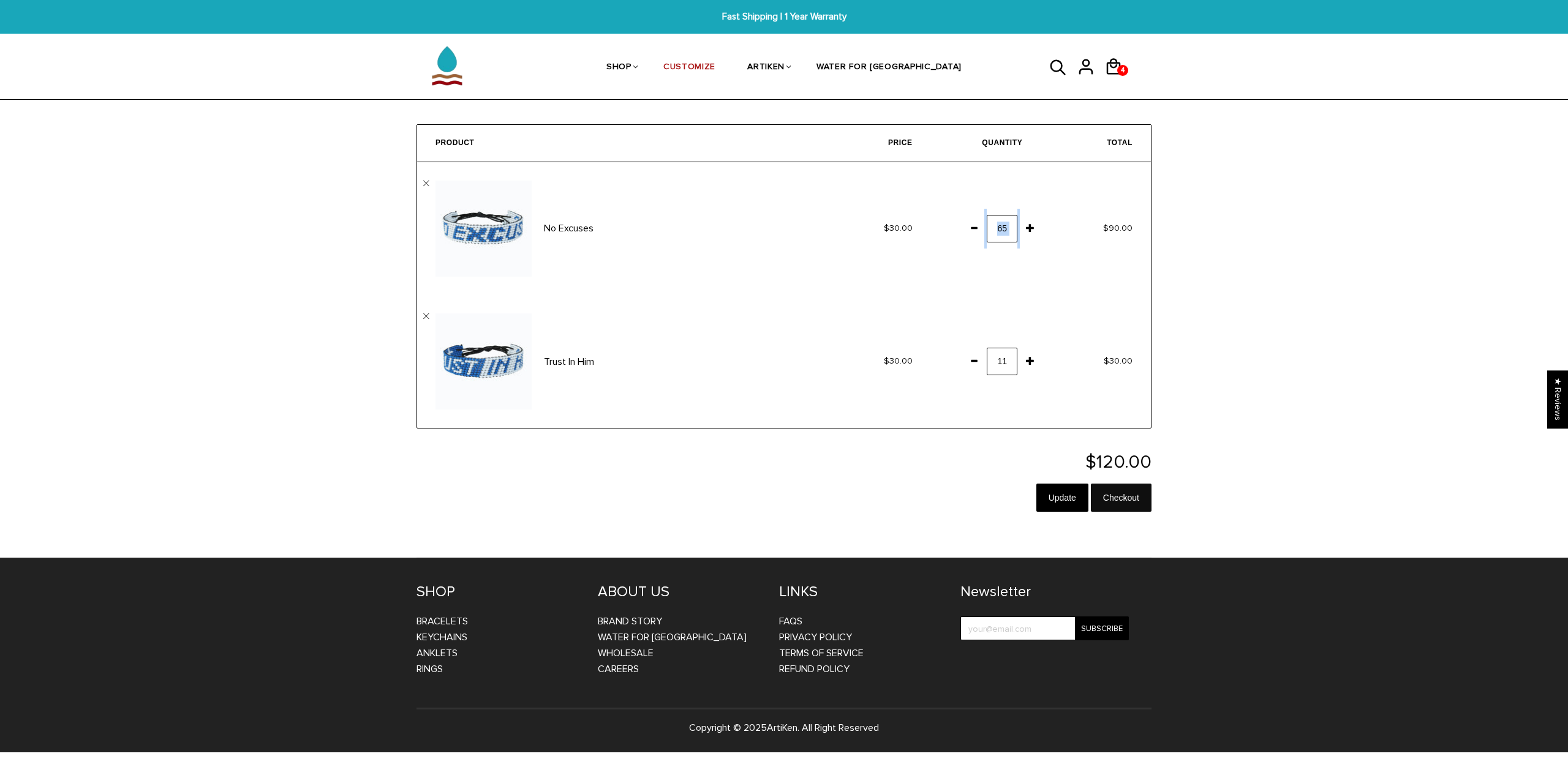
click at [1114, 495] on input "Checkout" at bounding box center [1122, 498] width 61 height 28
